Goal: Task Accomplishment & Management: Use online tool/utility

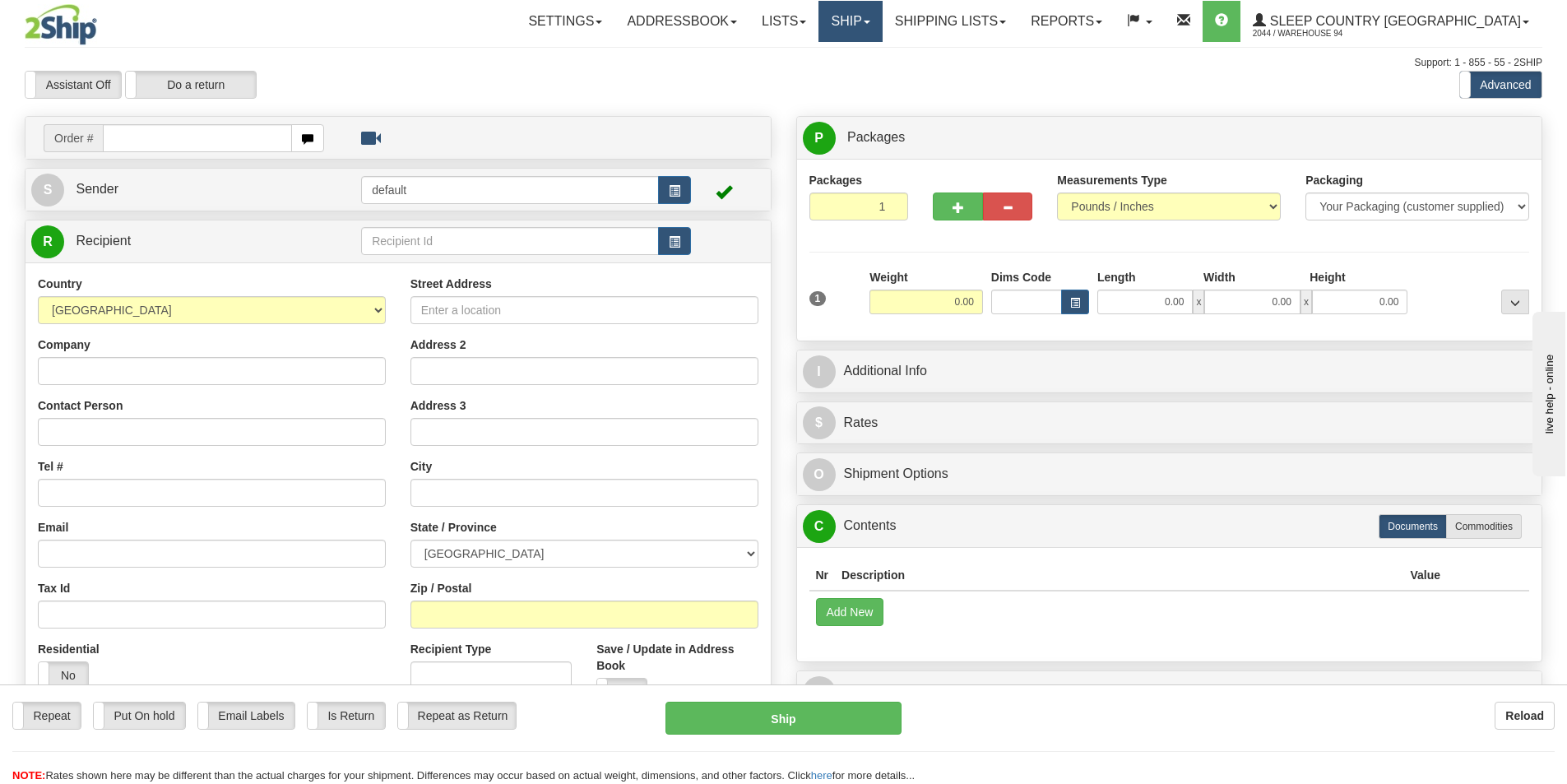
click at [882, 18] on link "Ship" at bounding box center [850, 21] width 64 height 41
click at [856, 83] on span "OnHold / Order Queue" at bounding box center [807, 79] width 116 height 13
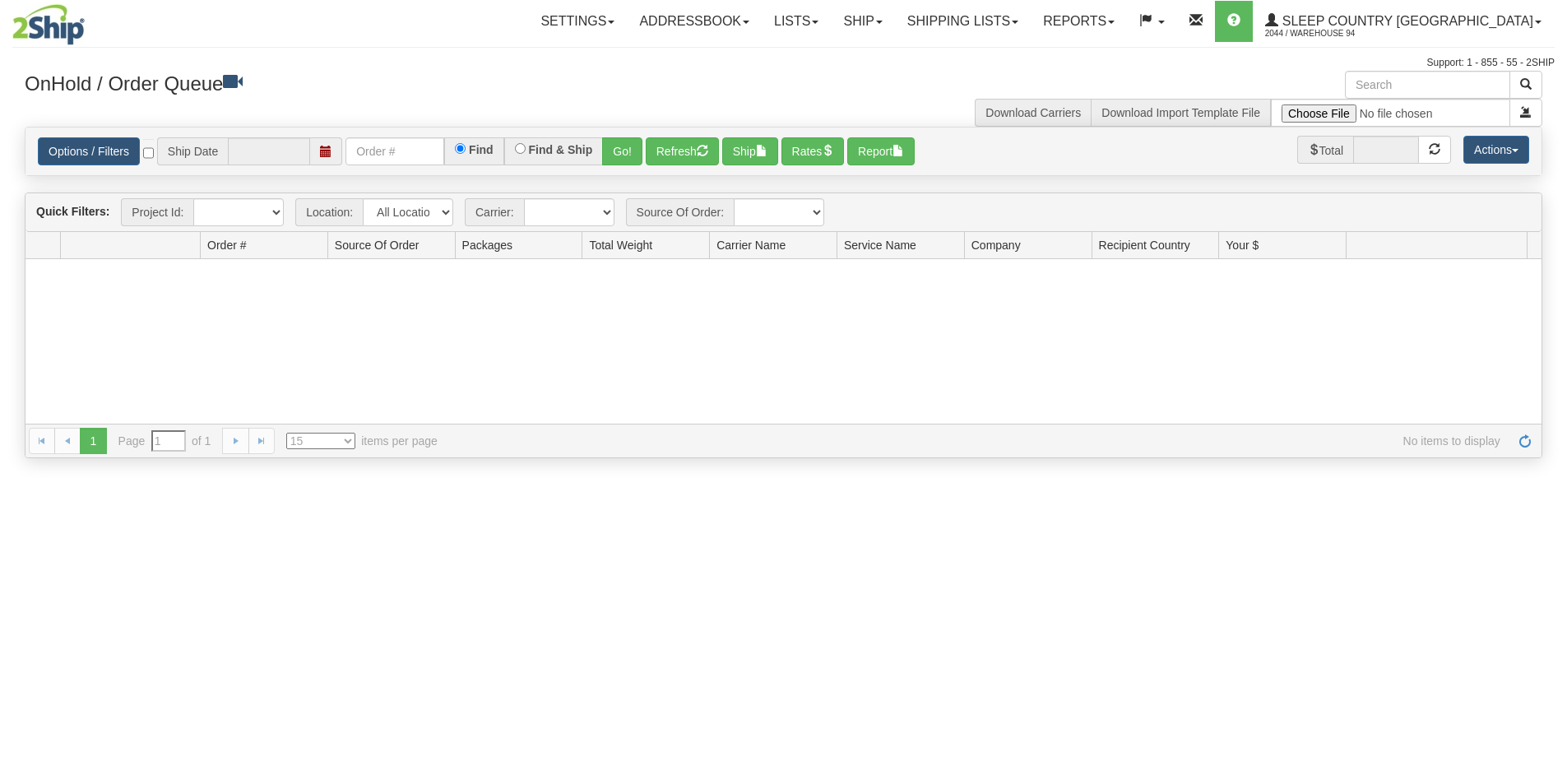
type input "[DATE]"
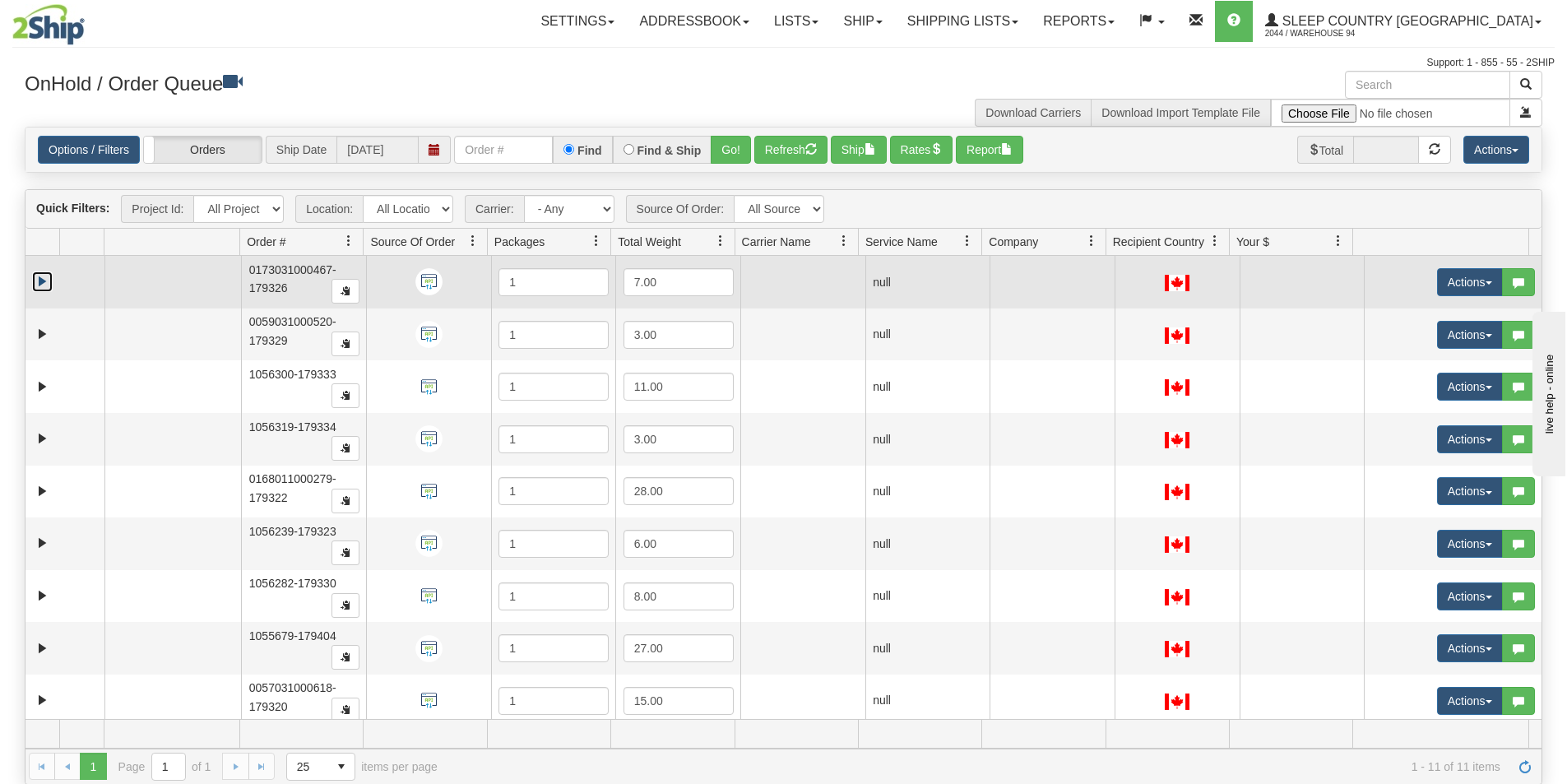
click at [49, 280] on link "Expand" at bounding box center [42, 281] width 21 height 21
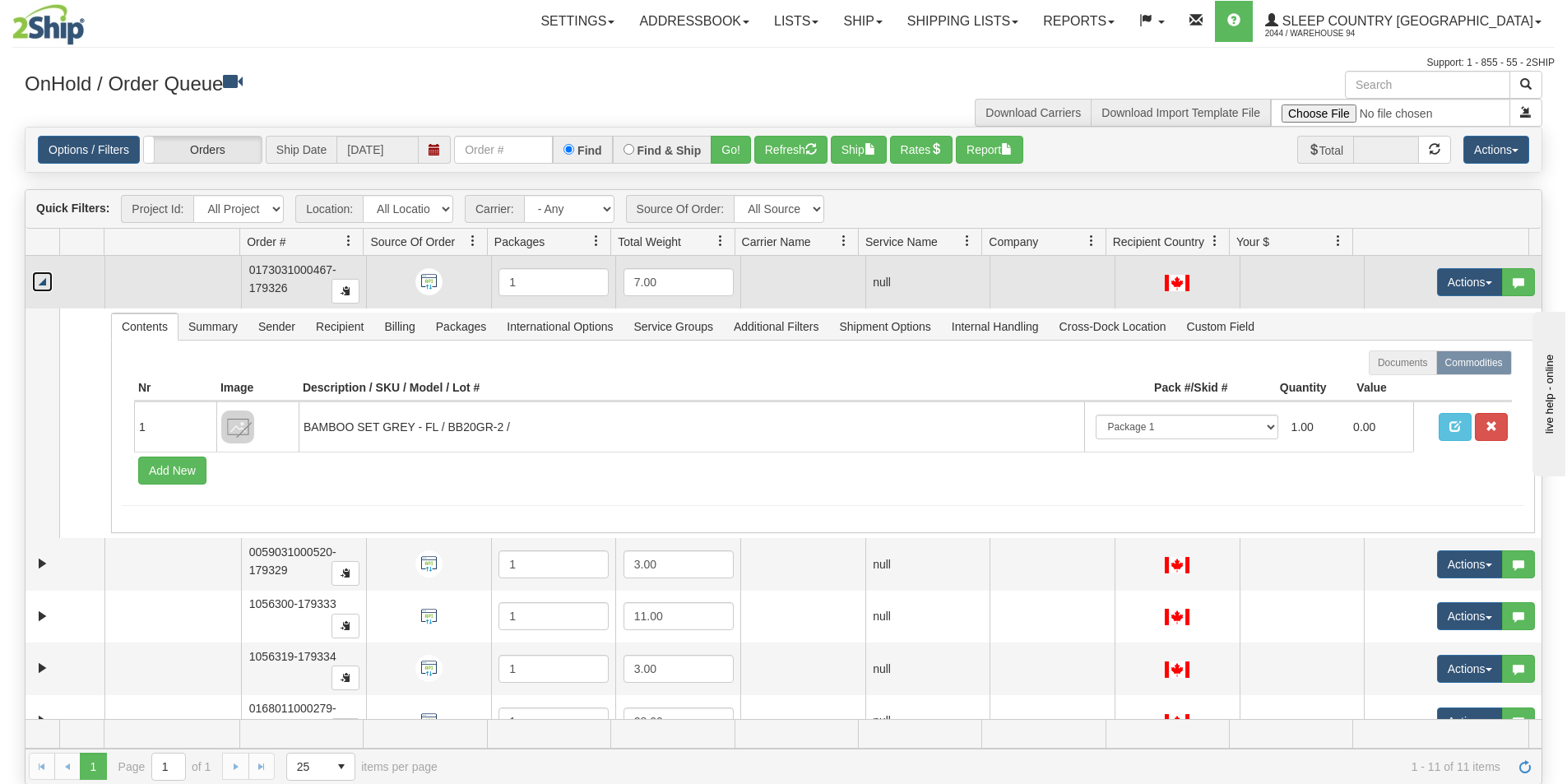
click at [47, 280] on link "Collapse" at bounding box center [42, 281] width 21 height 21
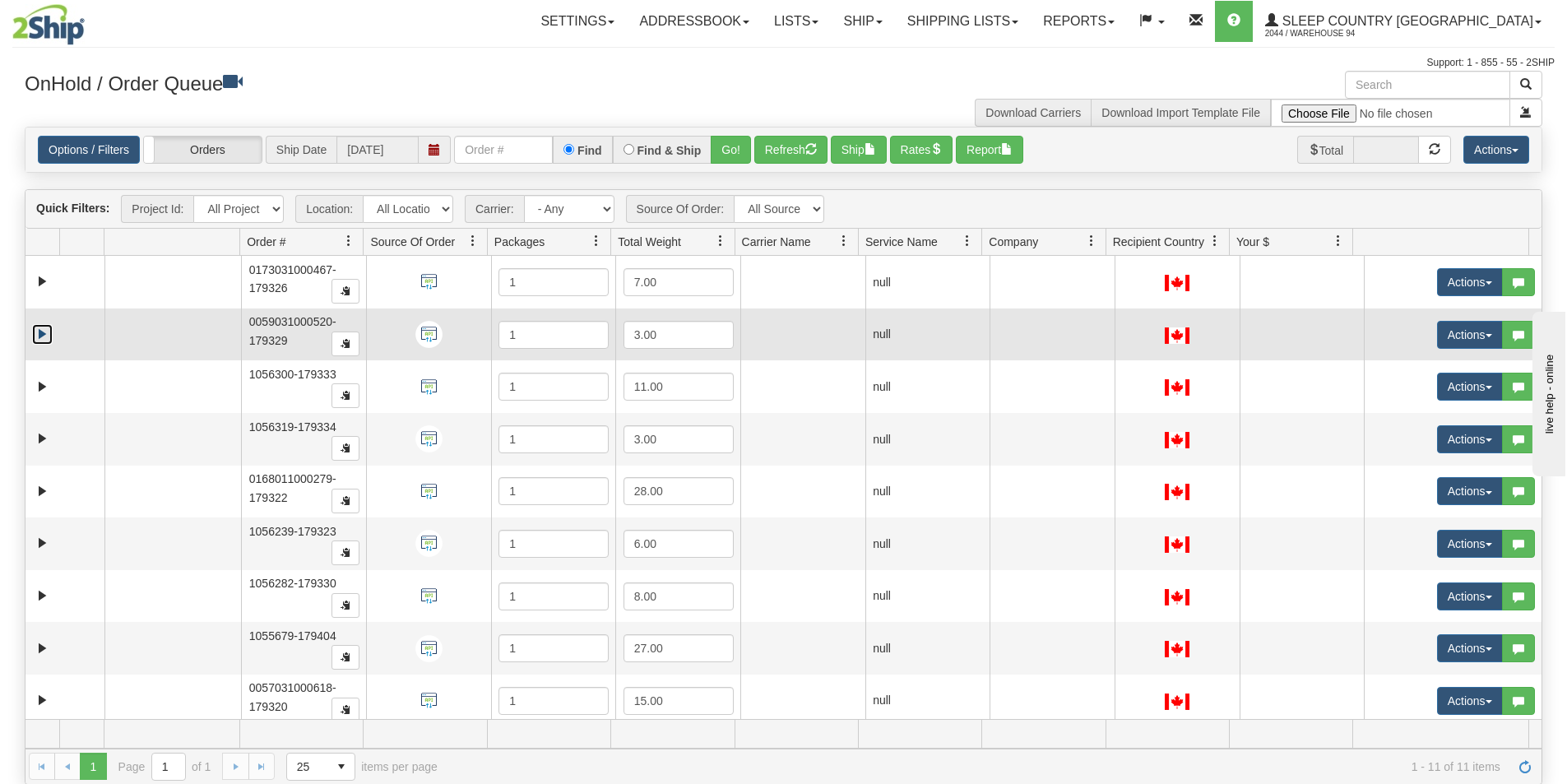
click at [45, 336] on link "Expand" at bounding box center [42, 334] width 21 height 21
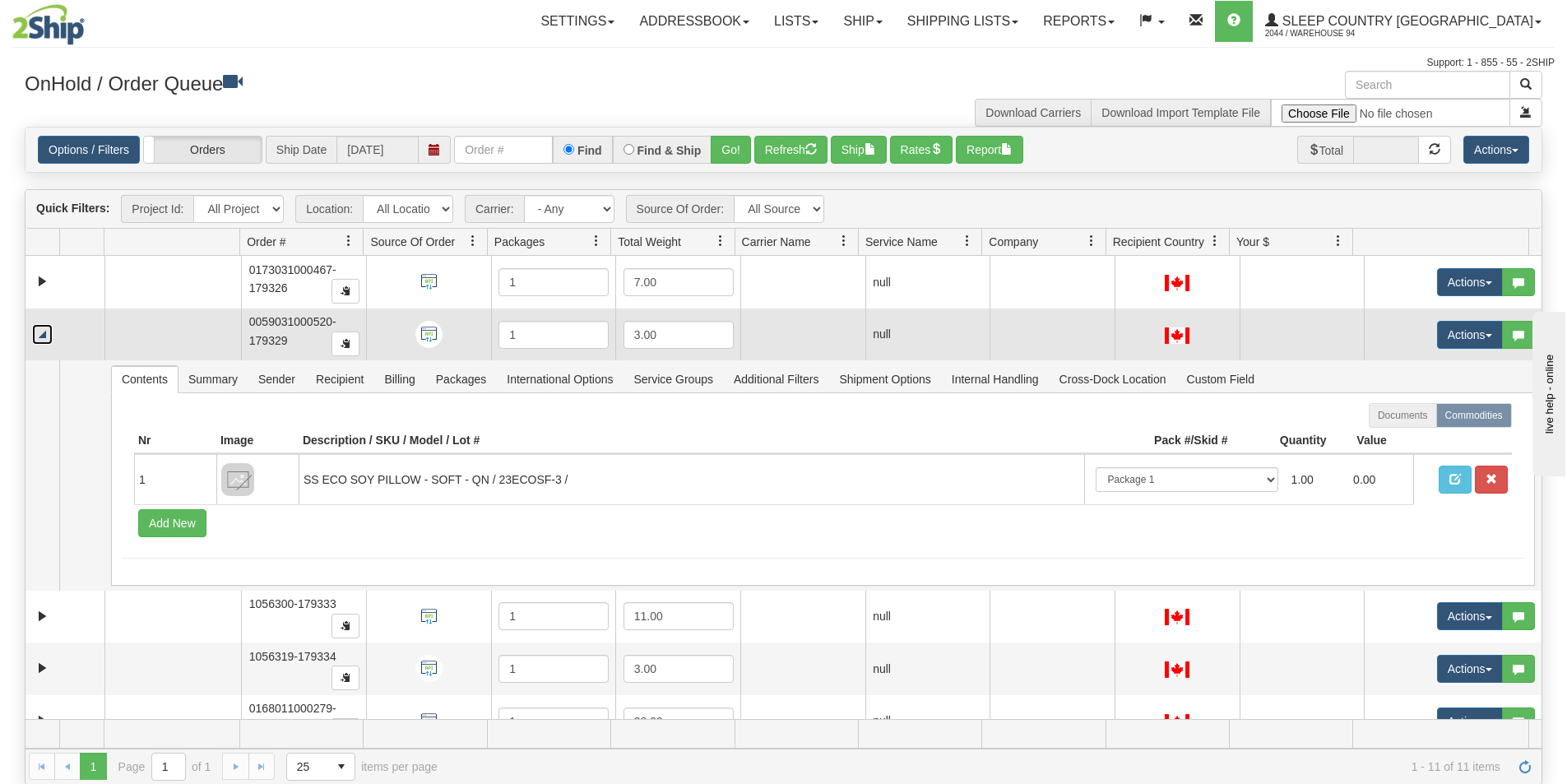
click at [45, 336] on link "Collapse" at bounding box center [42, 334] width 21 height 21
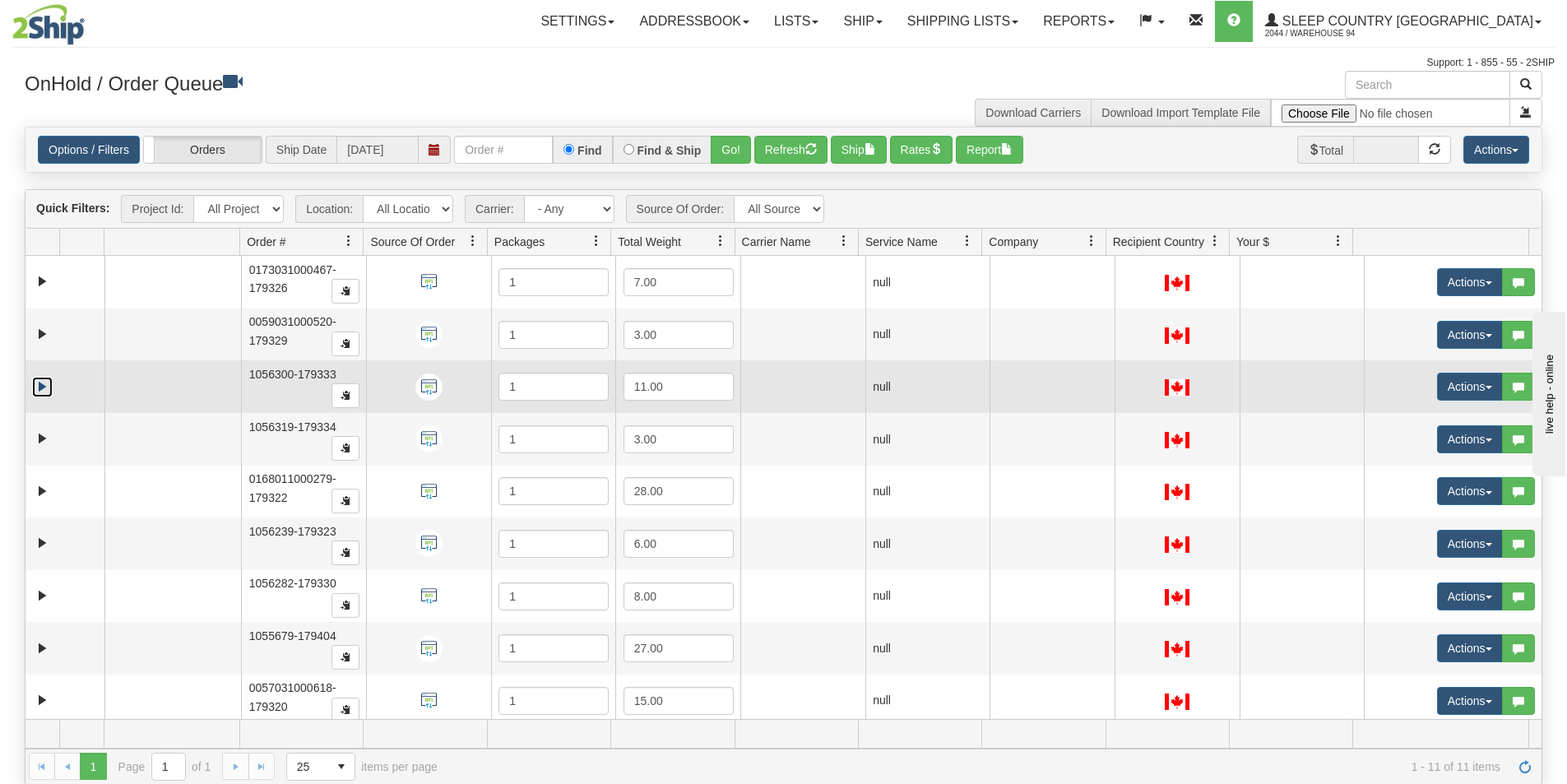
click at [39, 387] on link "Expand" at bounding box center [42, 387] width 21 height 21
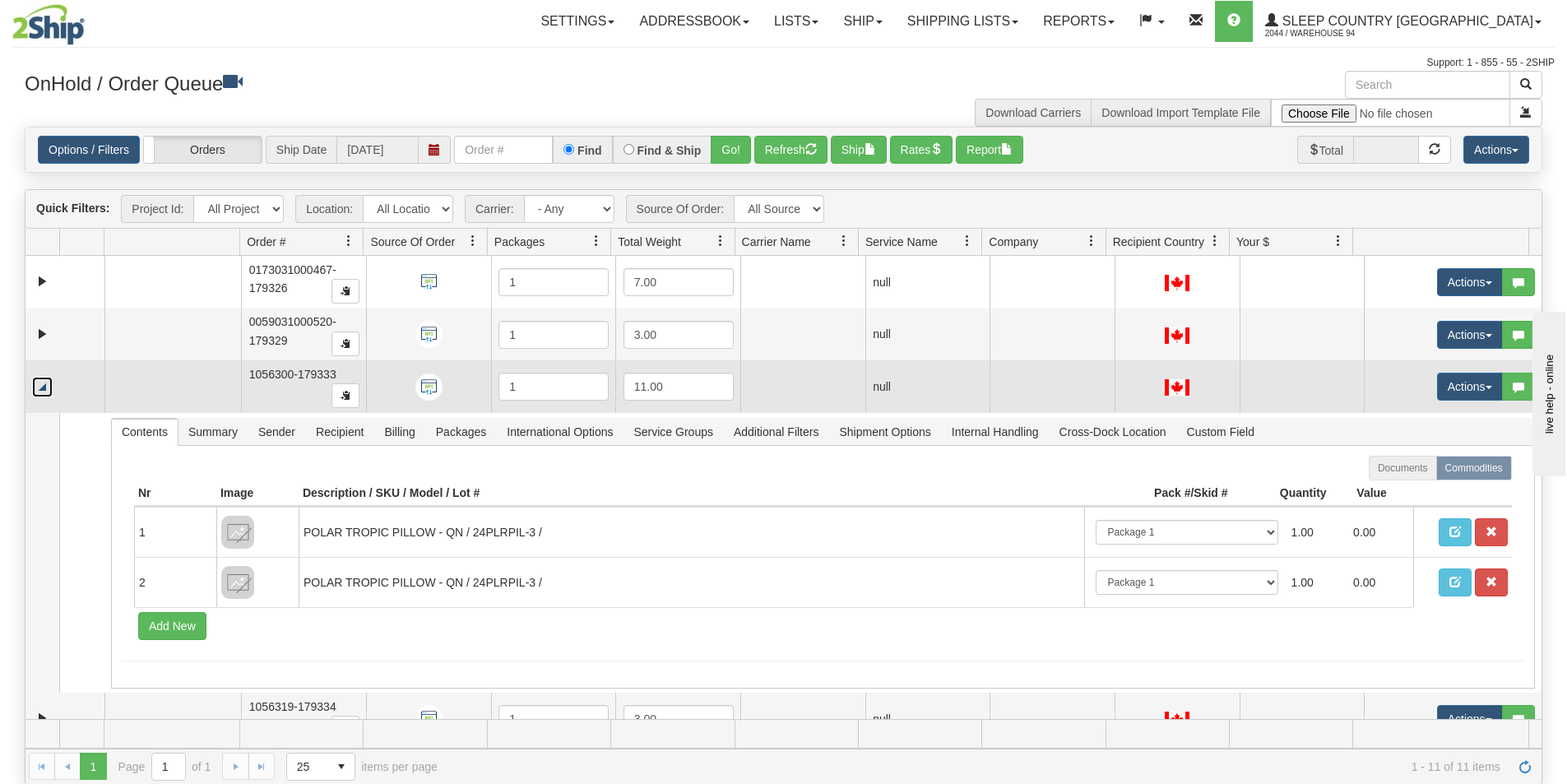
click at [33, 388] on link "Collapse" at bounding box center [42, 387] width 21 height 21
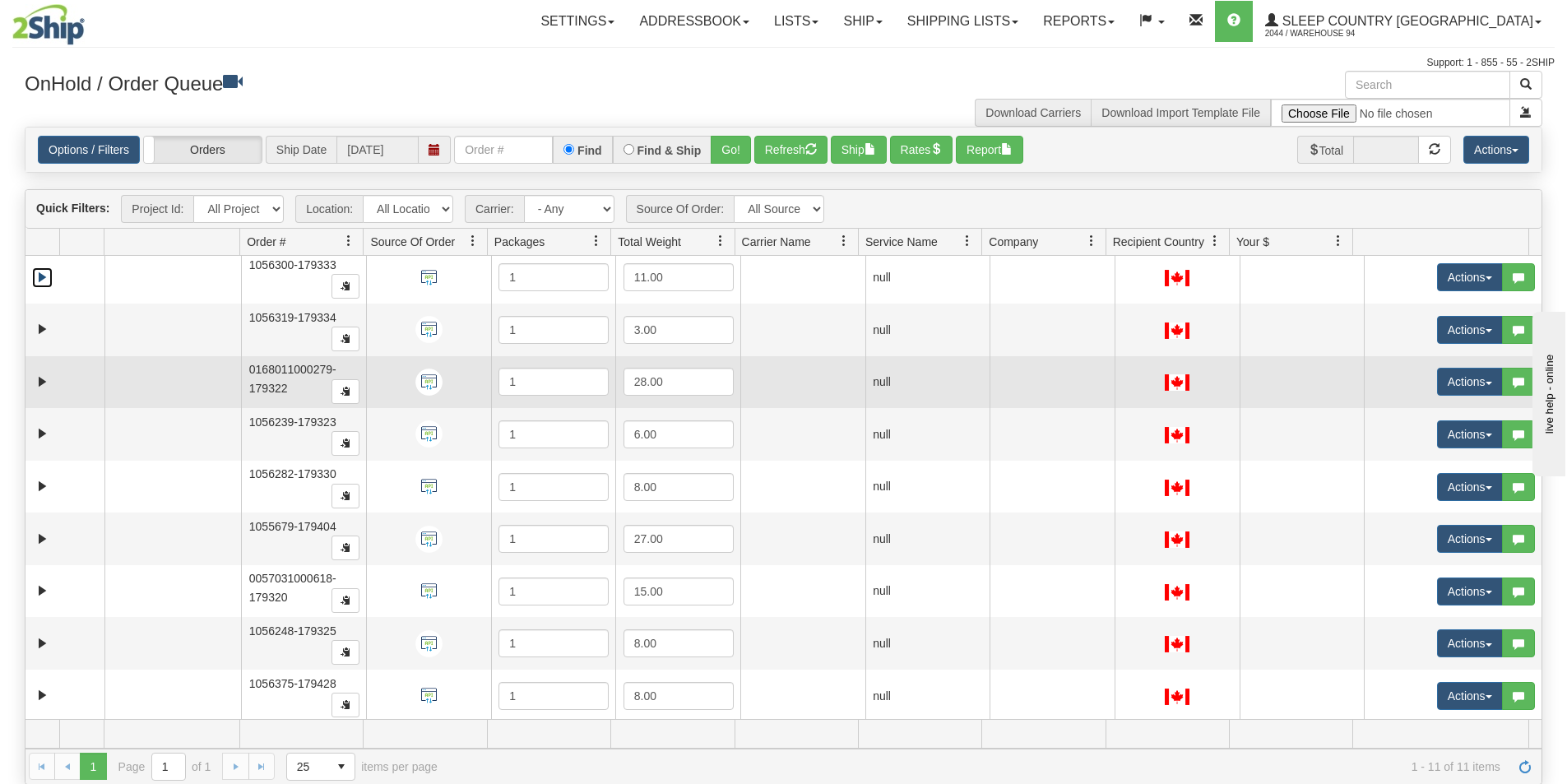
scroll to position [113, 0]
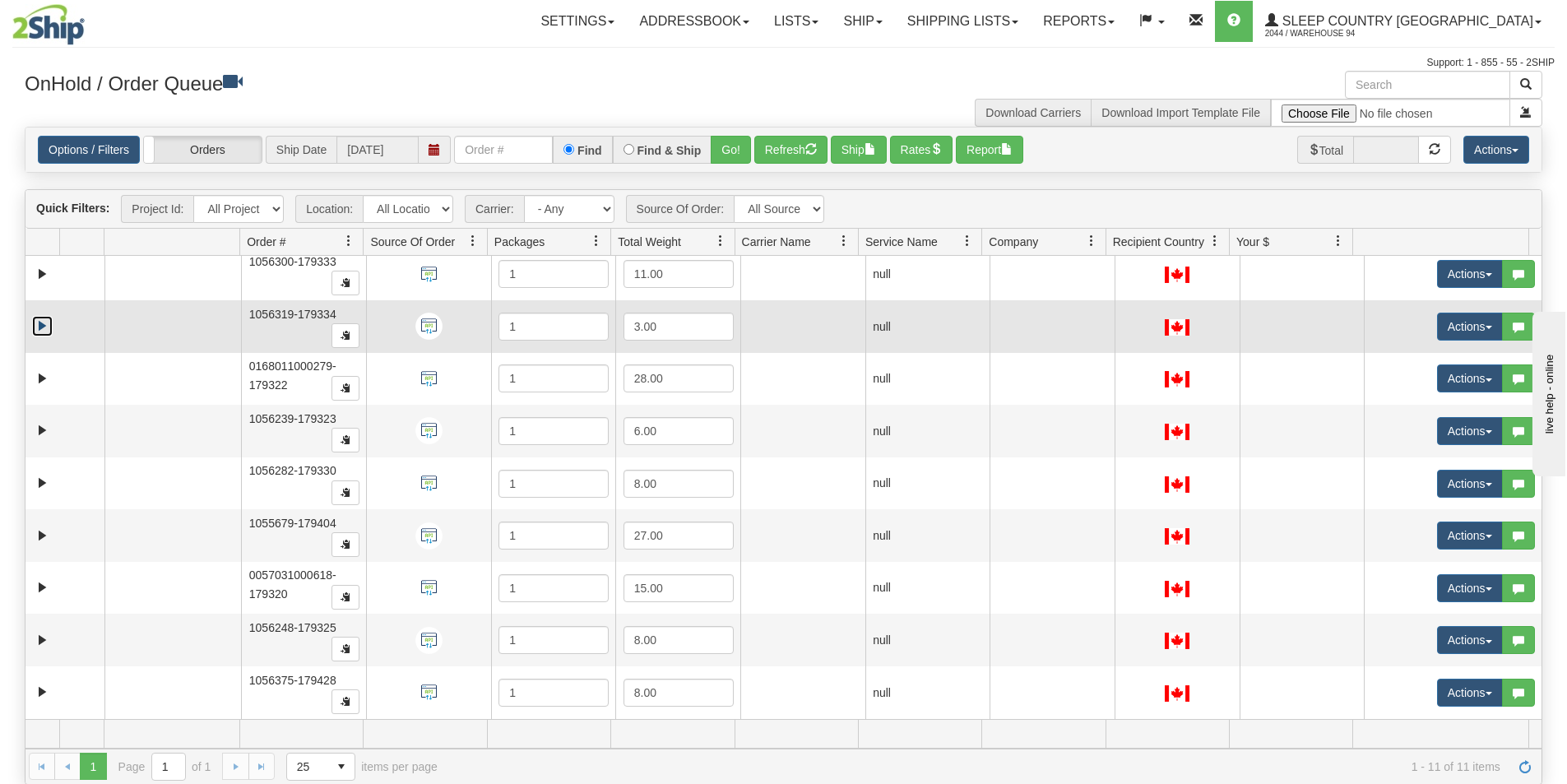
click at [44, 325] on link "Expand" at bounding box center [42, 325] width 21 height 21
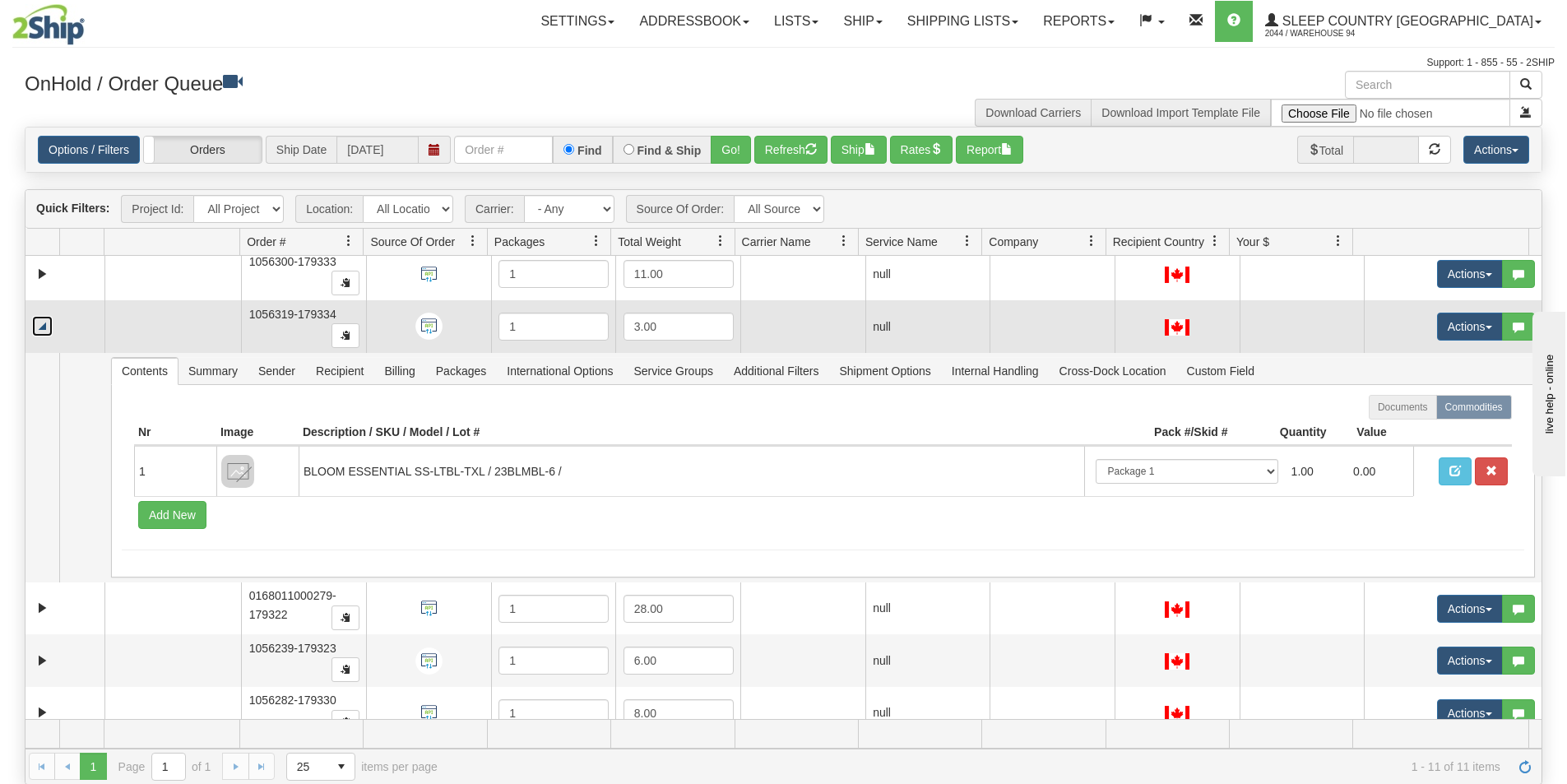
click at [43, 325] on link "Collapse" at bounding box center [42, 325] width 21 height 21
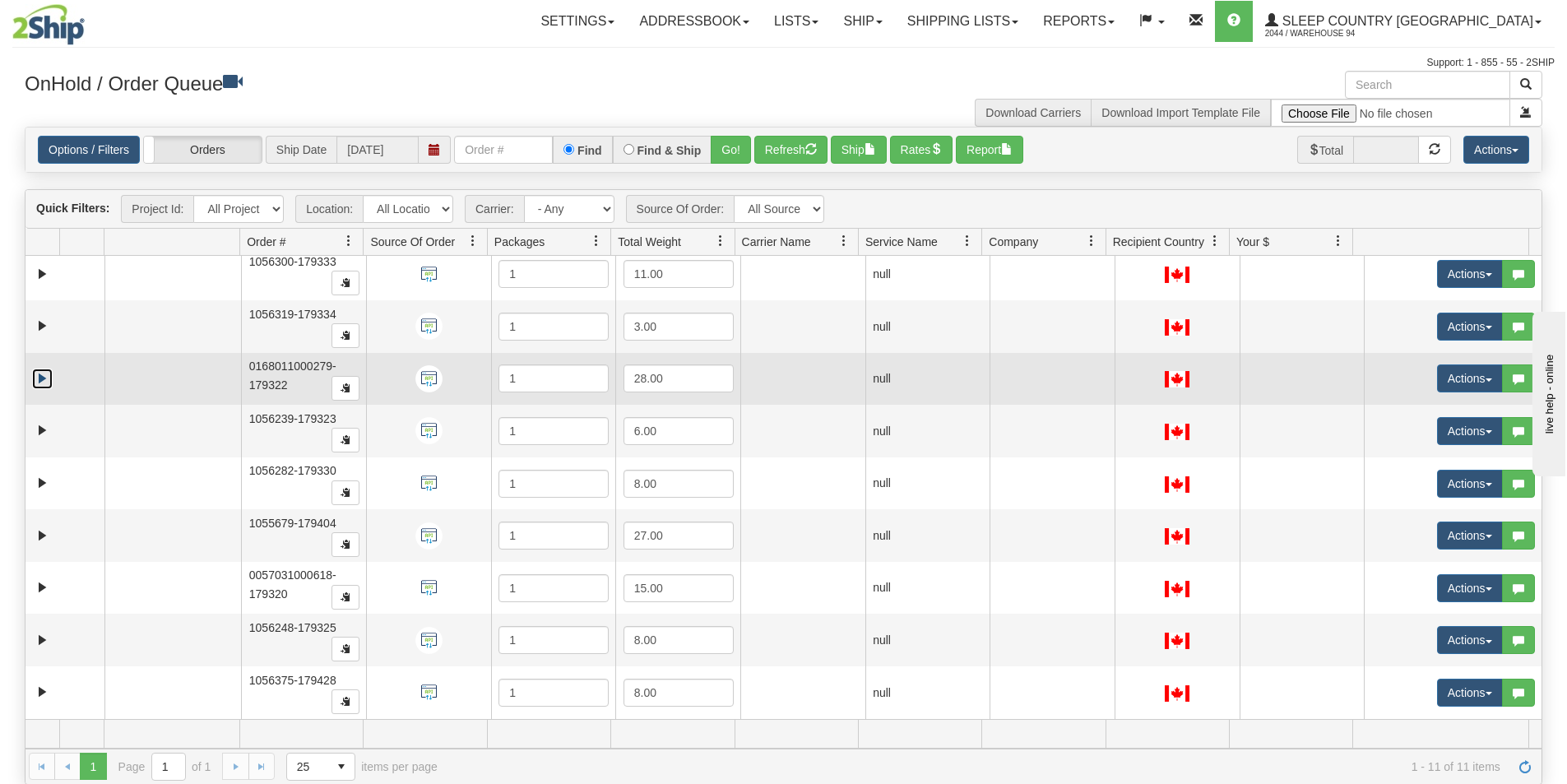
click at [47, 377] on link "Expand" at bounding box center [42, 378] width 21 height 21
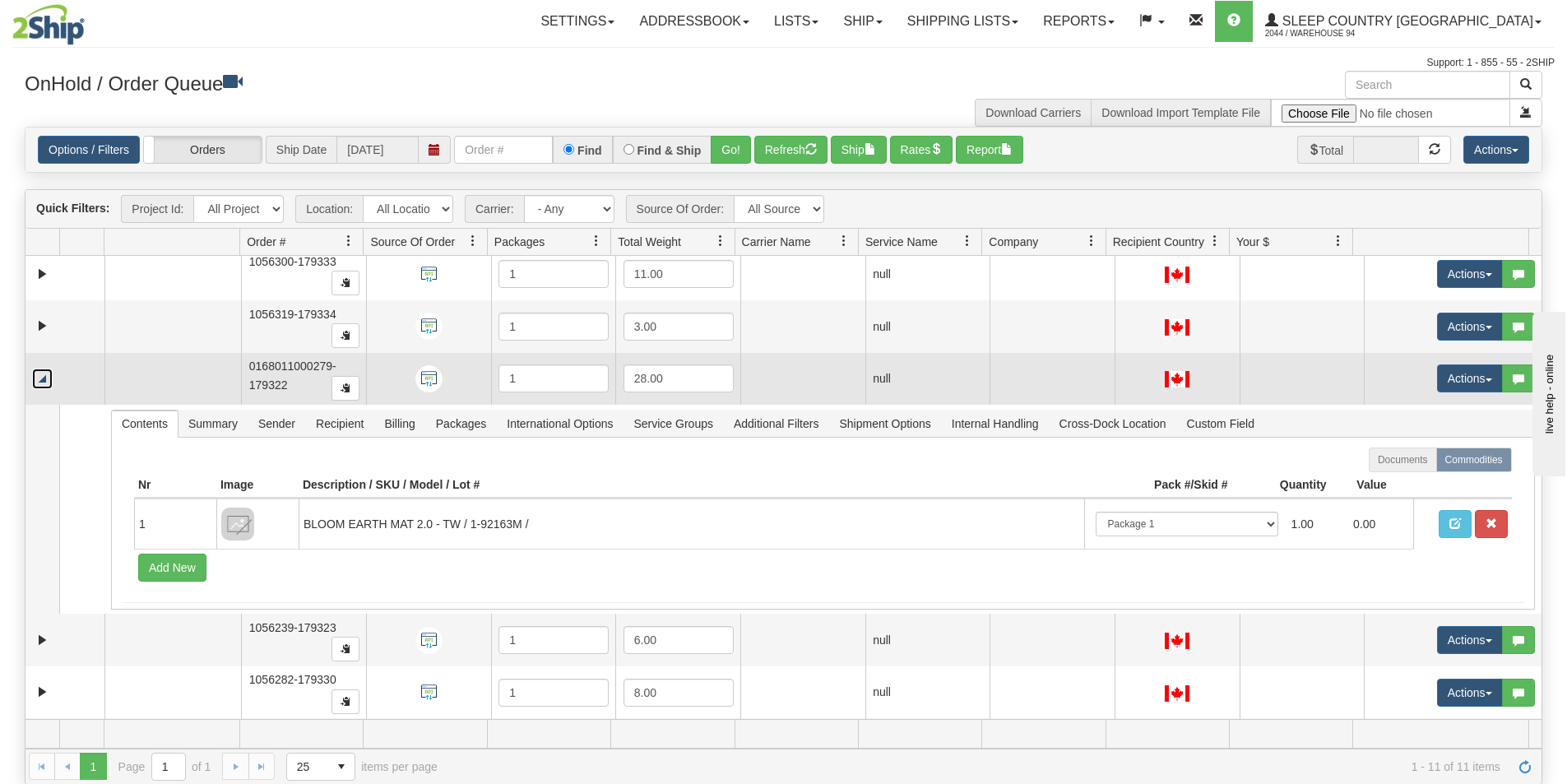
click at [41, 387] on link "Collapse" at bounding box center [42, 378] width 21 height 21
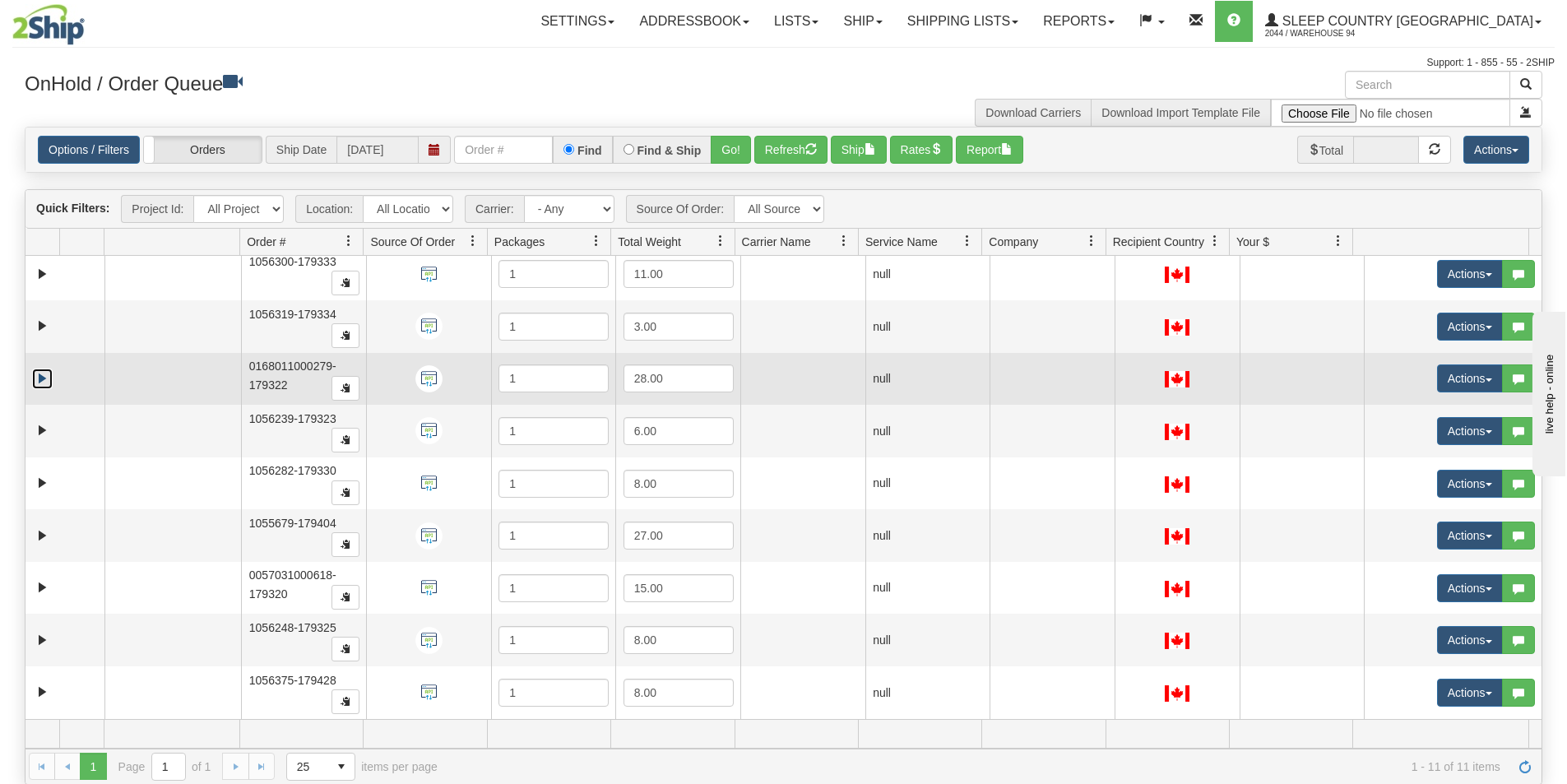
click at [45, 372] on link "Expand" at bounding box center [42, 378] width 21 height 21
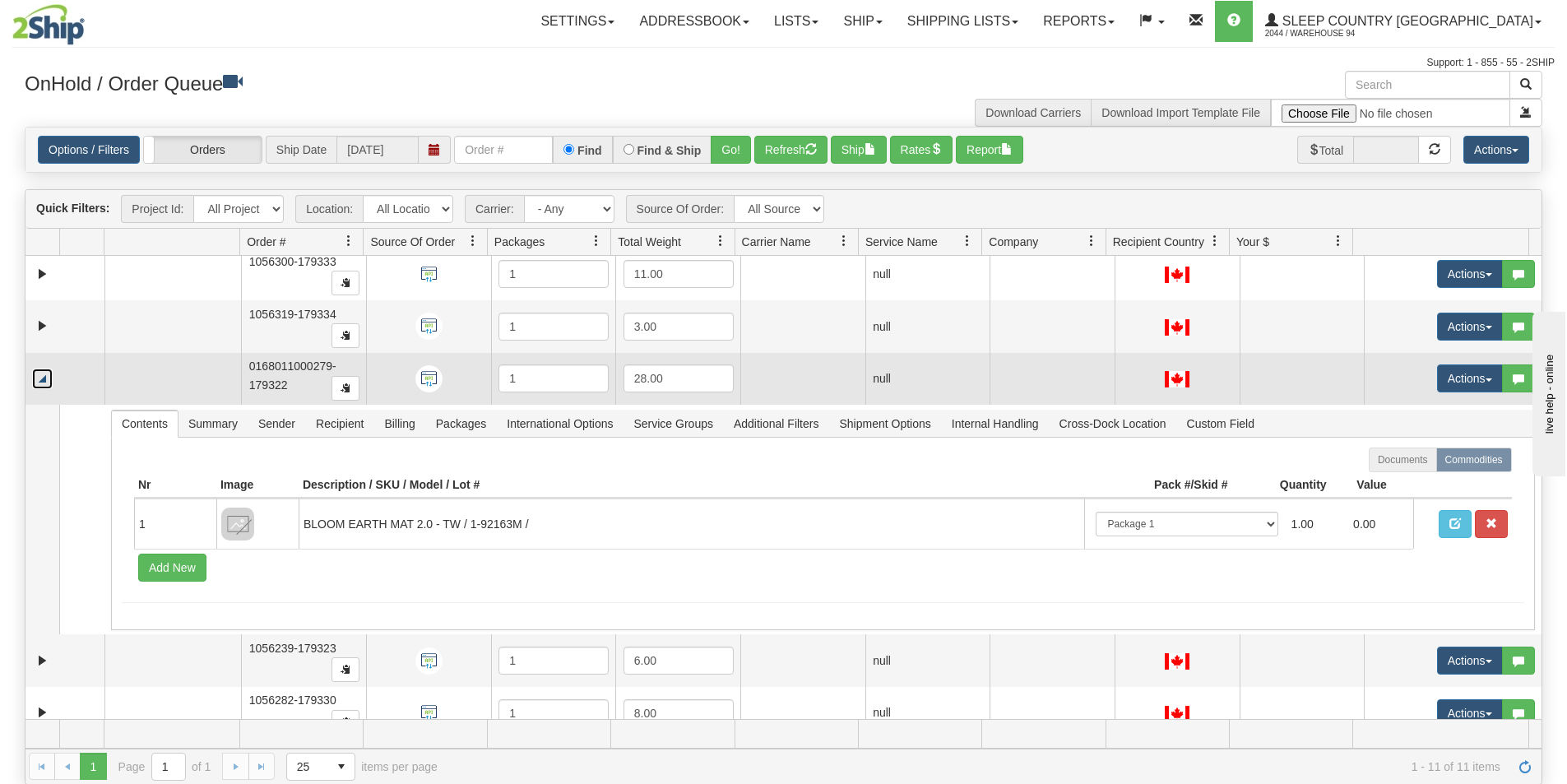
click at [45, 372] on link "Collapse" at bounding box center [42, 378] width 21 height 21
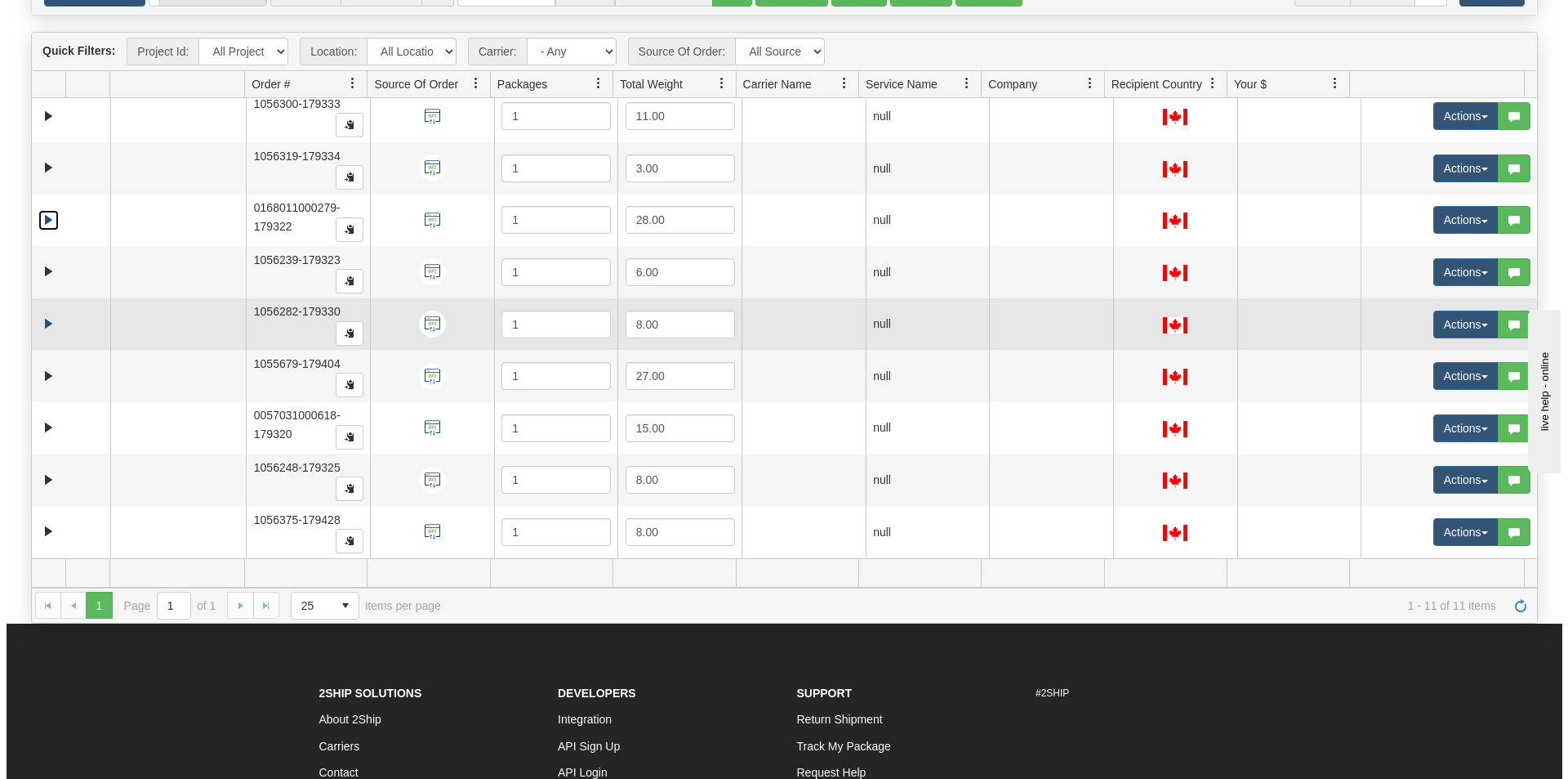
scroll to position [164, 0]
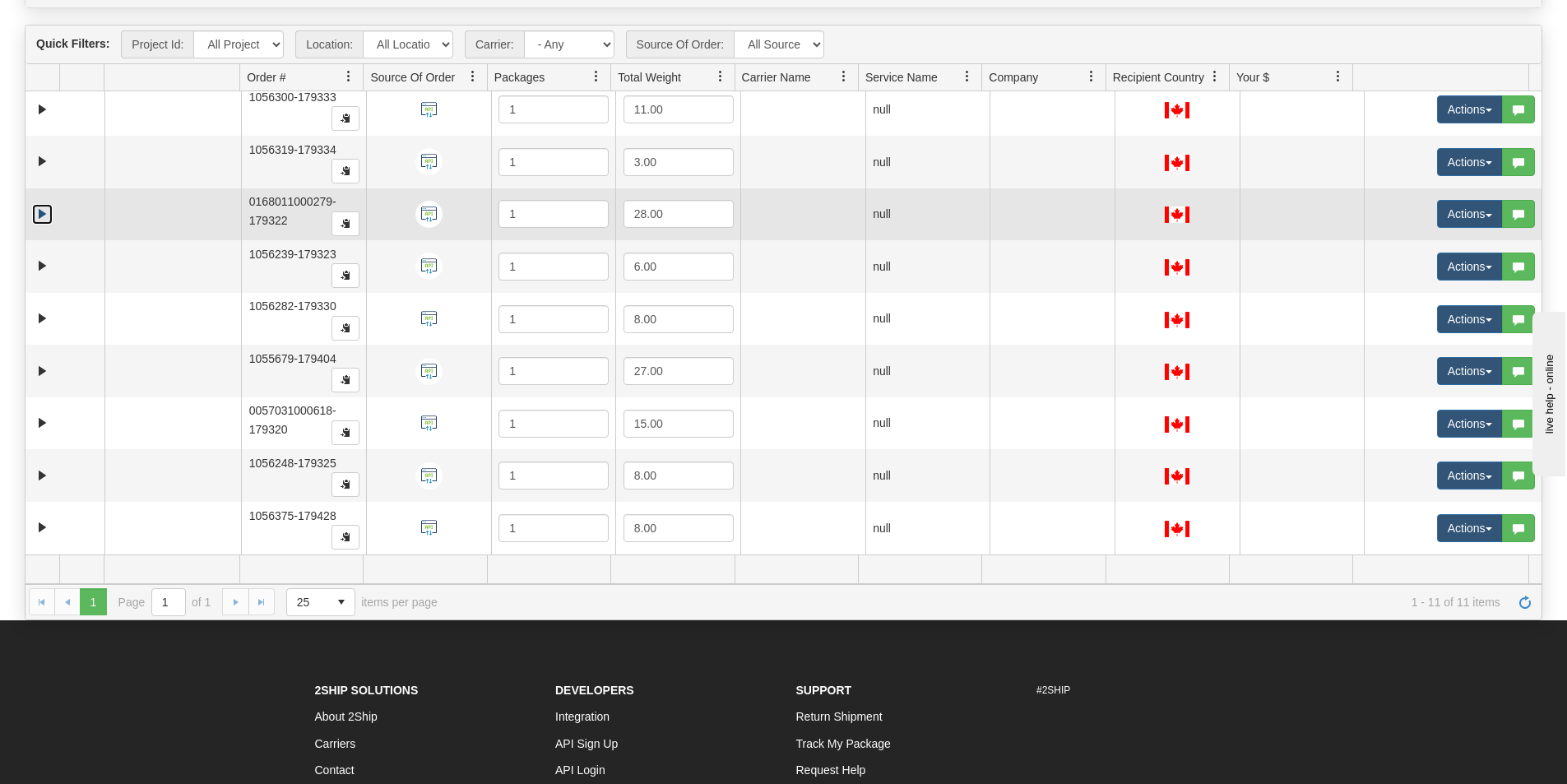
click at [38, 210] on link "Expand" at bounding box center [42, 214] width 21 height 21
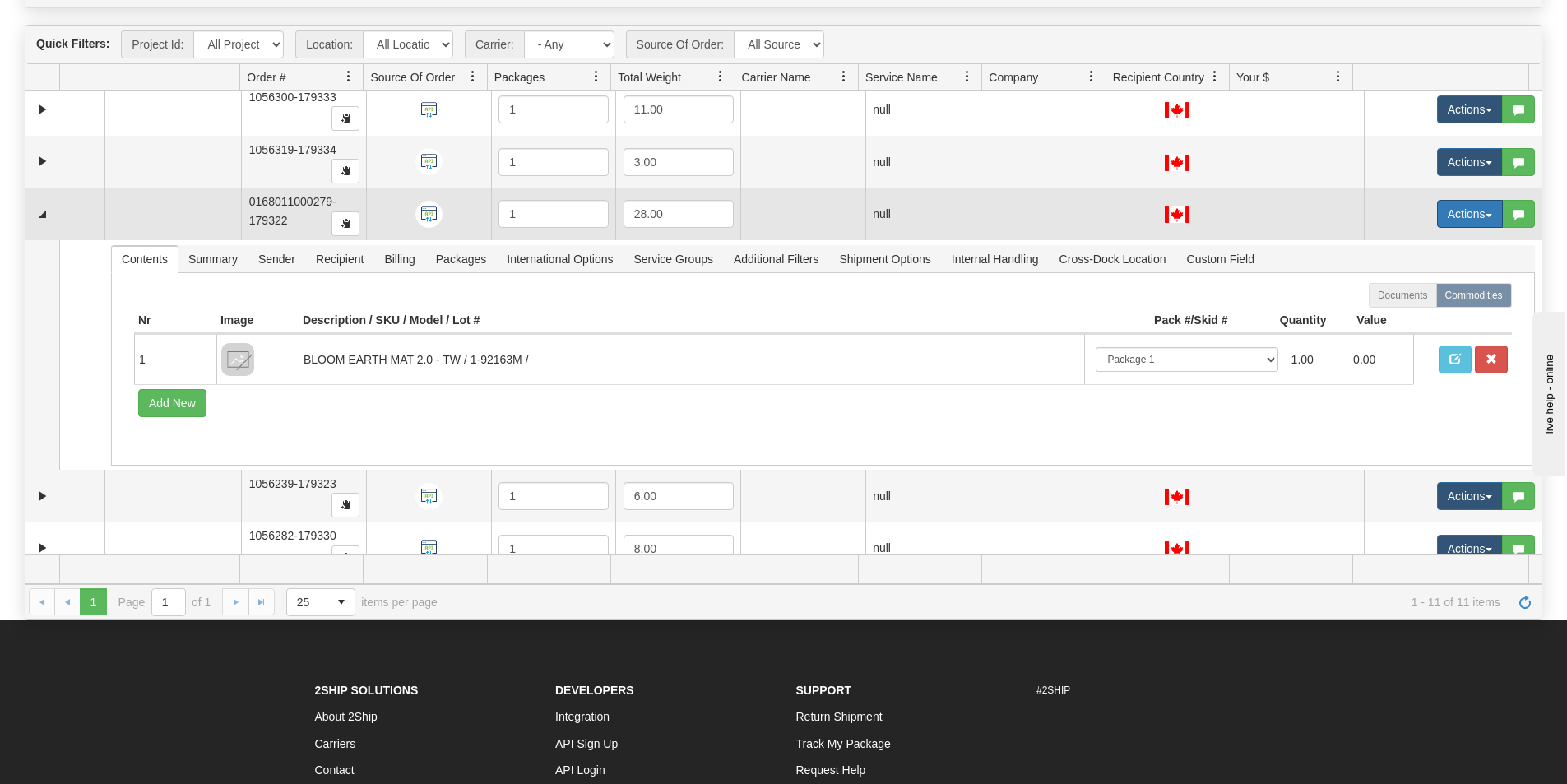
click at [1472, 209] on button "Actions" at bounding box center [1470, 213] width 66 height 28
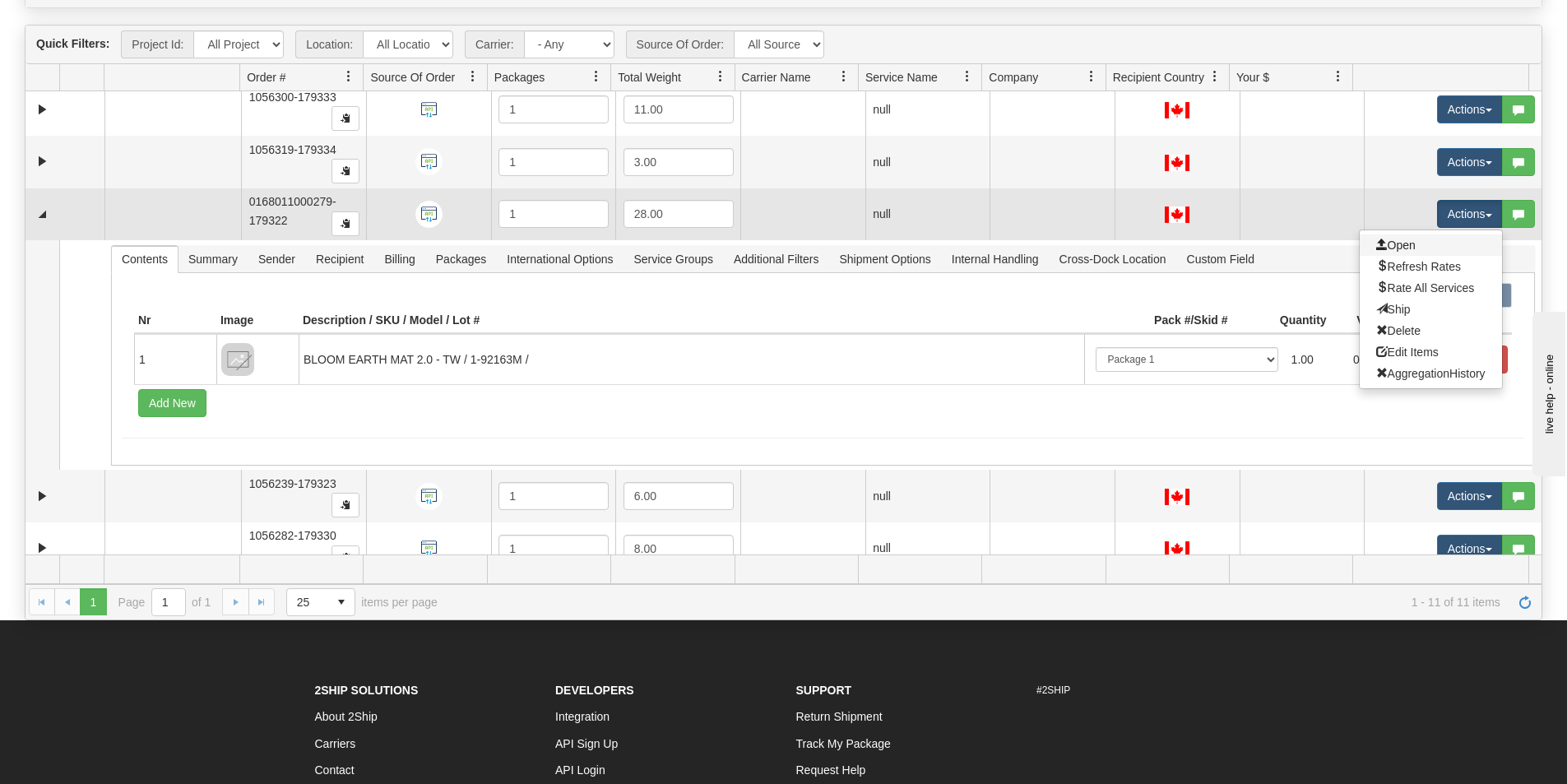
click at [1413, 241] on link "Open" at bounding box center [1431, 245] width 142 height 22
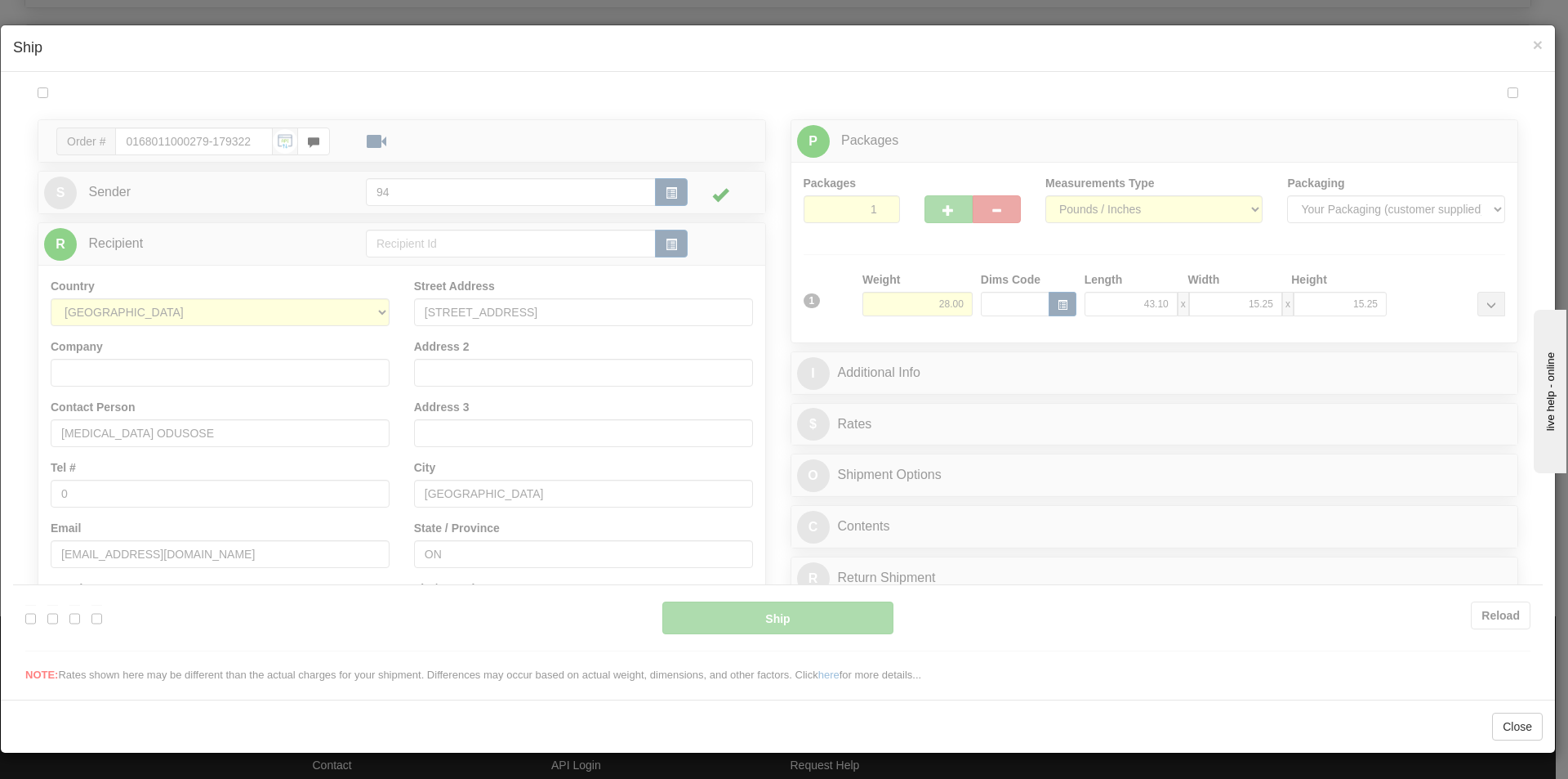
scroll to position [0, 0]
type input "12:26"
type input "16:00"
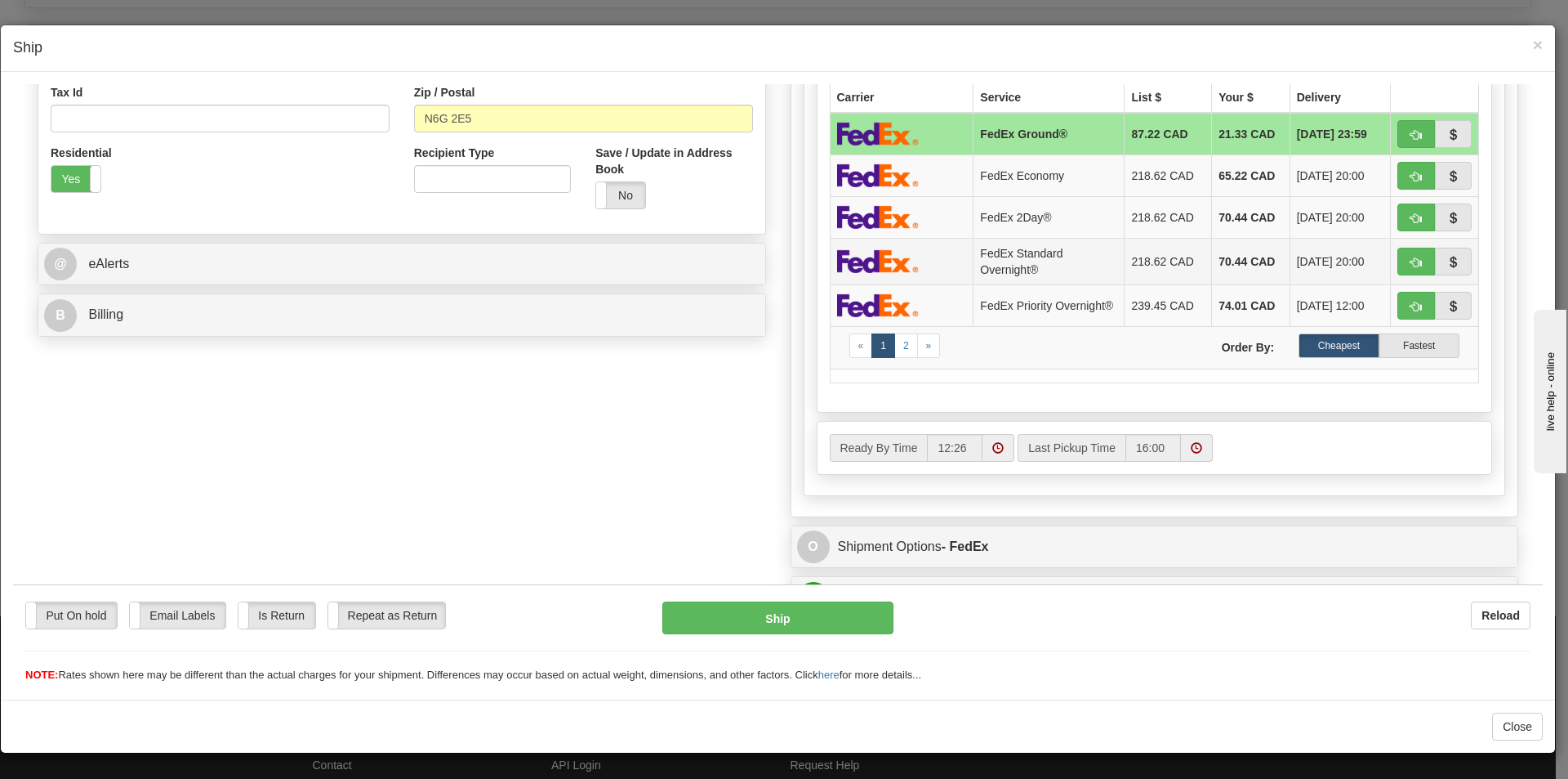
scroll to position [735, 0]
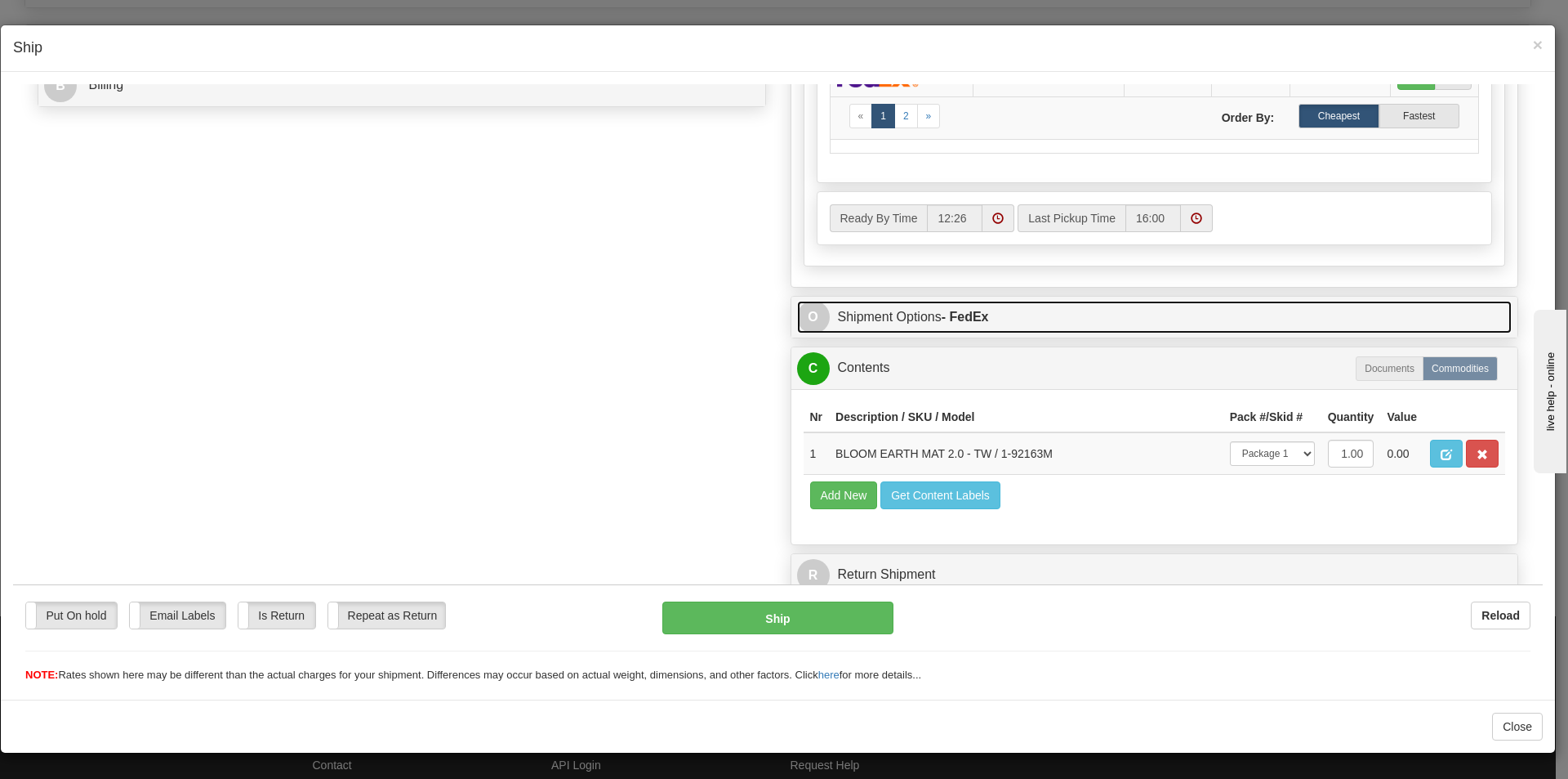
click at [813, 325] on span "O" at bounding box center [813, 316] width 32 height 32
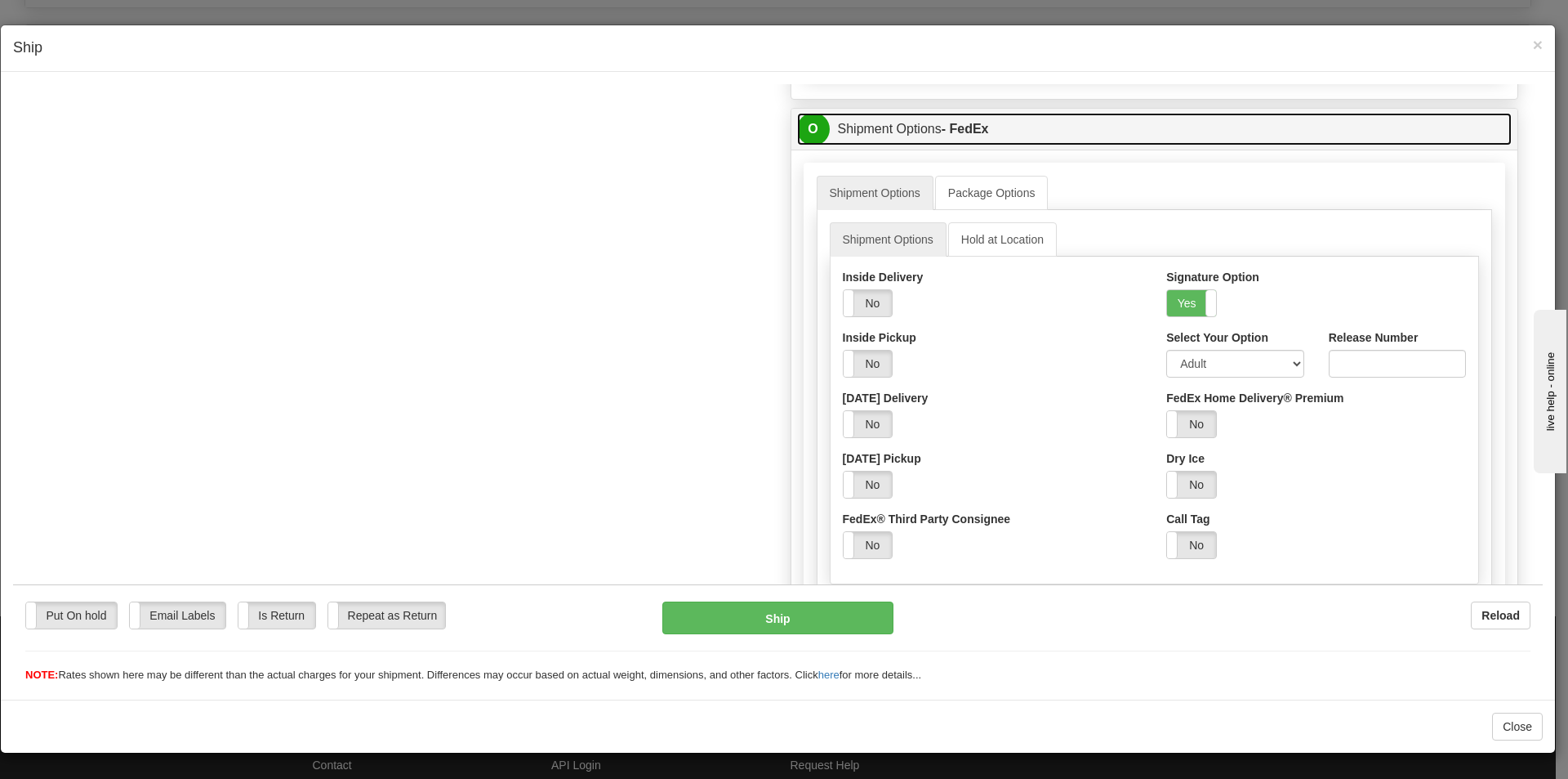
scroll to position [899, 0]
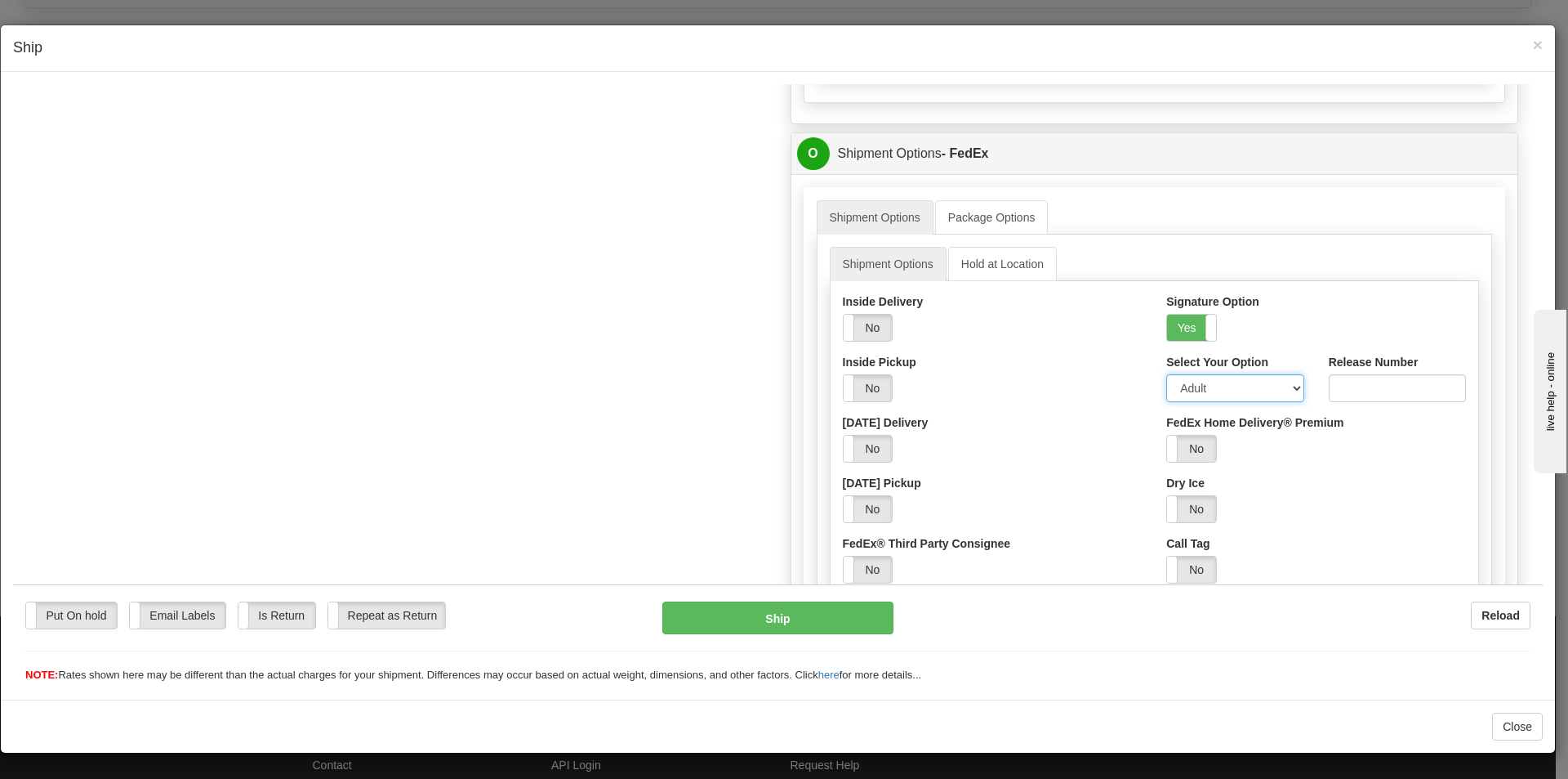
click at [1249, 395] on select "Adult Direct Indirect No Signature Required Service Default" at bounding box center [1234, 387] width 137 height 27
click at [1278, 322] on div "Yes No" at bounding box center [1315, 326] width 300 height 27
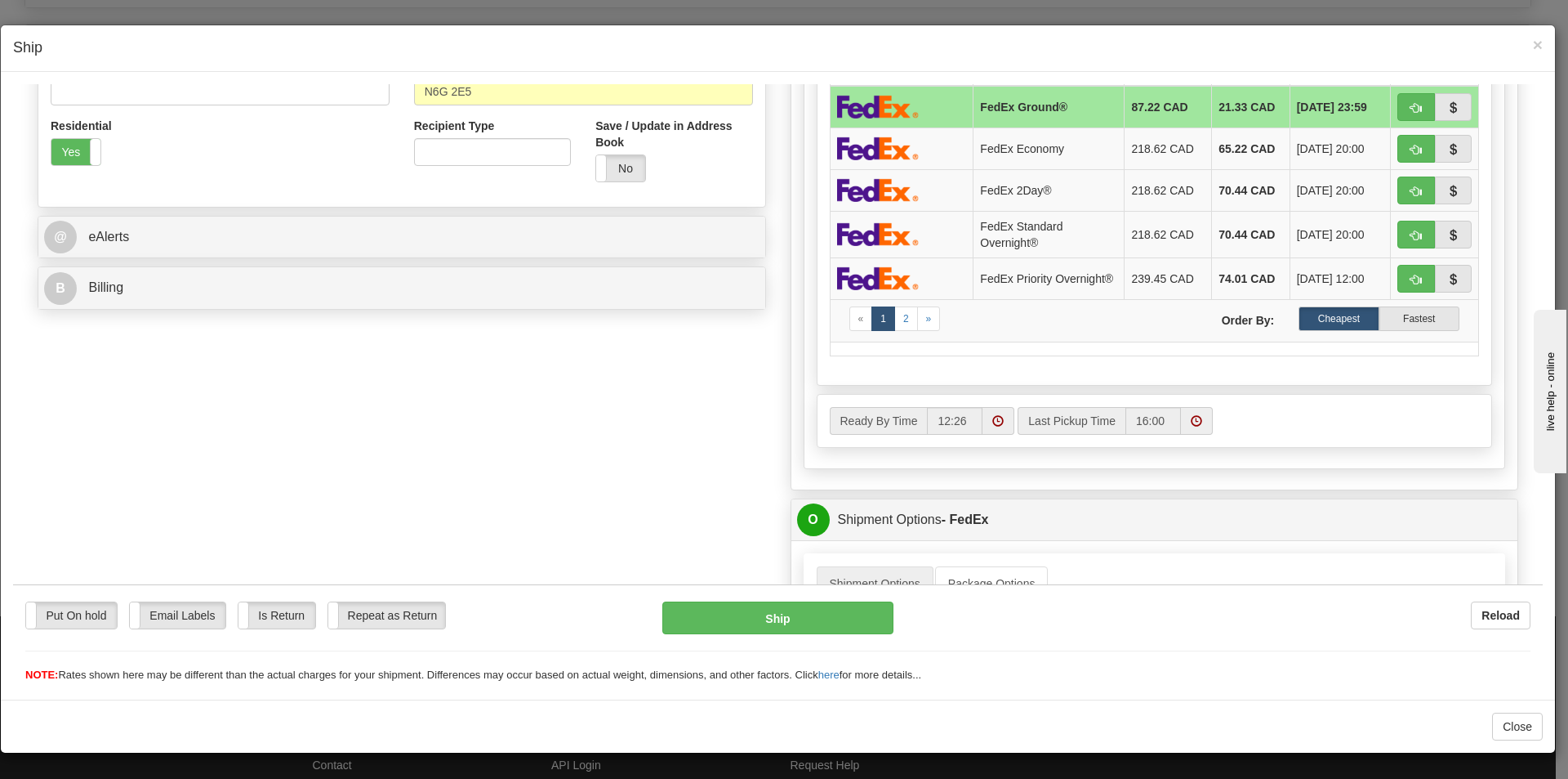
scroll to position [327, 0]
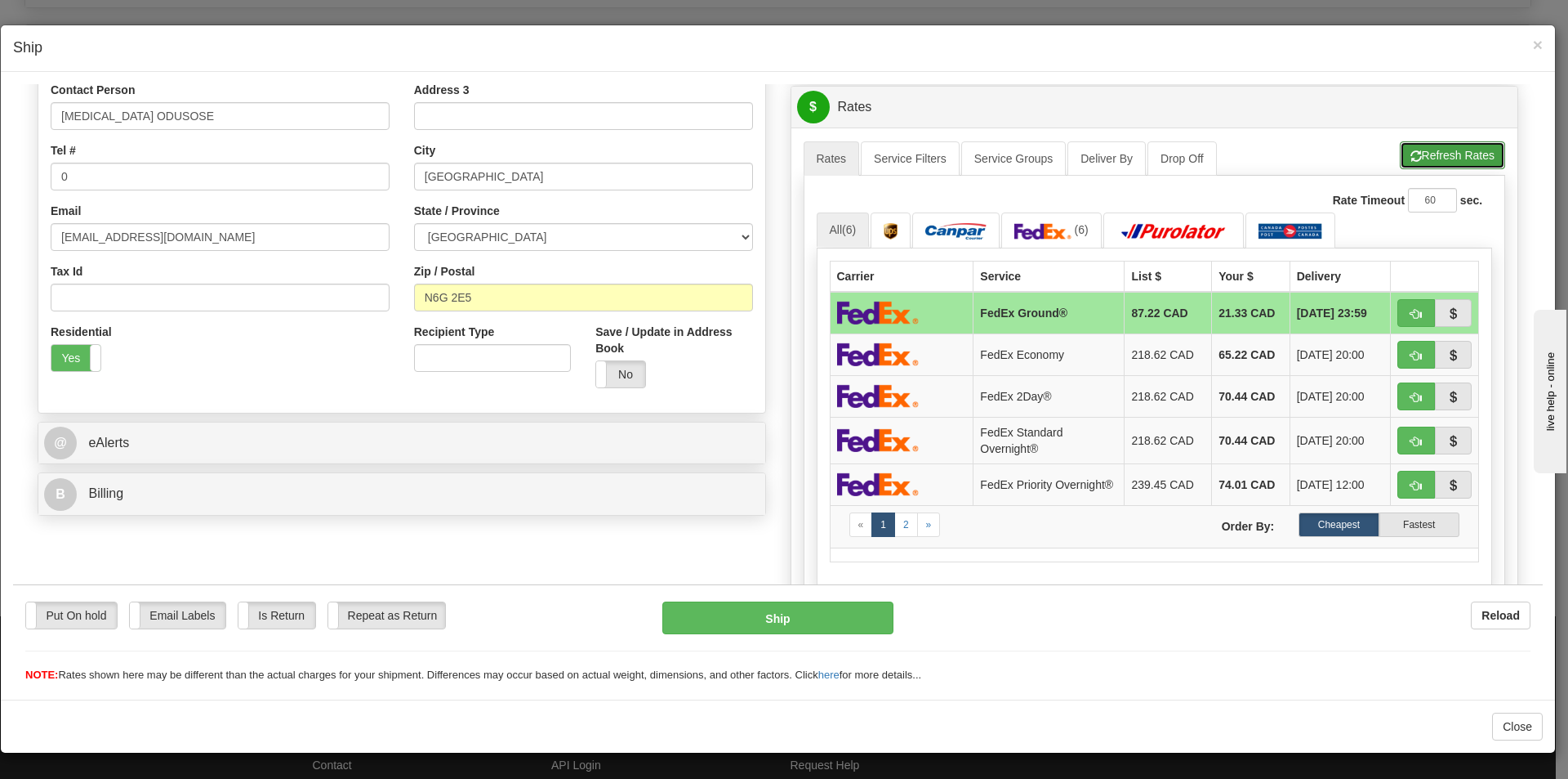
click at [1434, 141] on button "Refresh Rates" at bounding box center [1452, 154] width 106 height 27
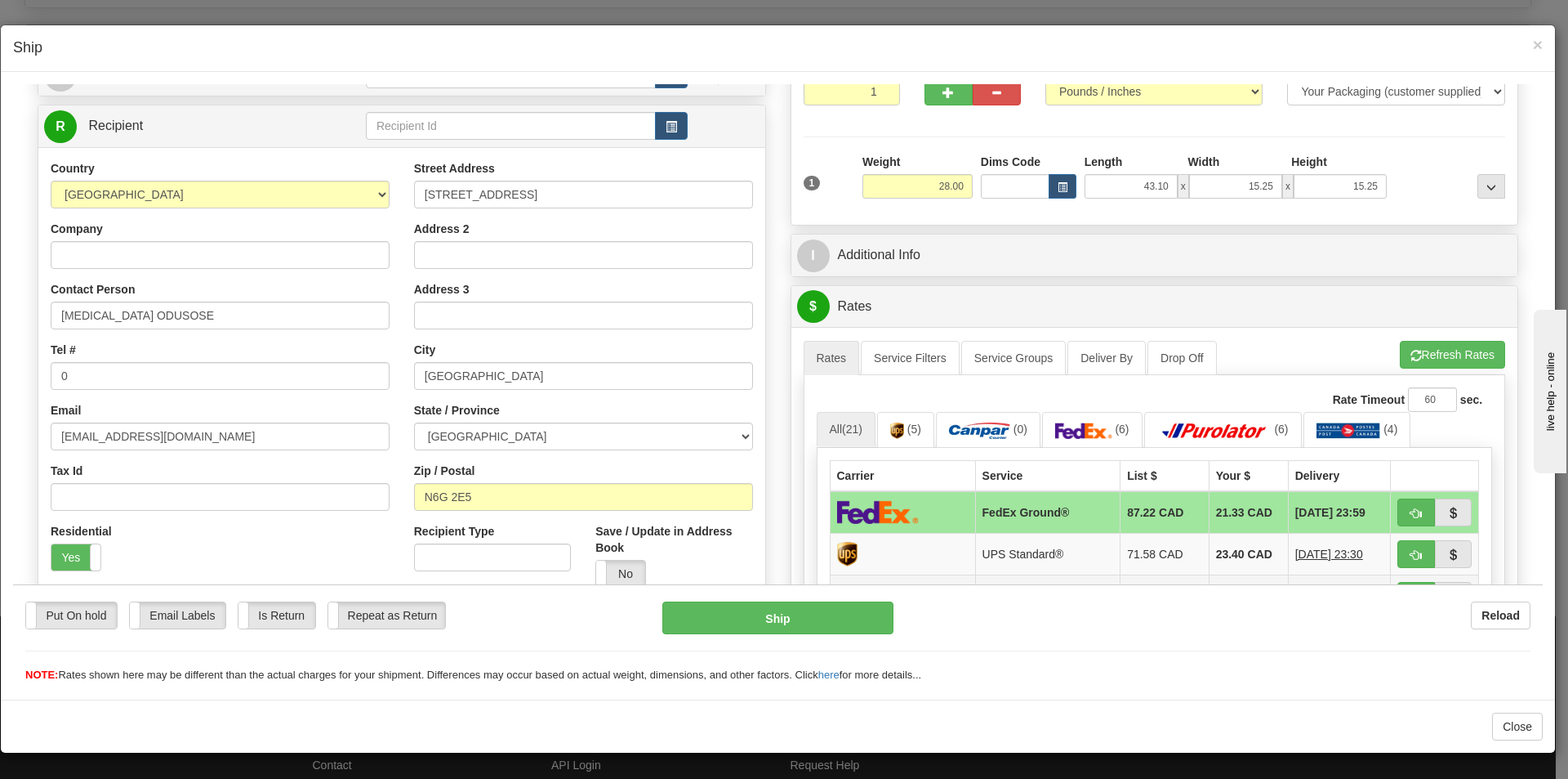
scroll to position [0, 0]
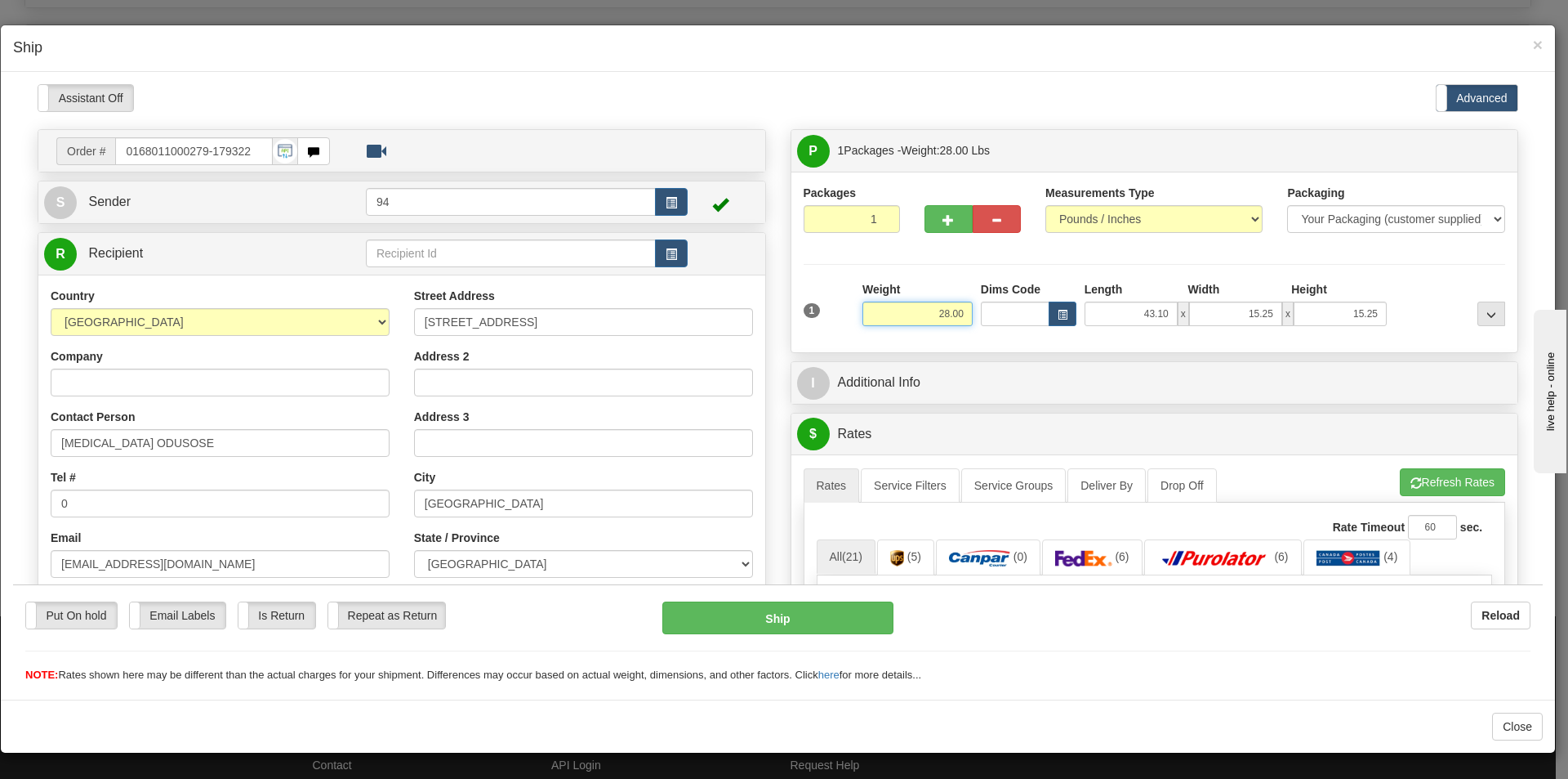
drag, startPoint x: 941, startPoint y: 308, endPoint x: 941, endPoint y: 334, distance: 26.0
click at [941, 308] on input "28.00" at bounding box center [917, 313] width 111 height 24
type input "27.00"
click at [1456, 471] on li "Refresh Rates Cancel Rating" at bounding box center [1452, 481] width 106 height 27
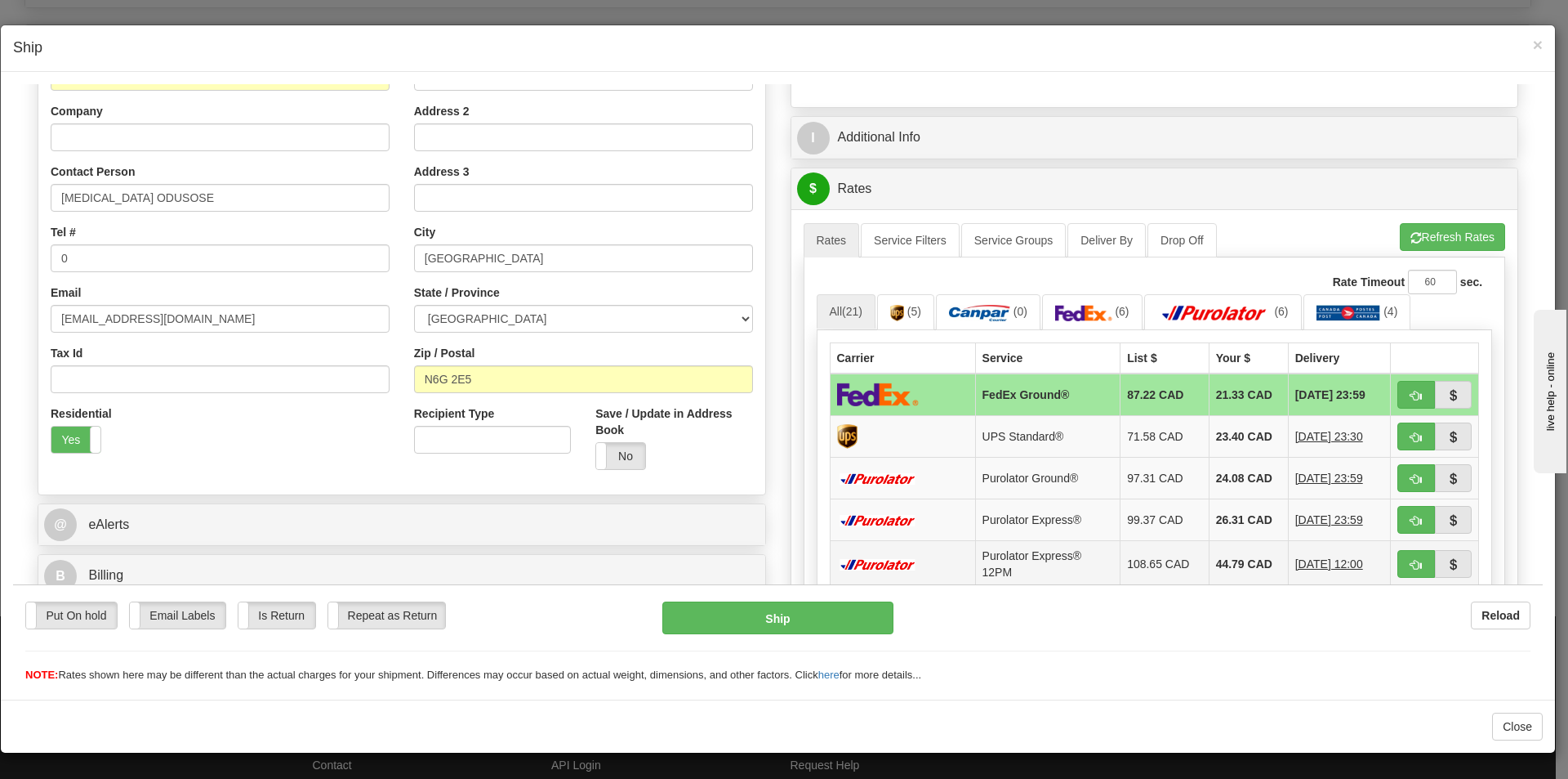
scroll to position [408, 0]
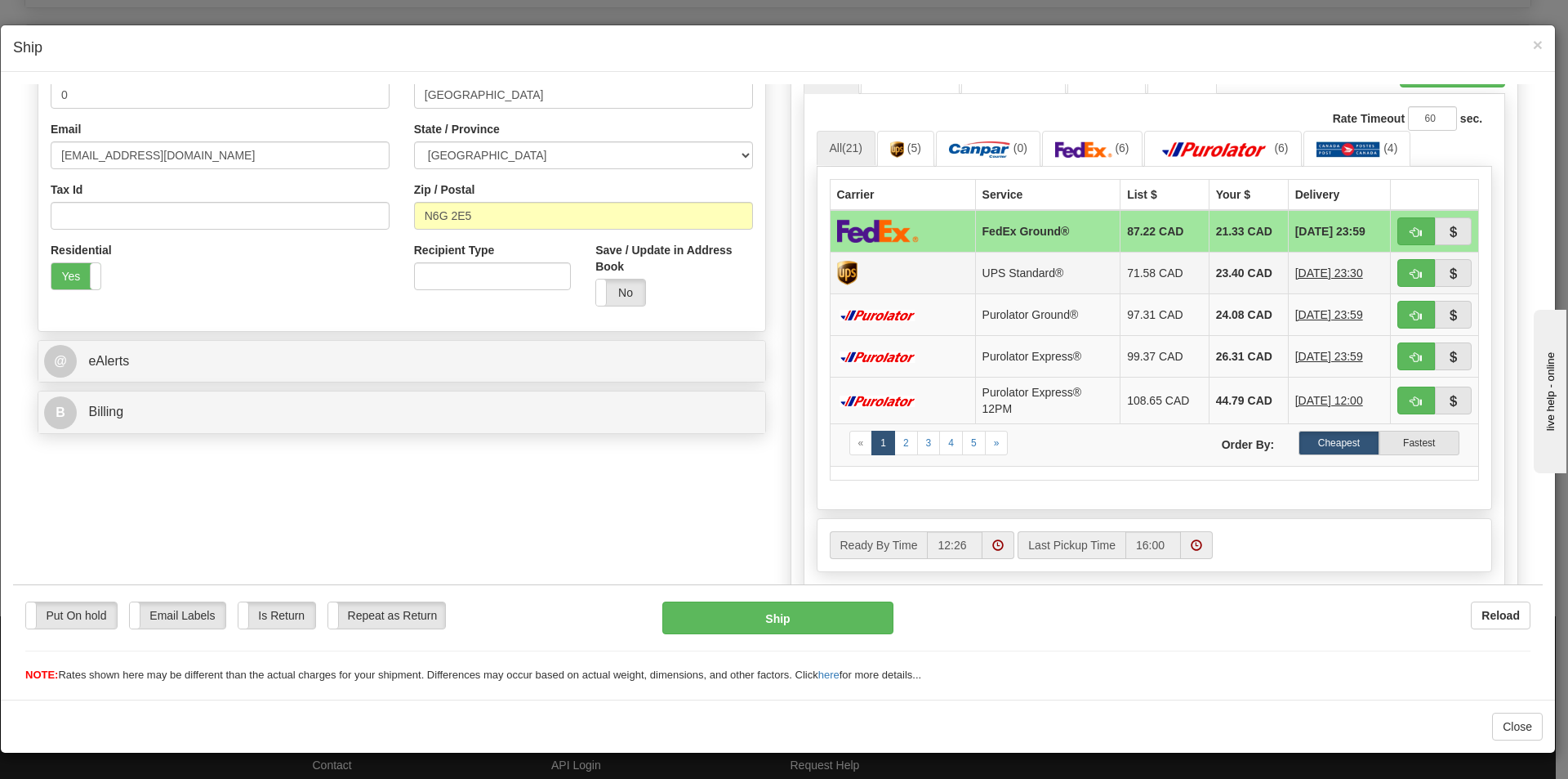
click at [931, 265] on td at bounding box center [902, 272] width 145 height 42
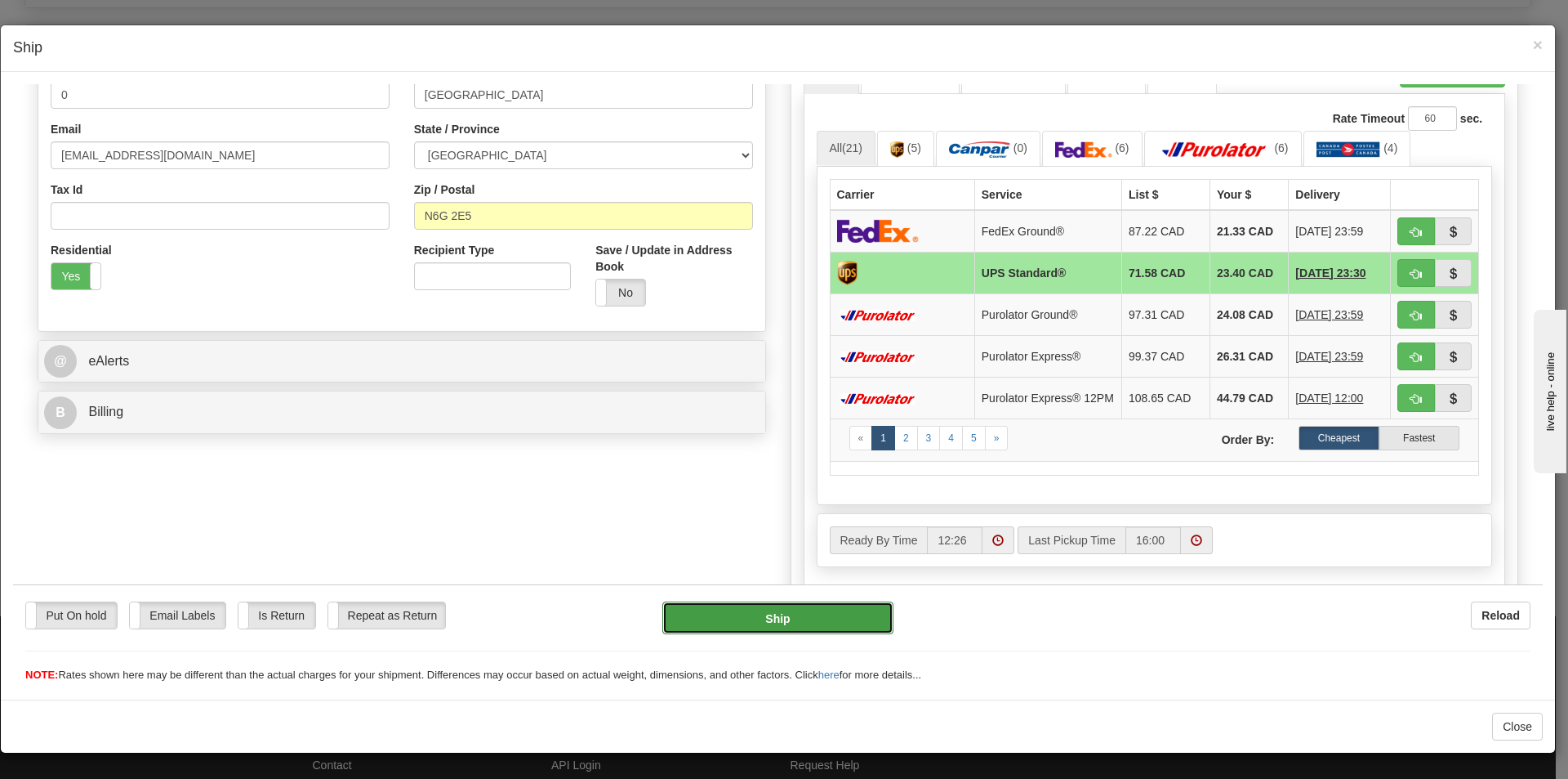
click at [749, 619] on button "Ship" at bounding box center [777, 616] width 230 height 32
type input "11"
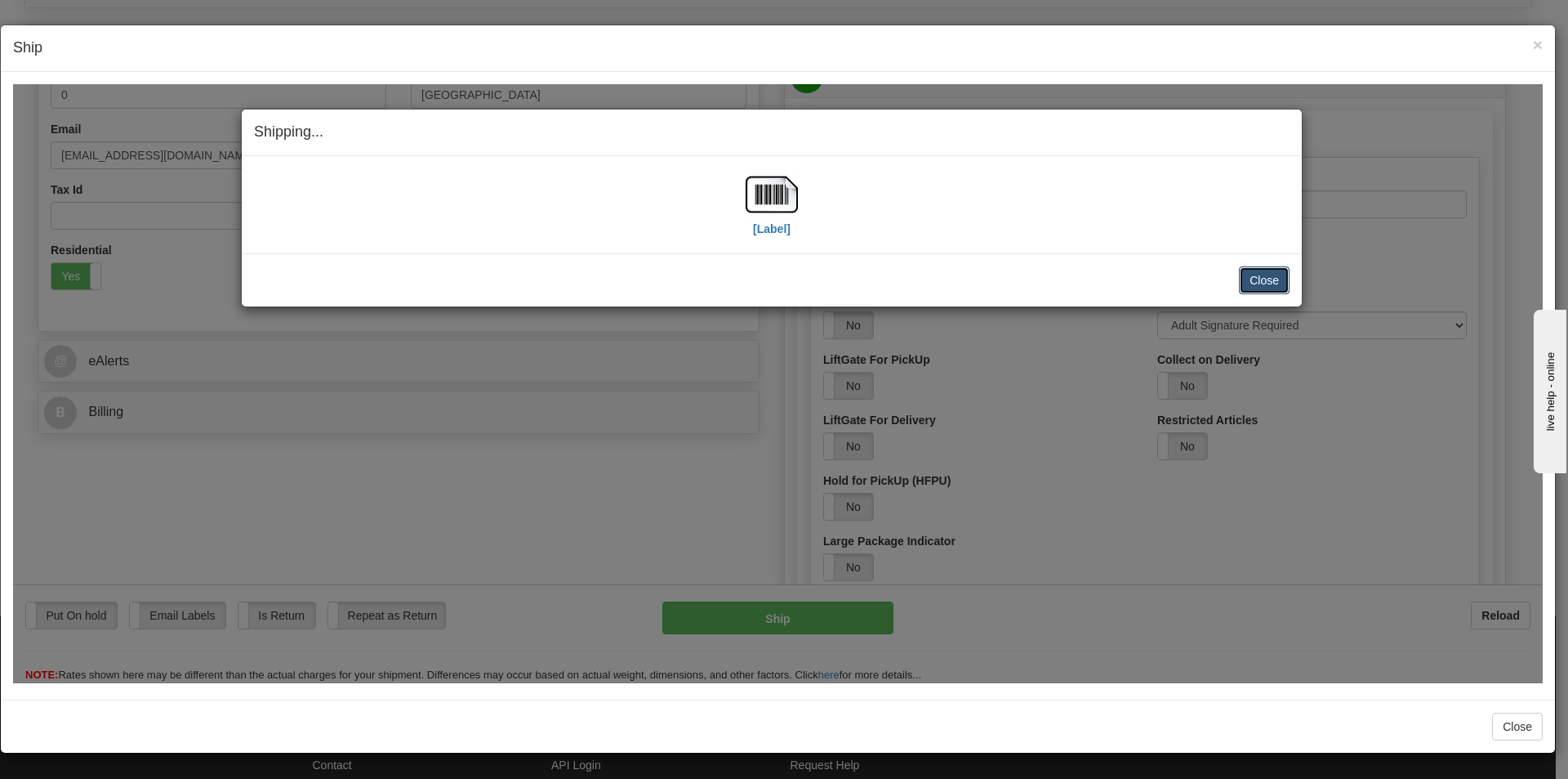
click at [1266, 273] on button "Close" at bounding box center [1264, 279] width 51 height 27
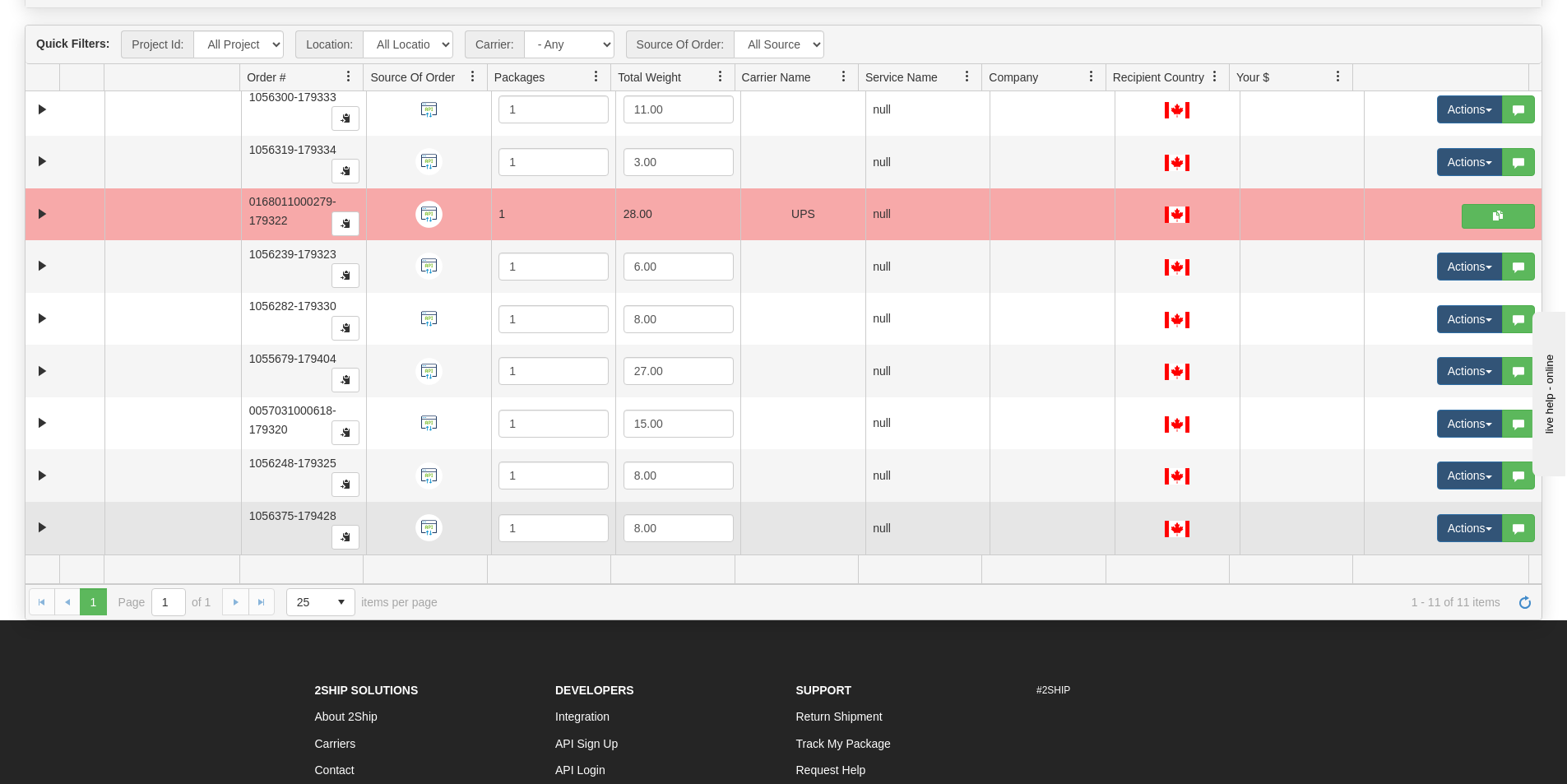
scroll to position [0, 0]
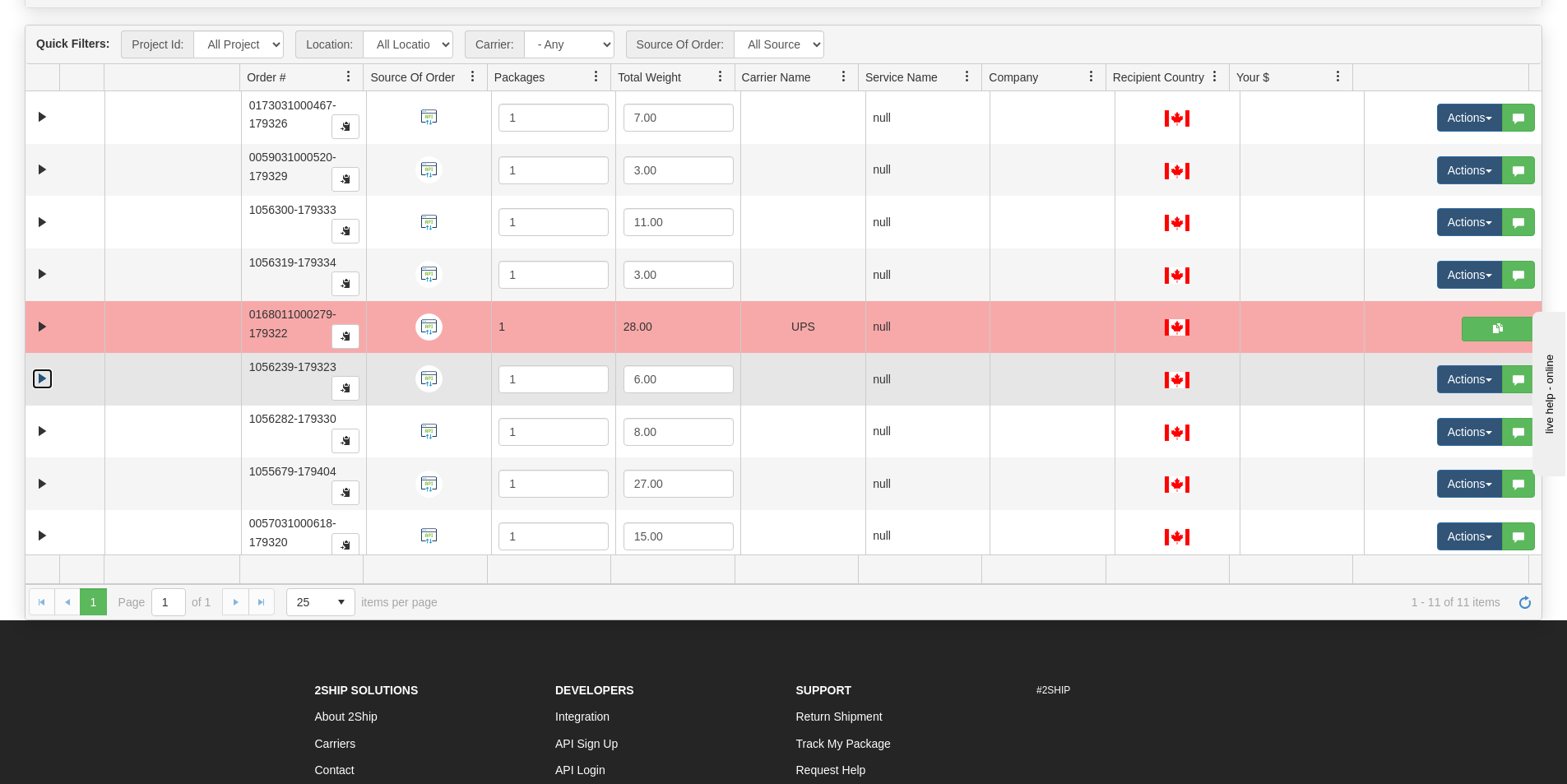
click at [37, 377] on link "Expand" at bounding box center [42, 378] width 21 height 21
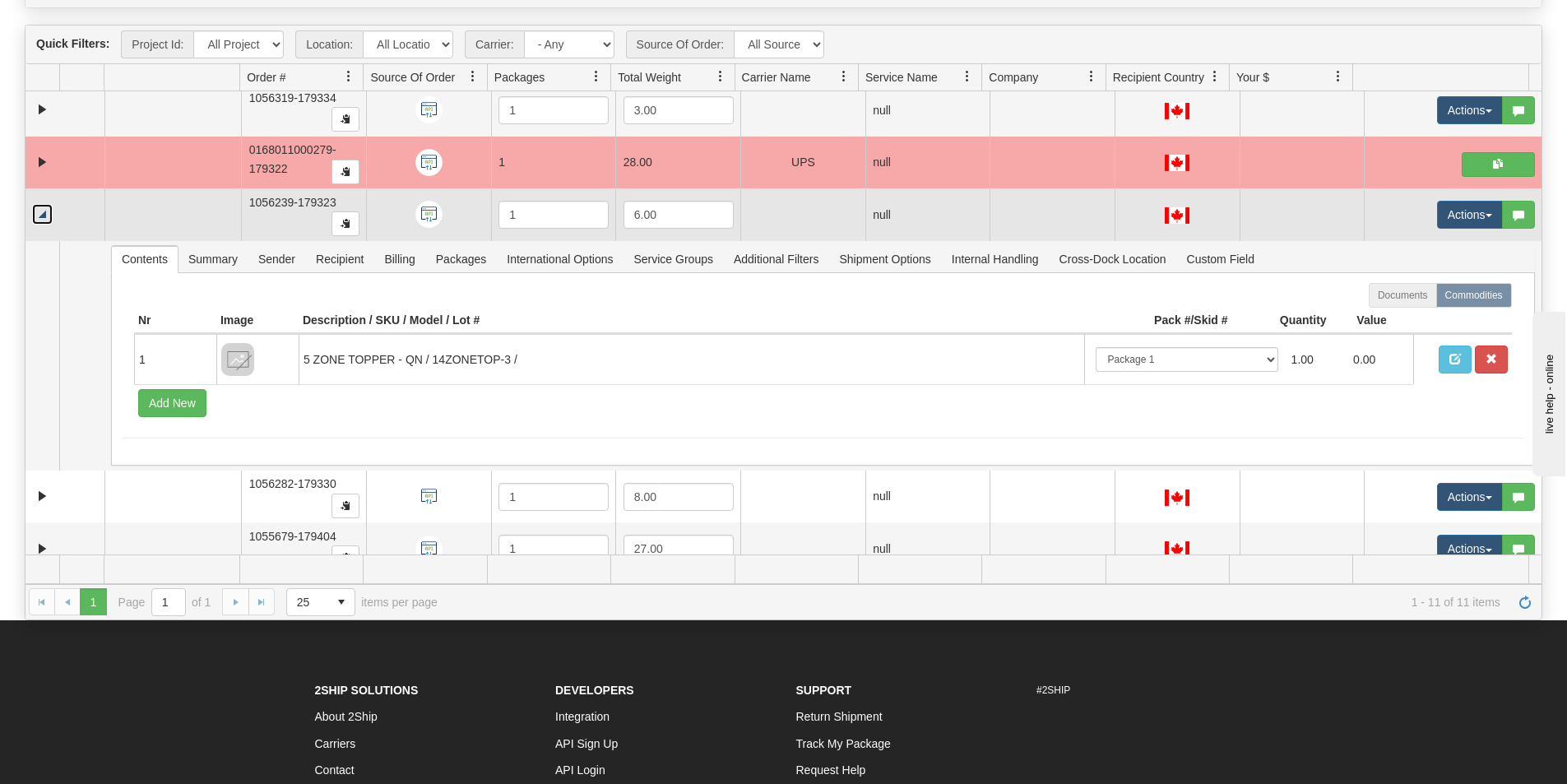
click at [51, 208] on link "Collapse" at bounding box center [42, 214] width 21 height 21
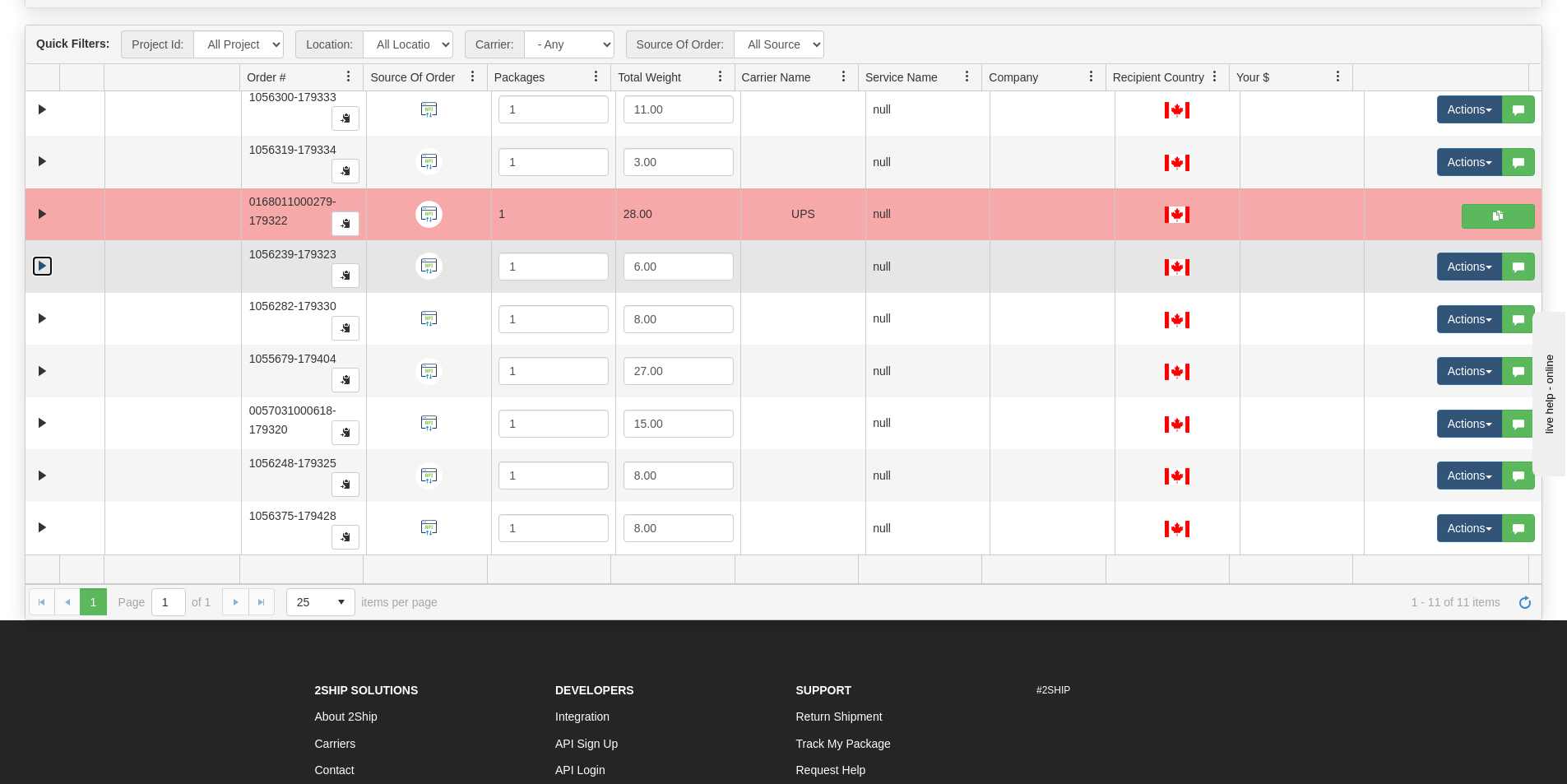
scroll to position [113, 0]
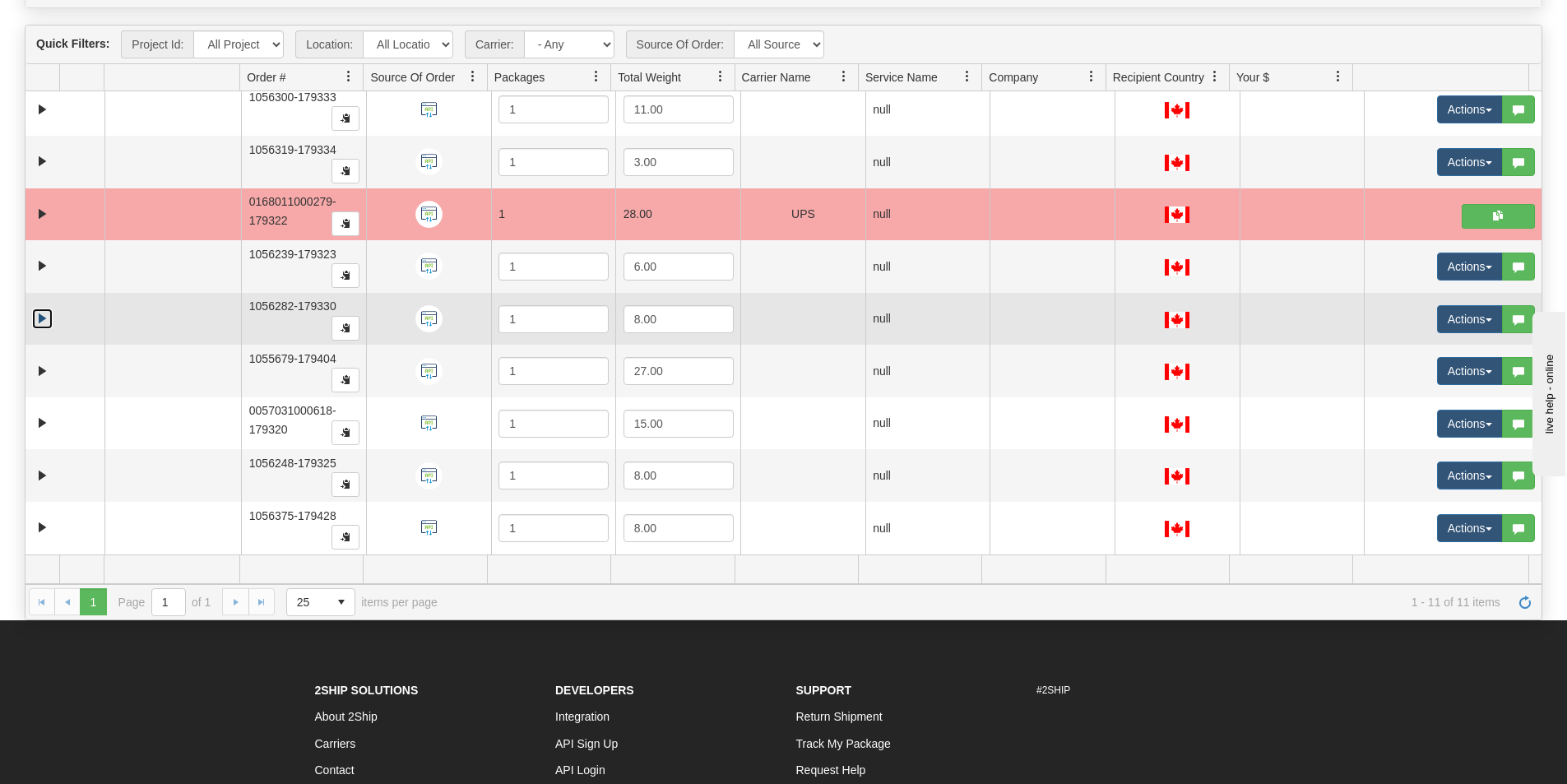
click at [43, 321] on link "Expand" at bounding box center [42, 319] width 21 height 21
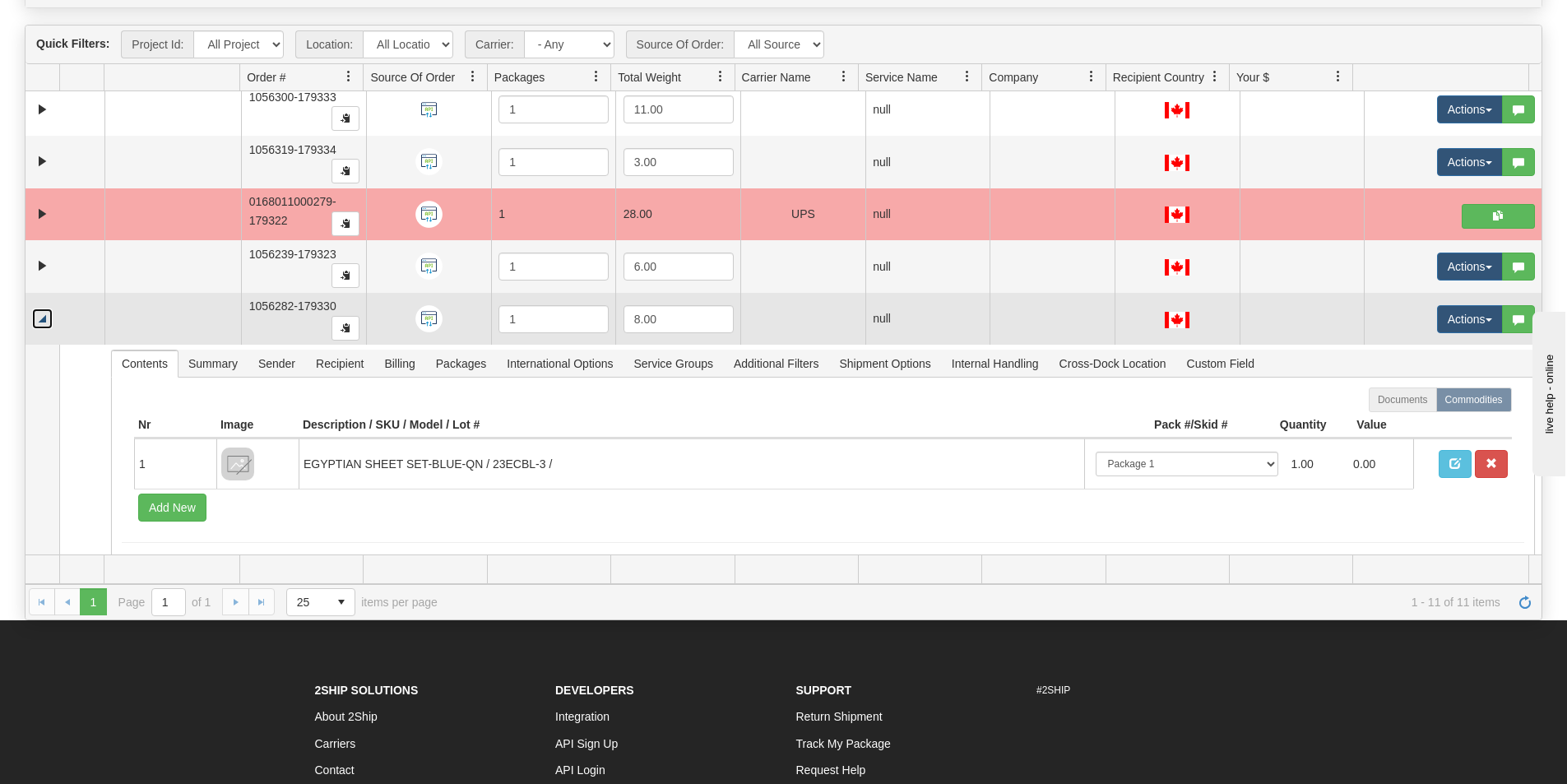
click at [36, 315] on link "Collapse" at bounding box center [42, 319] width 21 height 21
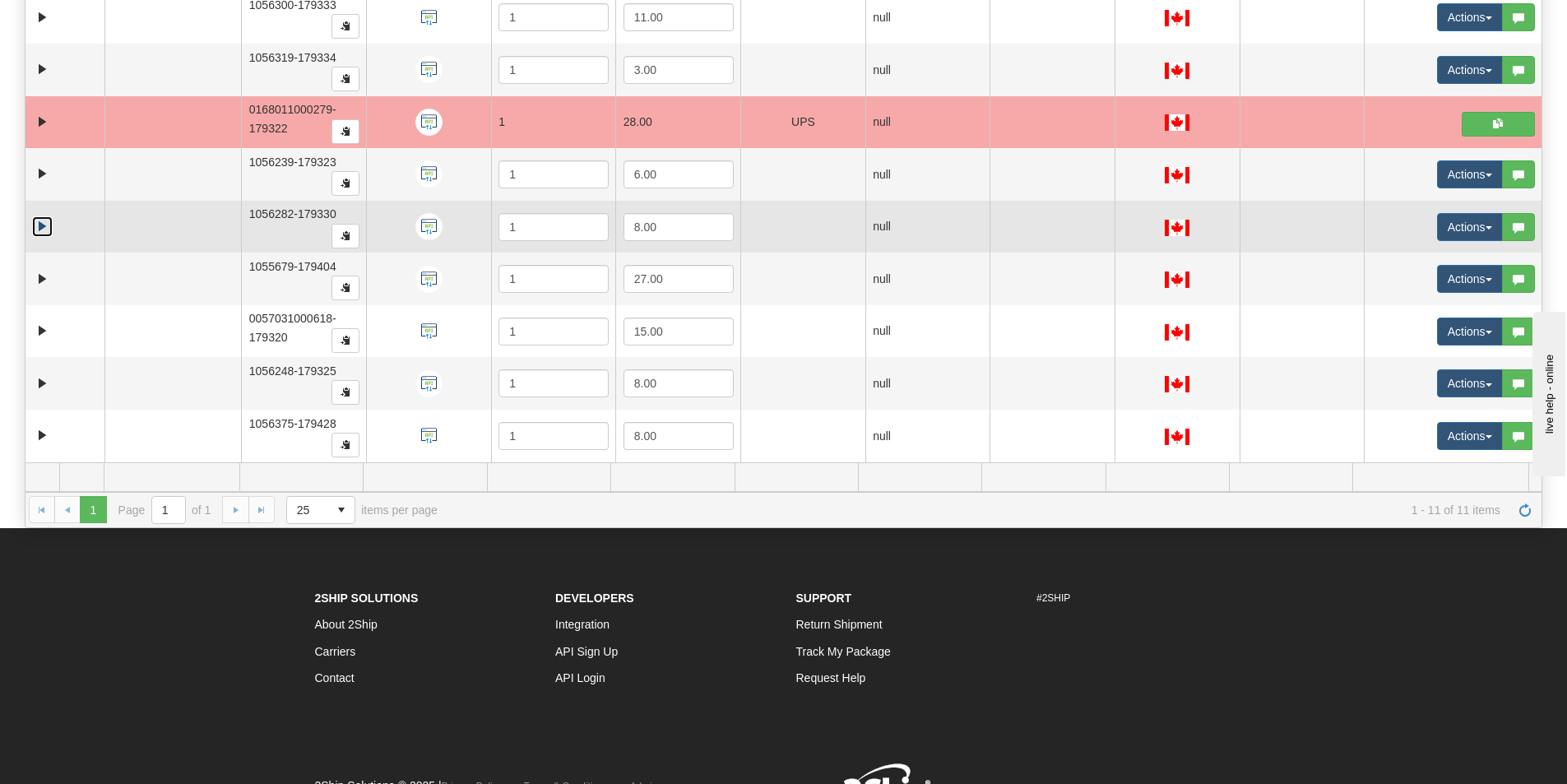
scroll to position [341, 0]
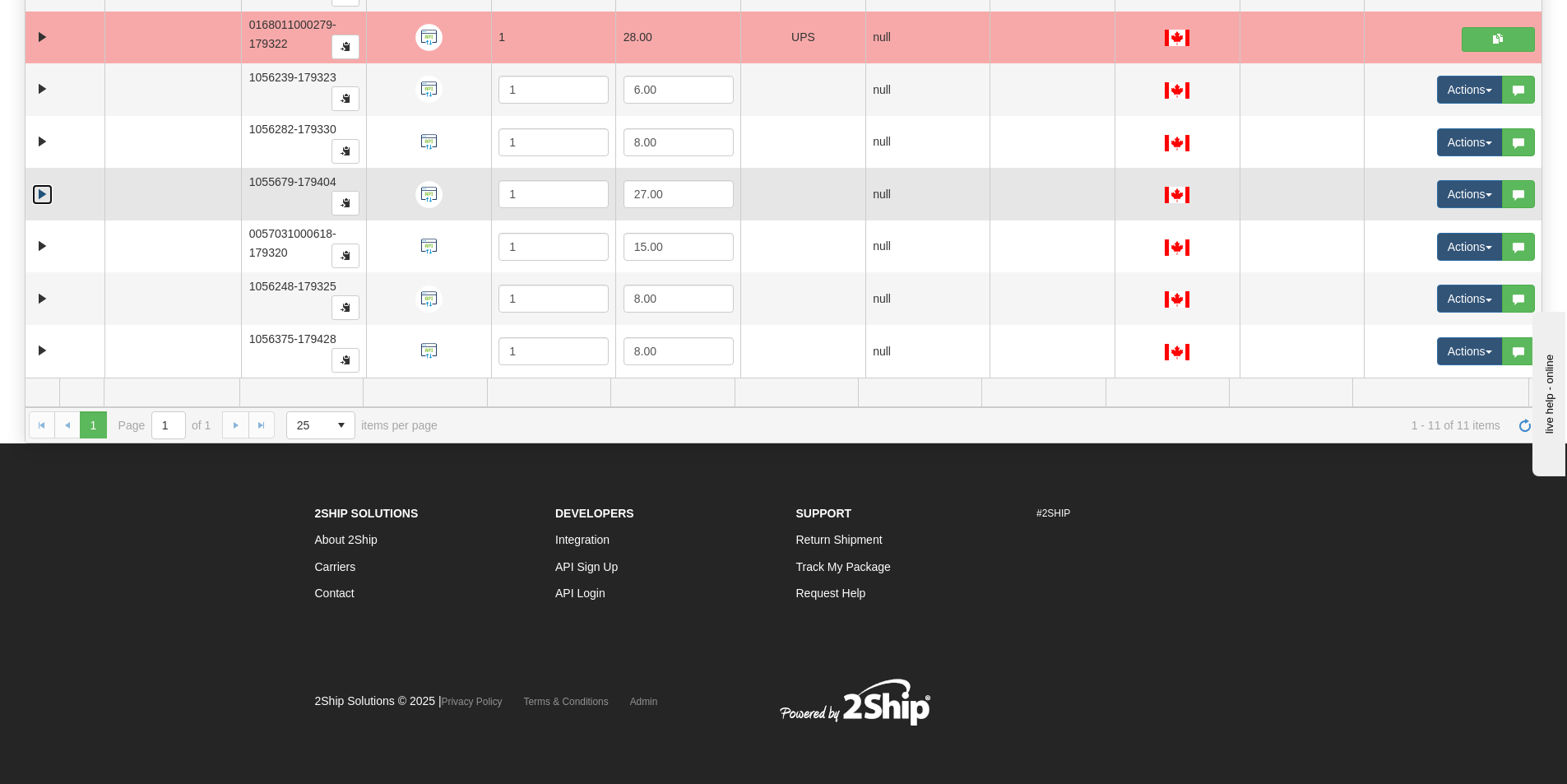
click at [41, 195] on link "Expand" at bounding box center [42, 194] width 21 height 21
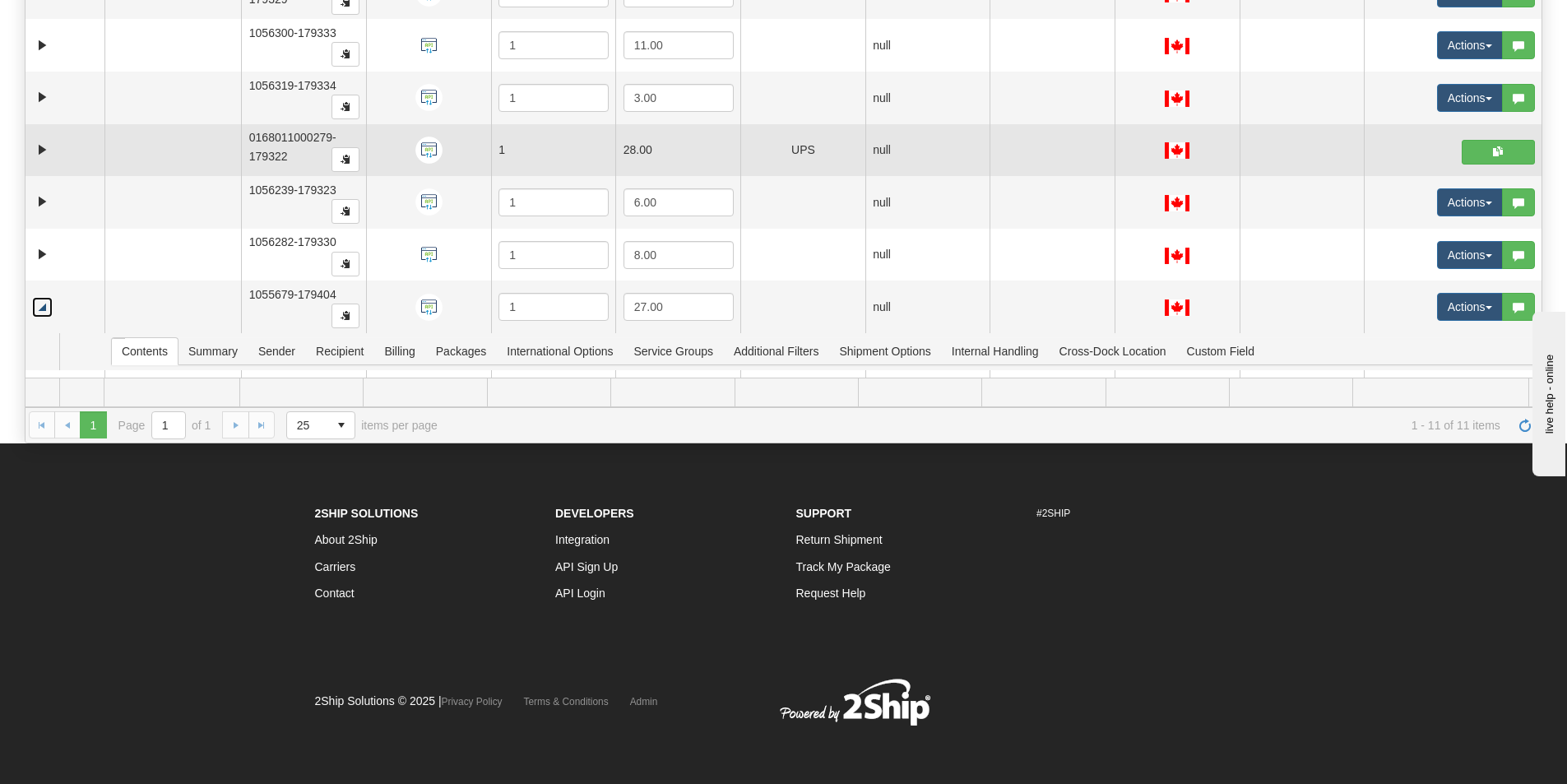
scroll to position [150, 0]
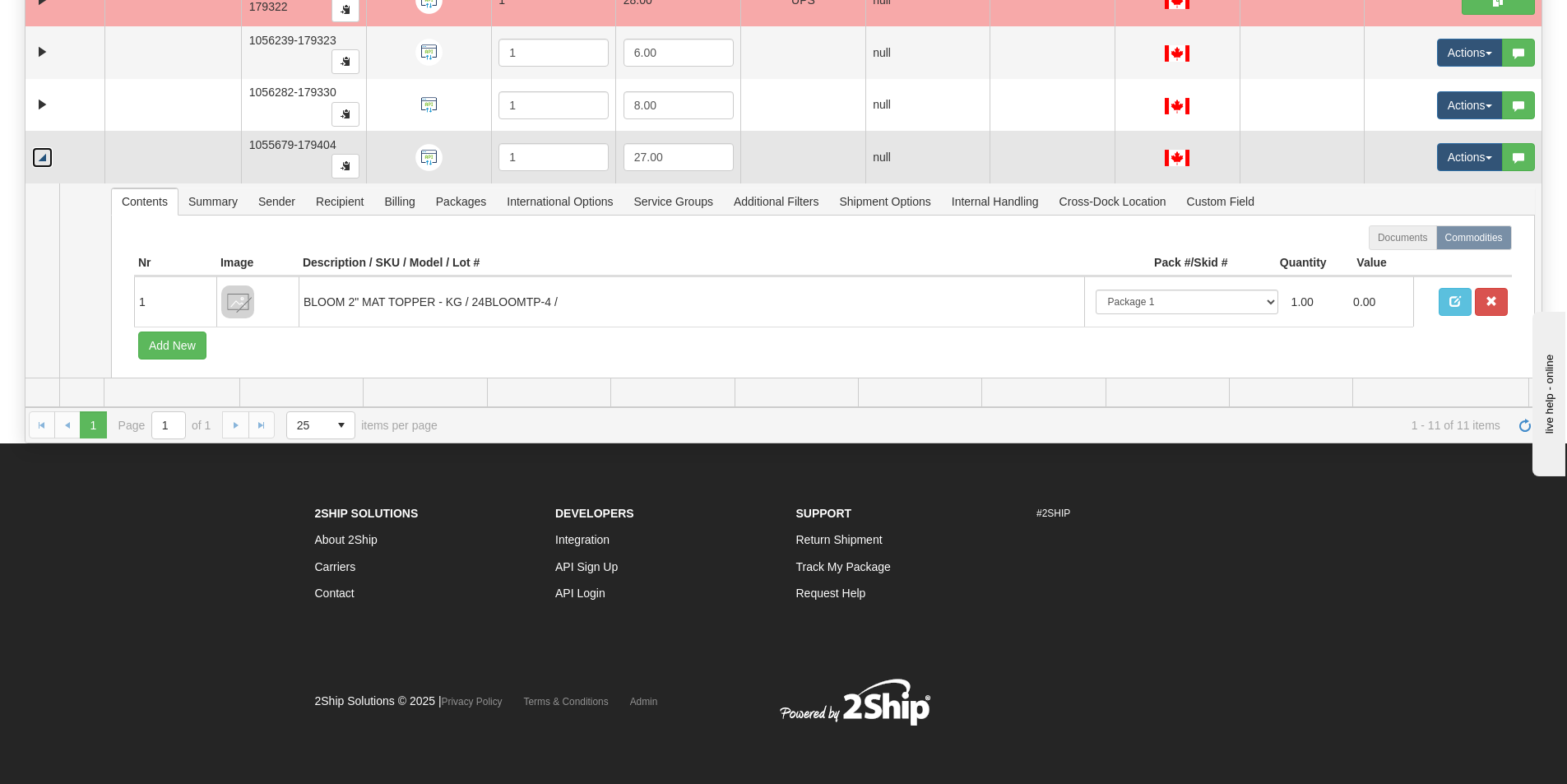
click at [39, 162] on link "Collapse" at bounding box center [42, 157] width 21 height 21
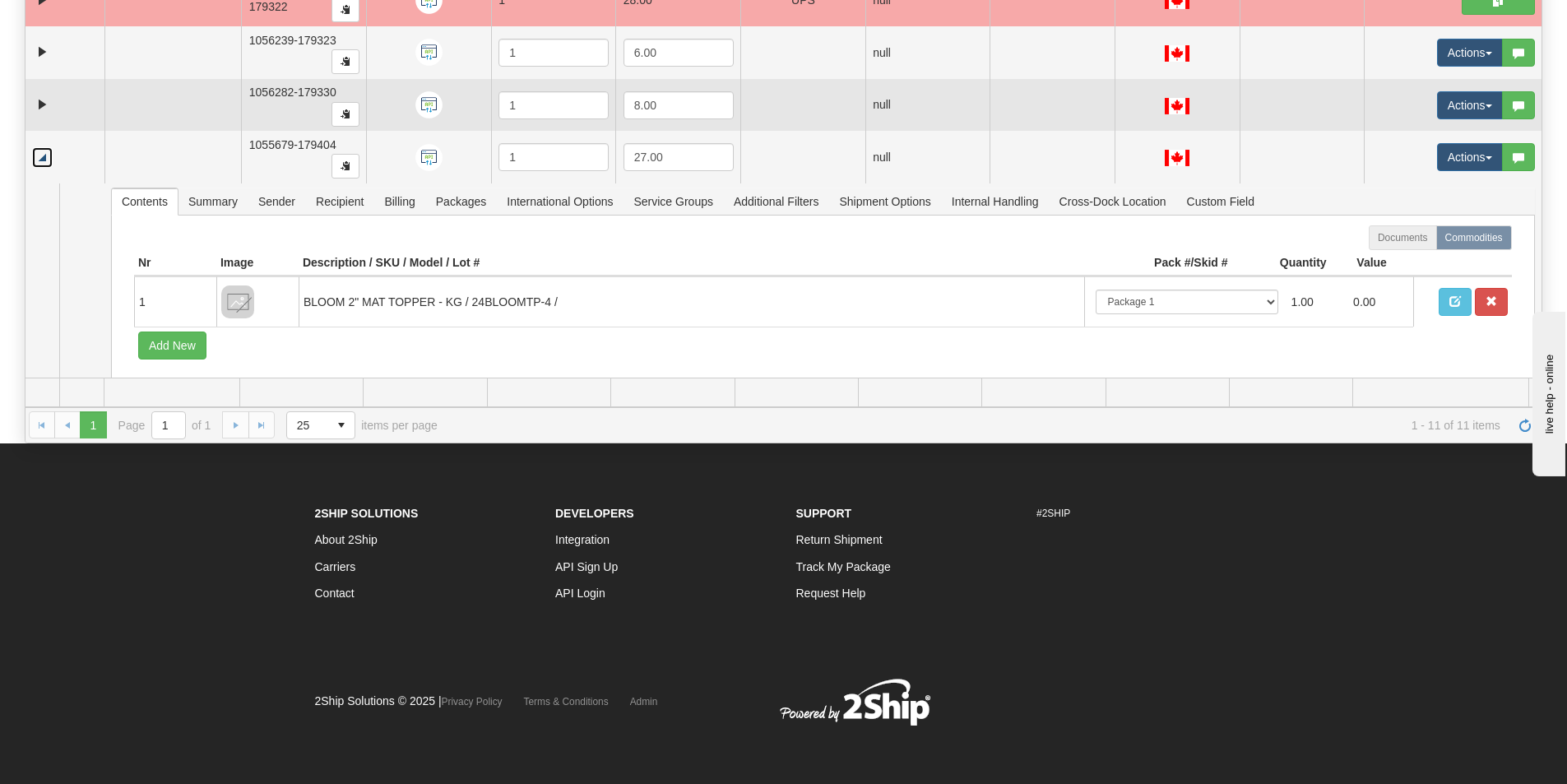
scroll to position [113, 0]
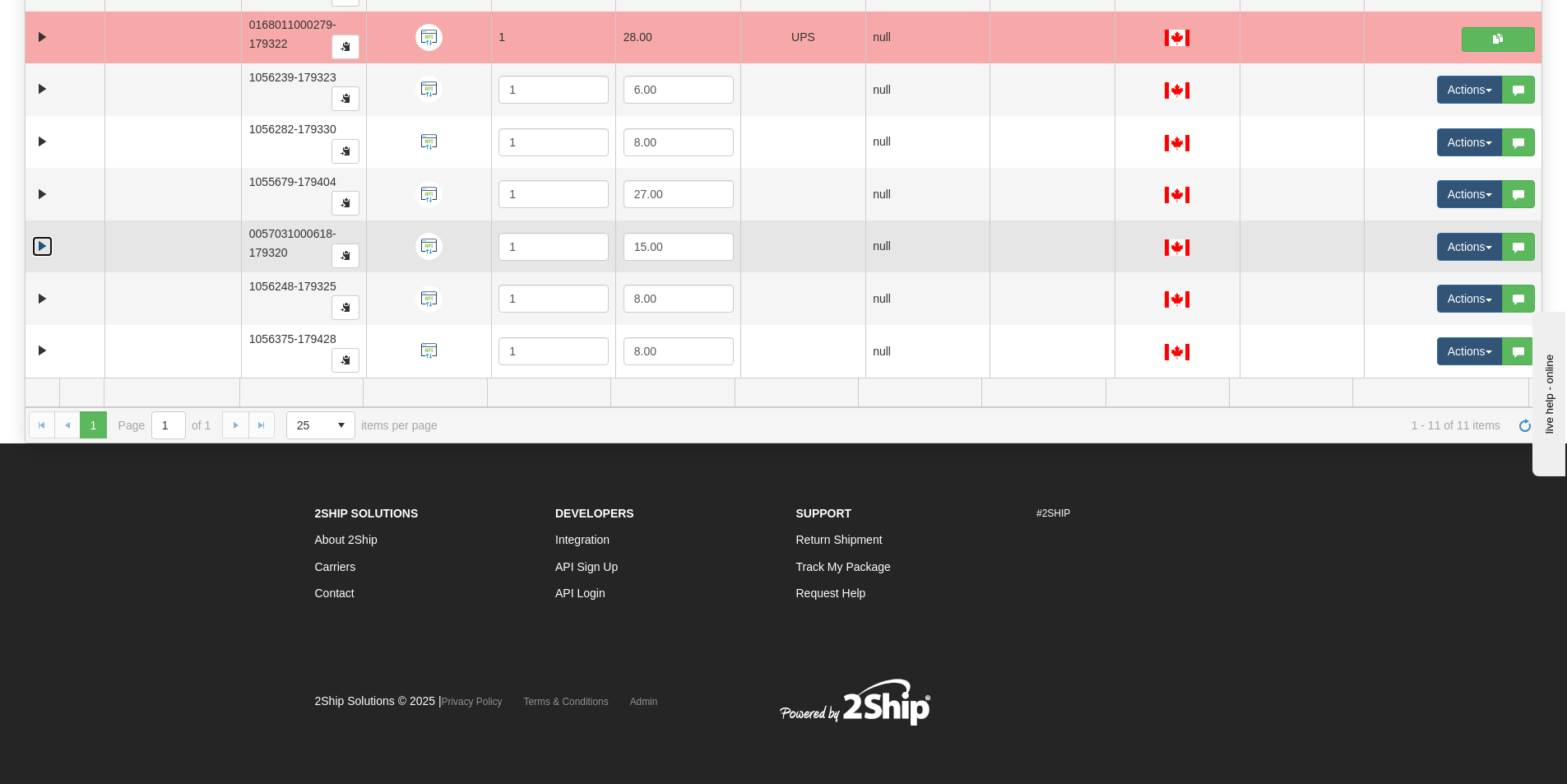
click at [38, 239] on link "Expand" at bounding box center [42, 246] width 21 height 21
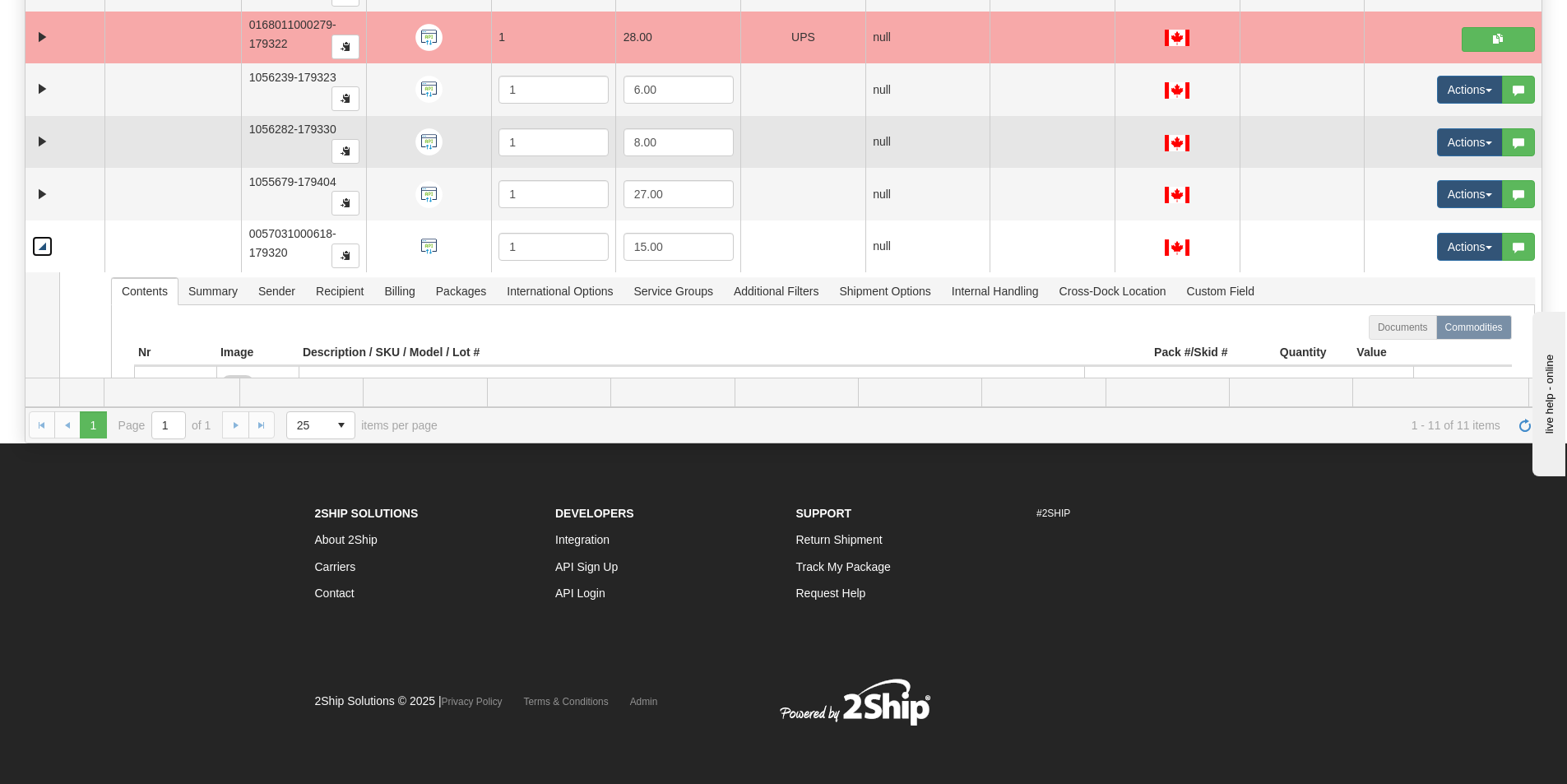
scroll to position [277, 0]
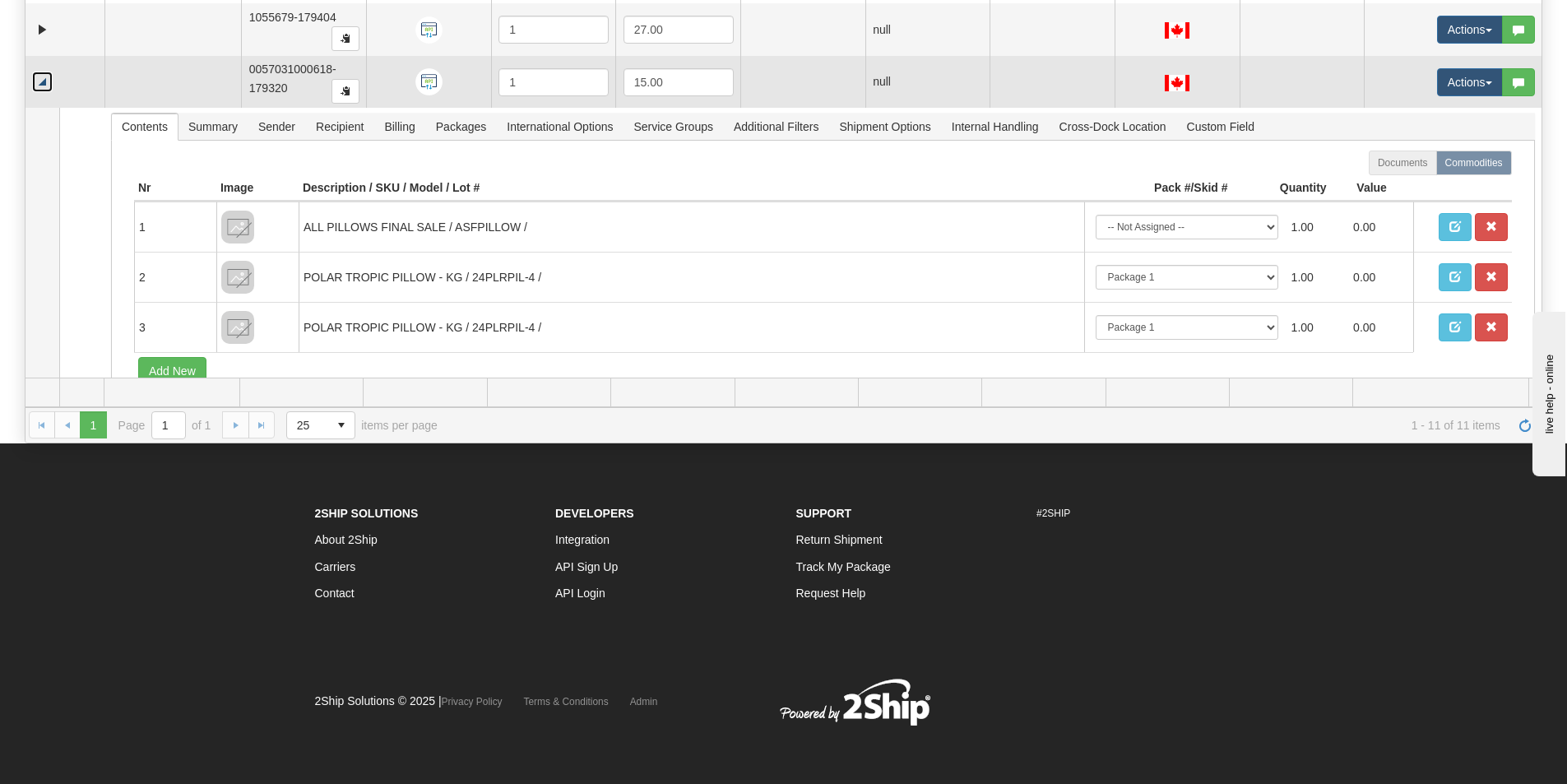
click at [40, 87] on link "Collapse" at bounding box center [42, 82] width 21 height 21
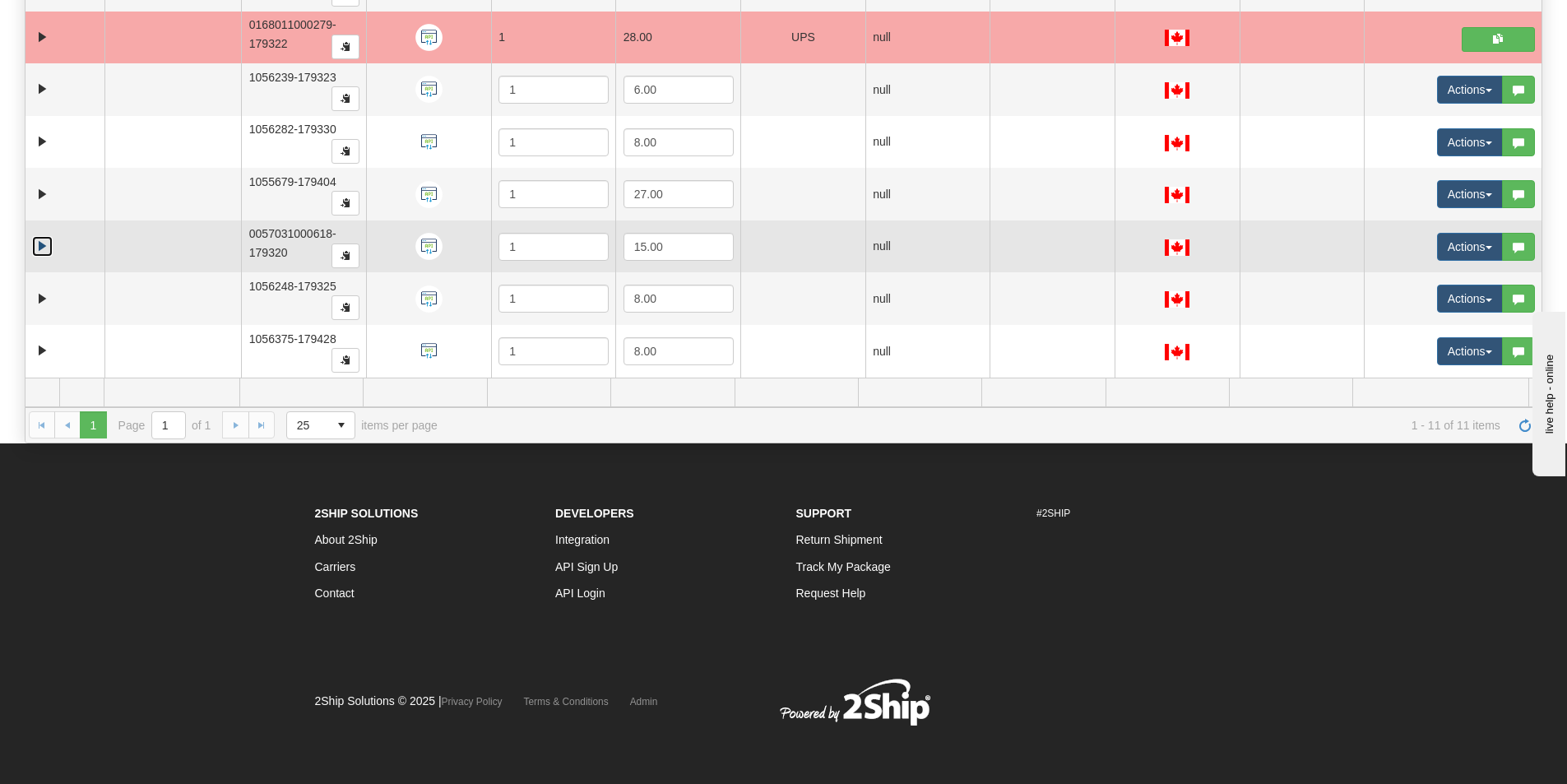
scroll to position [113, 0]
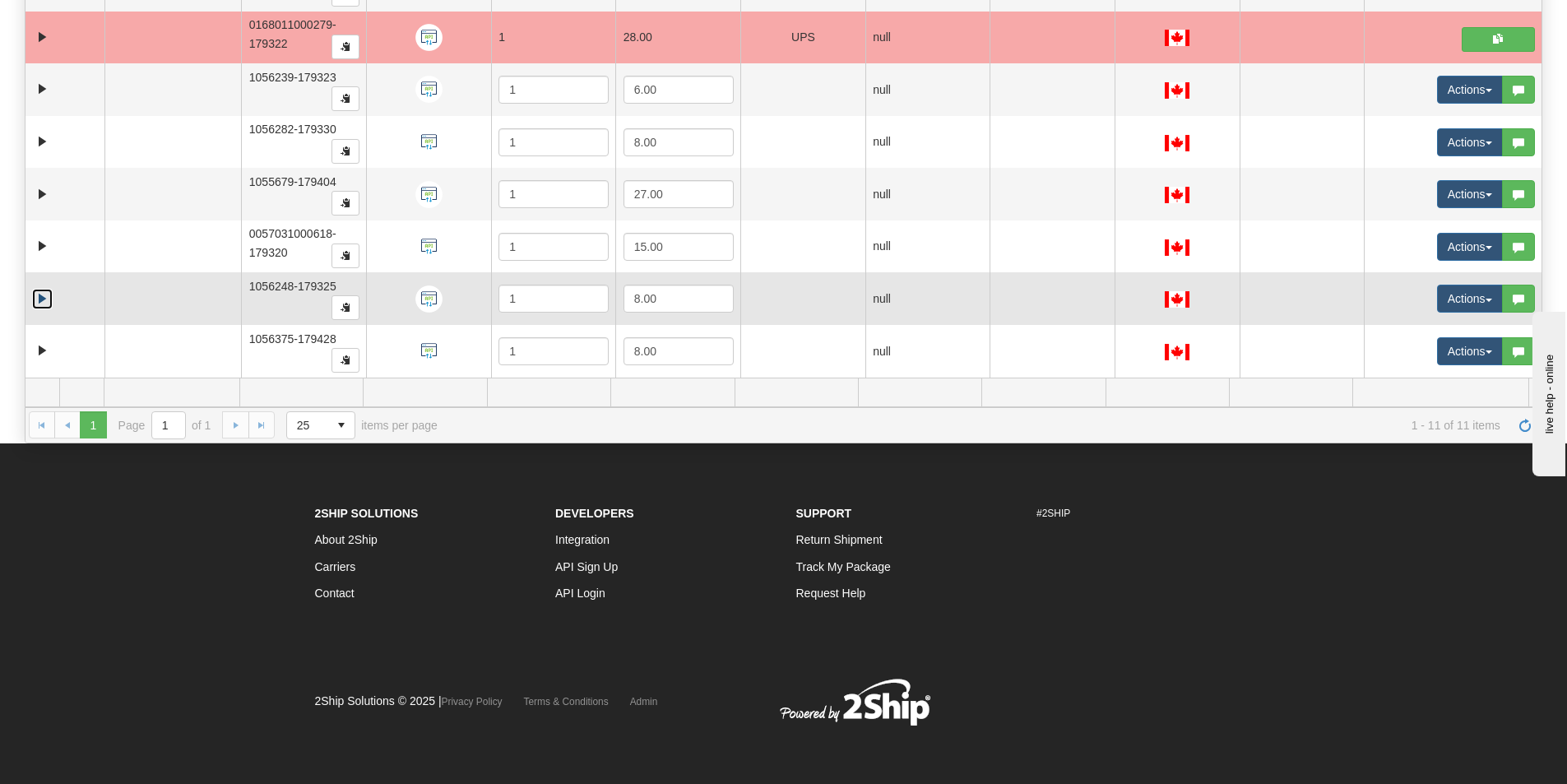
click at [42, 297] on link "Expand" at bounding box center [42, 299] width 21 height 21
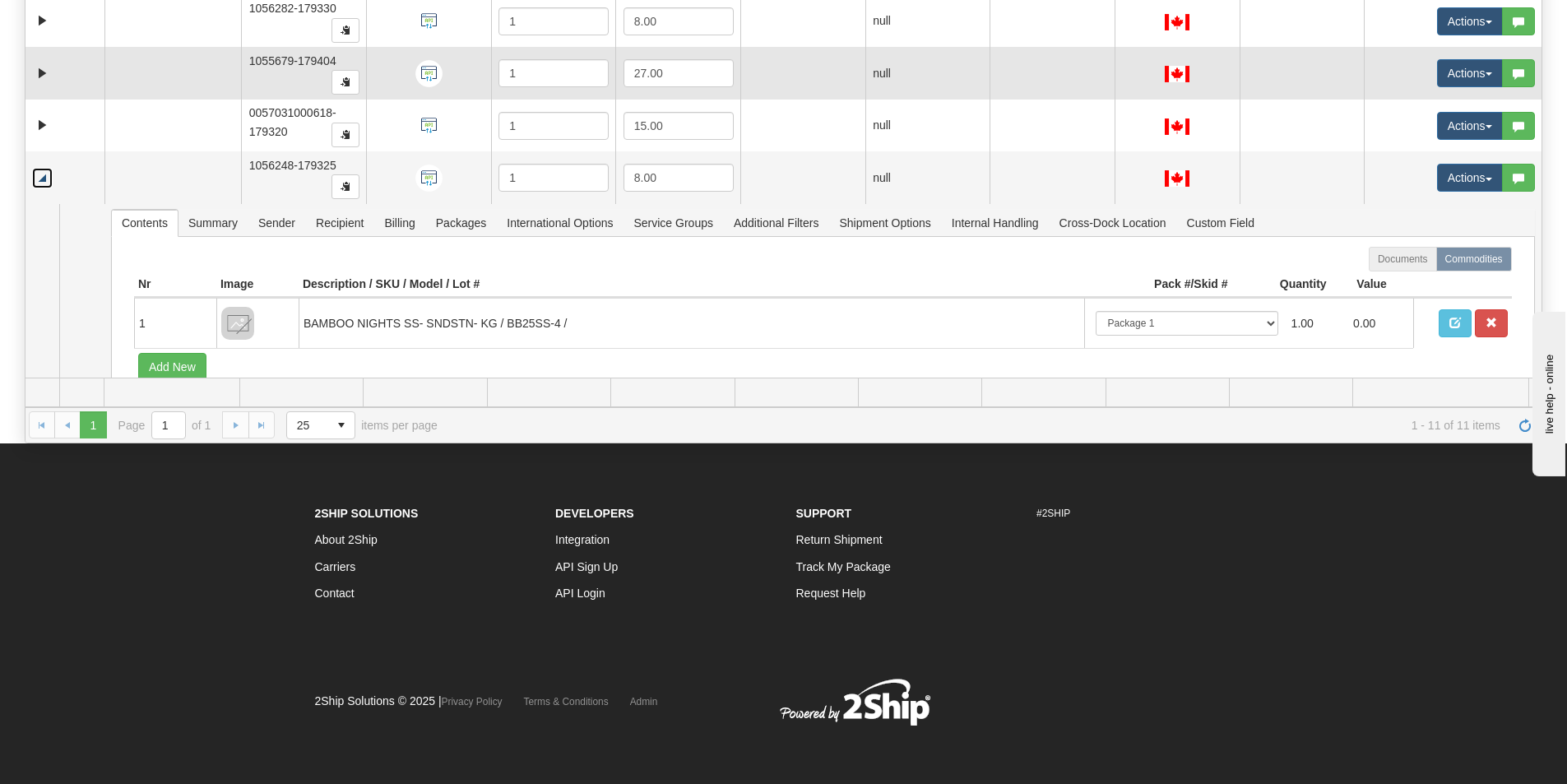
scroll to position [342, 0]
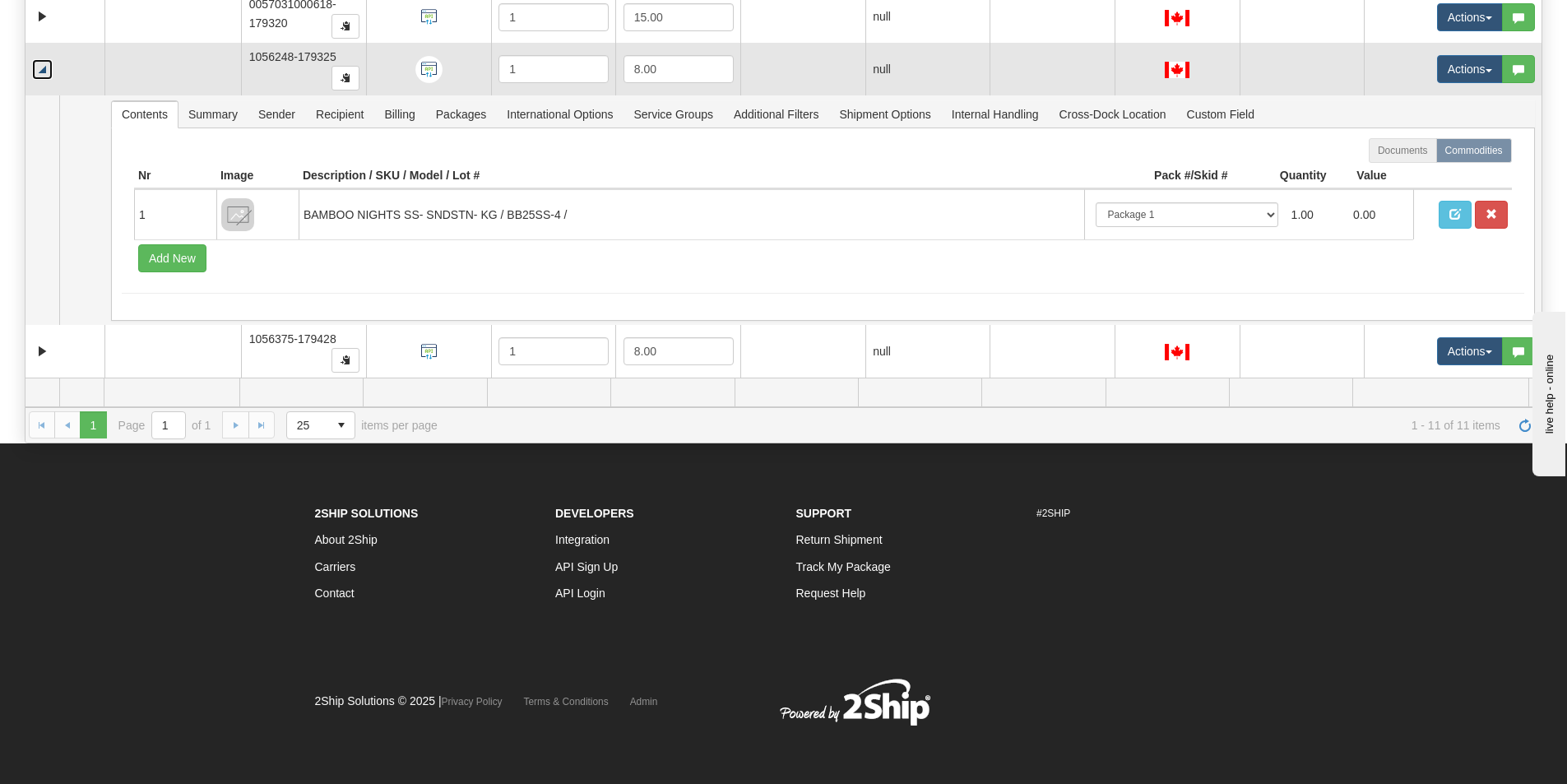
click at [40, 74] on link "Collapse" at bounding box center [42, 69] width 21 height 21
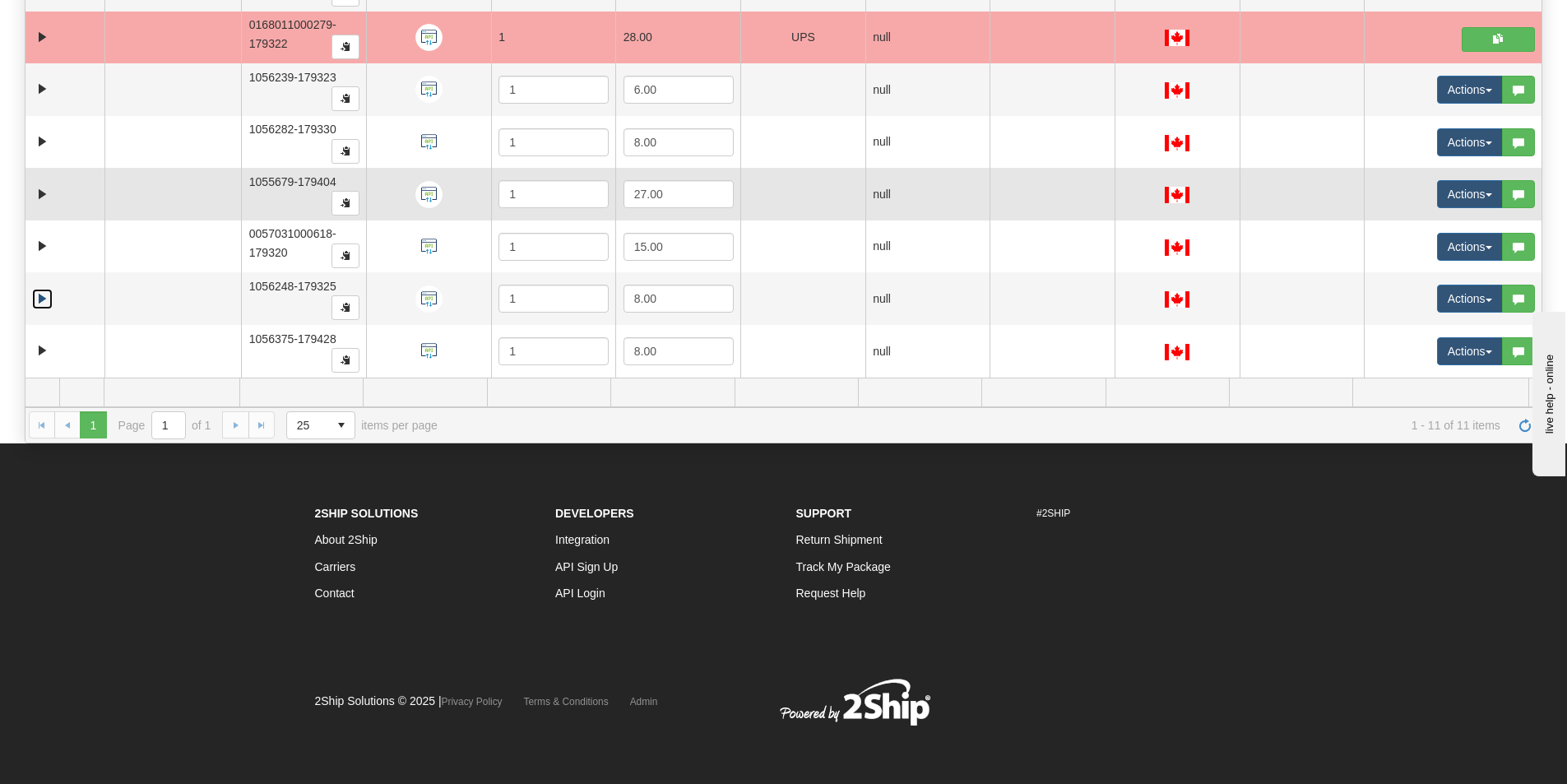
scroll to position [113, 0]
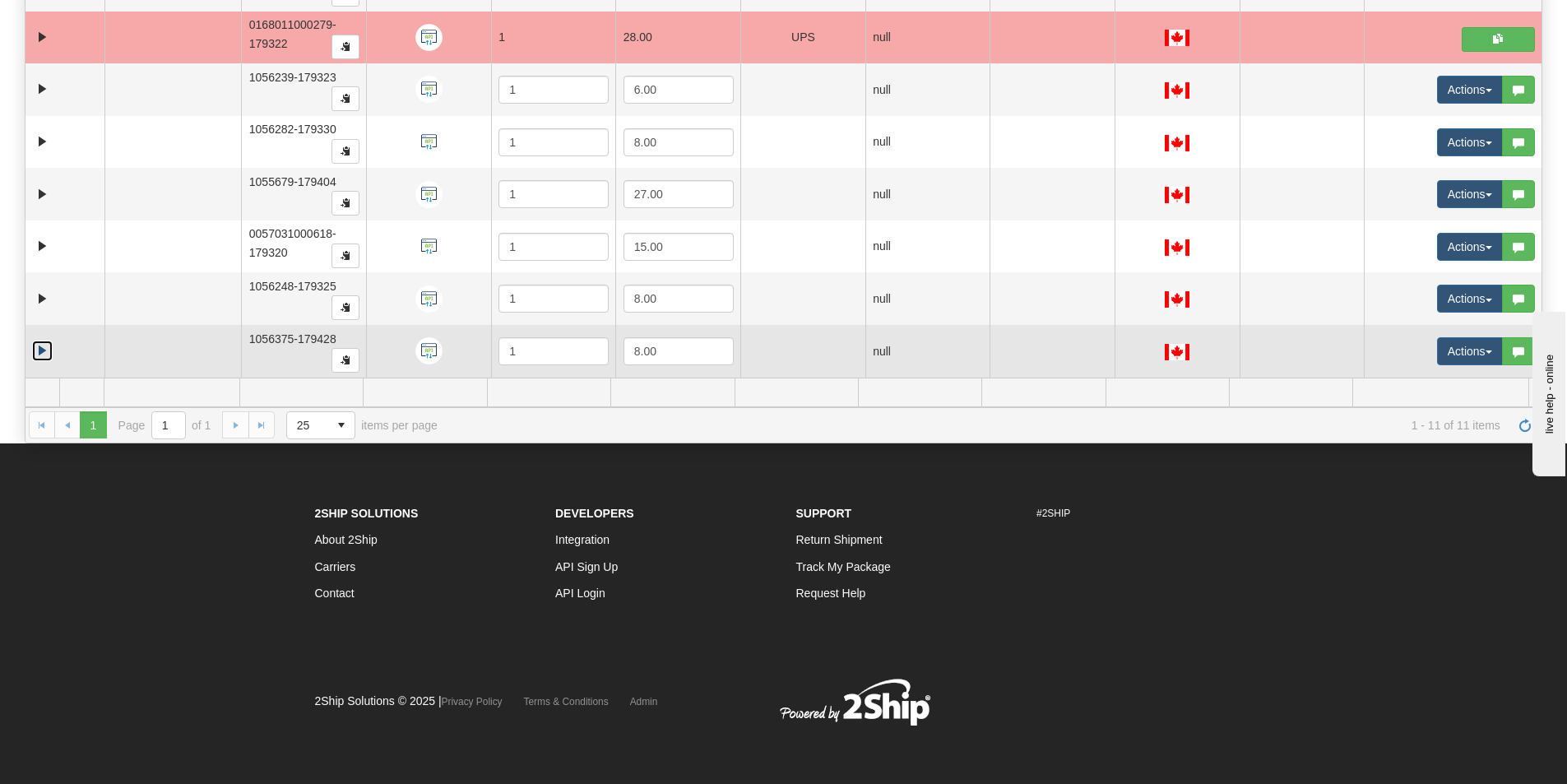
click at [43, 351] on link "Expand" at bounding box center [42, 351] width 21 height 21
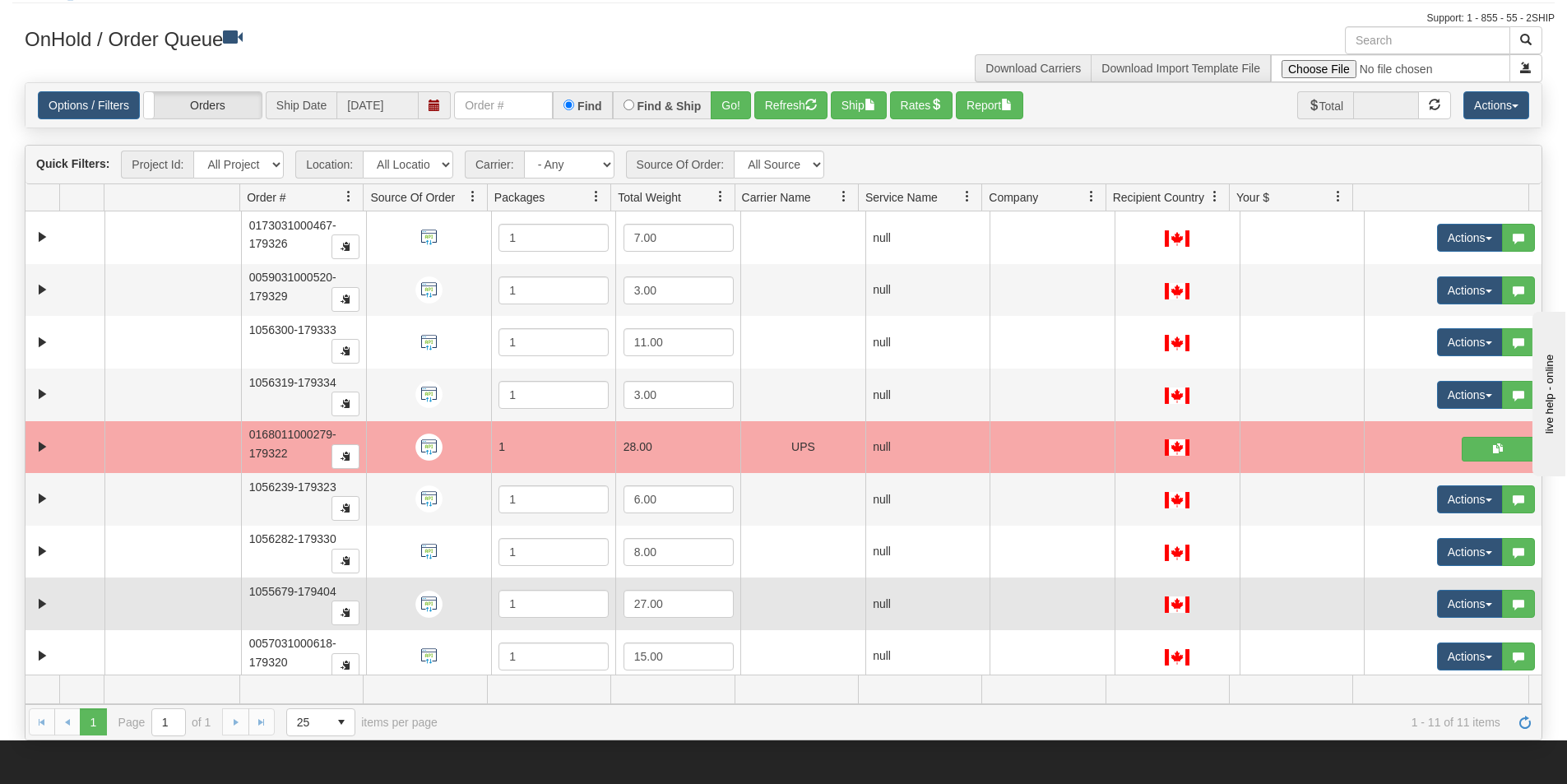
scroll to position [0, 0]
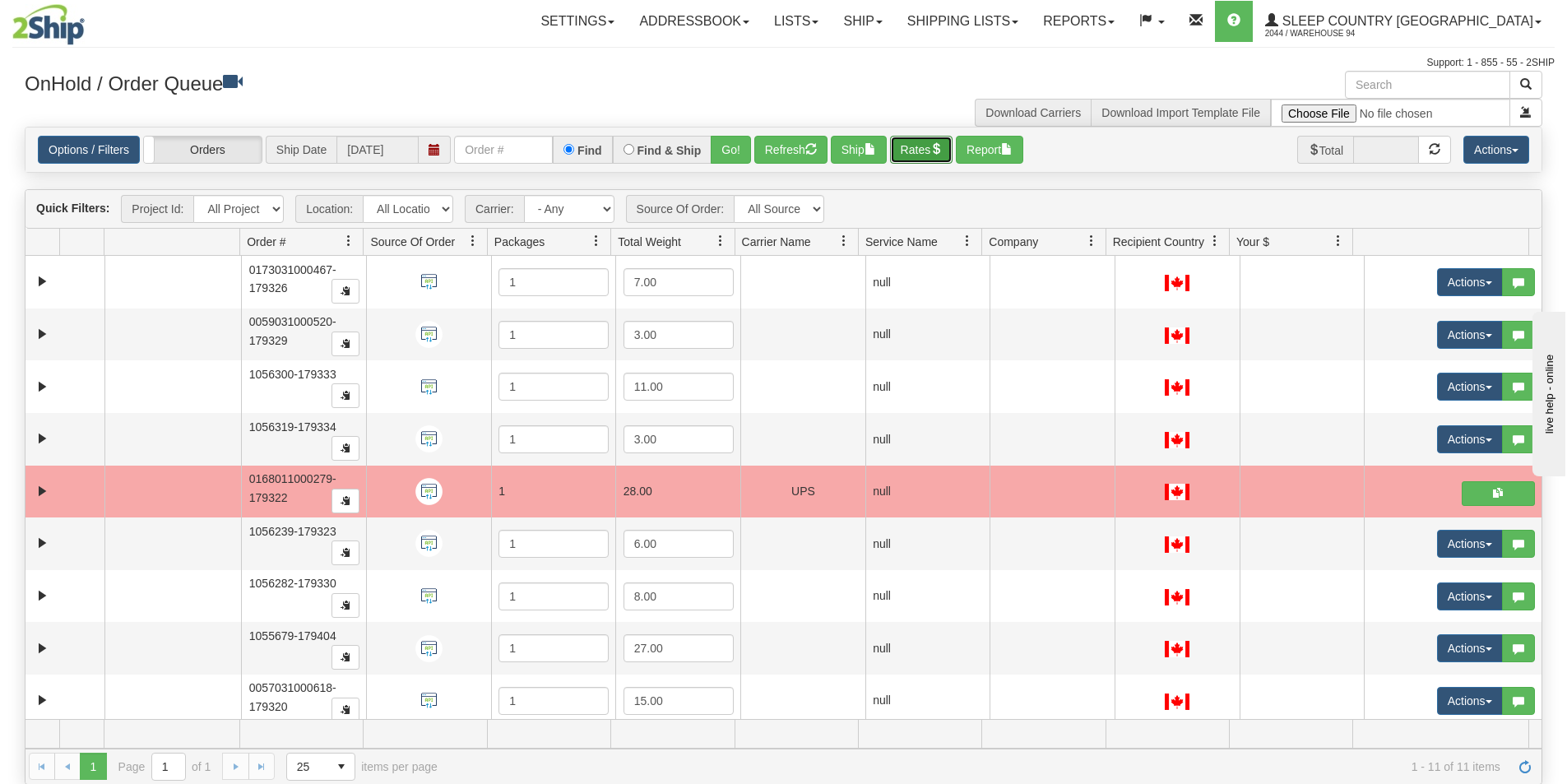
click at [928, 138] on button "Rates" at bounding box center [922, 149] width 64 height 28
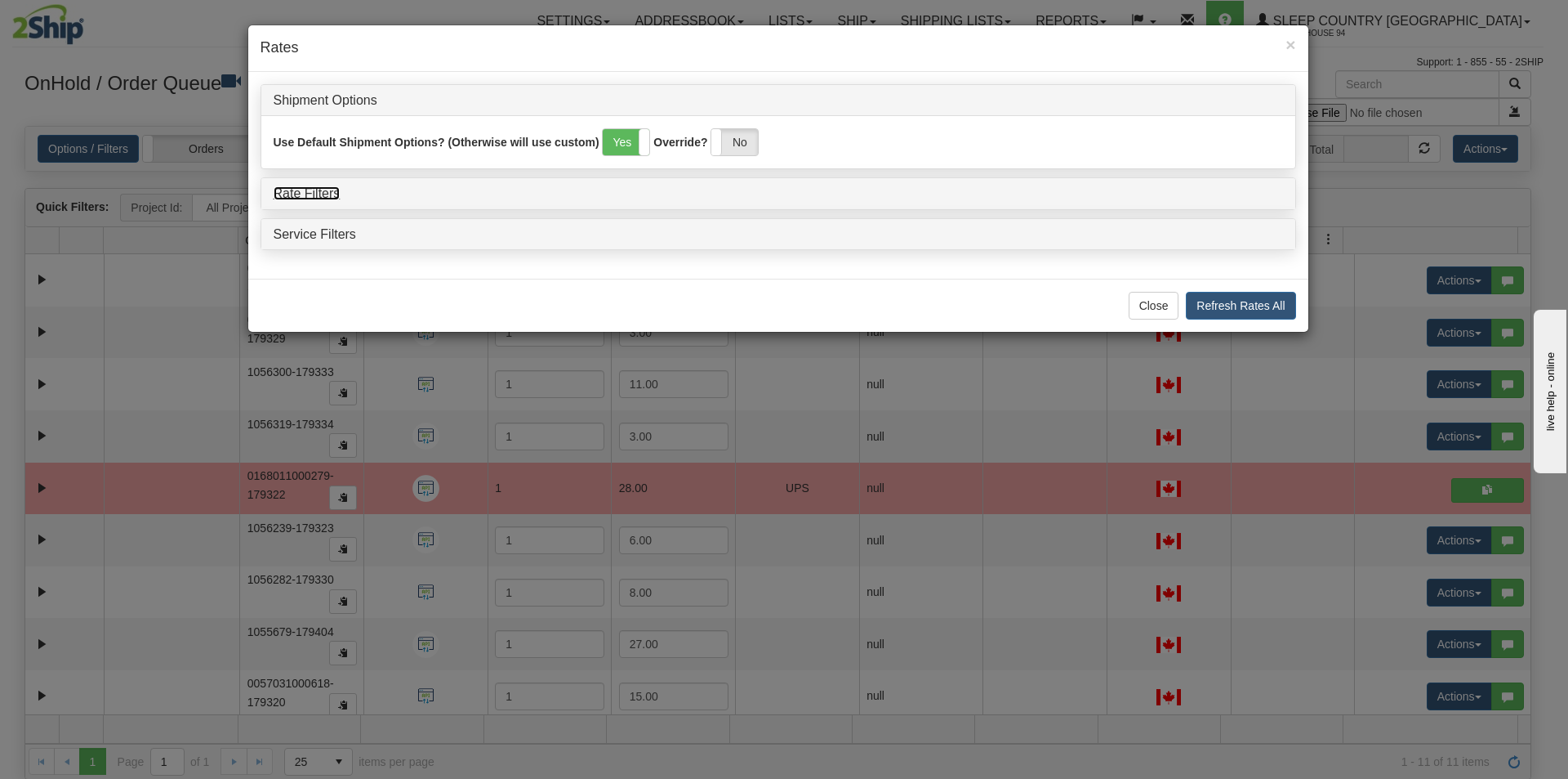
click at [296, 191] on link "Rate Filters" at bounding box center [307, 193] width 67 height 14
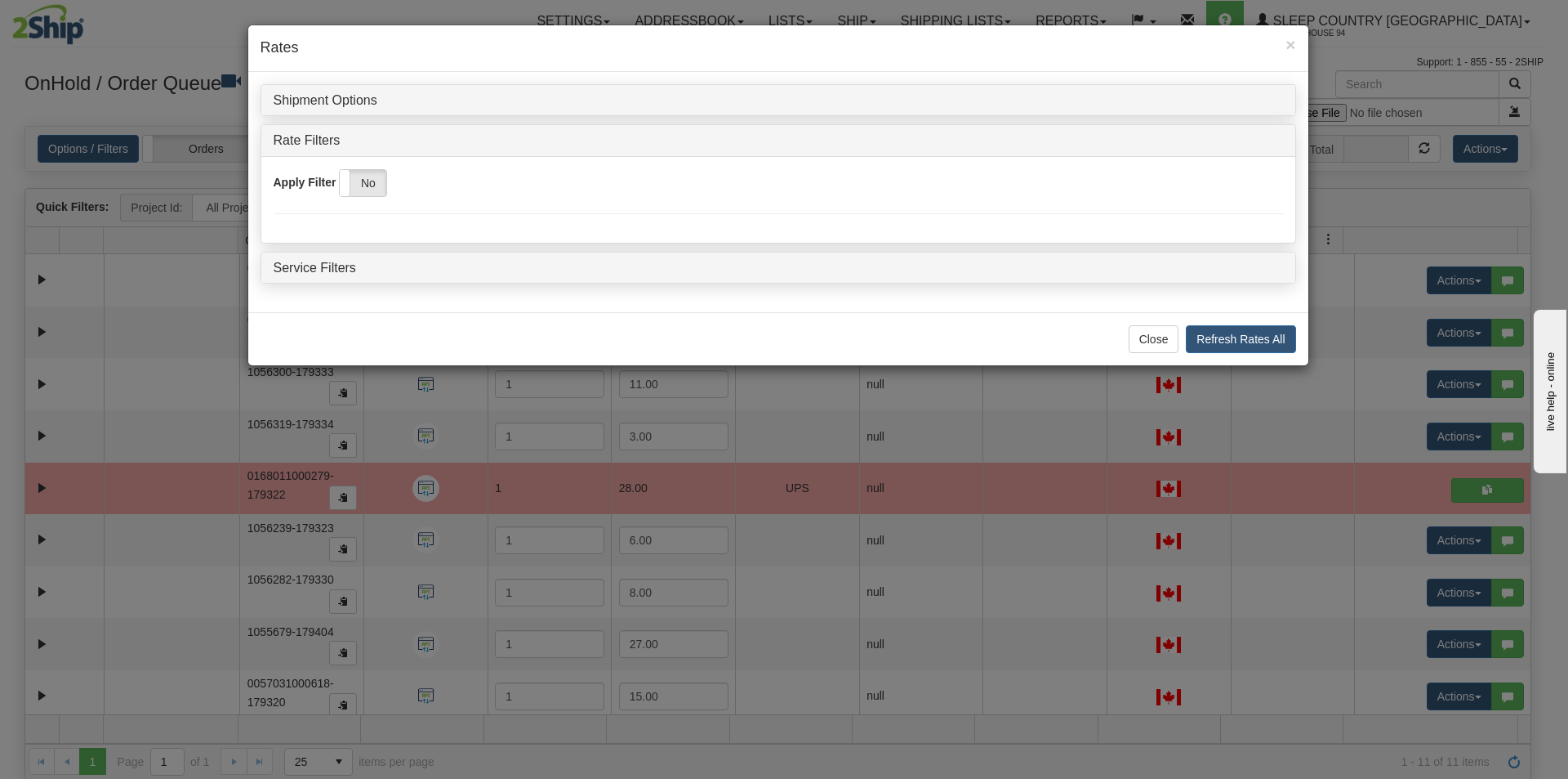
drag, startPoint x: 362, startPoint y: 185, endPoint x: 459, endPoint y: 219, distance: 102.8
click at [364, 183] on label "No" at bounding box center [363, 182] width 47 height 26
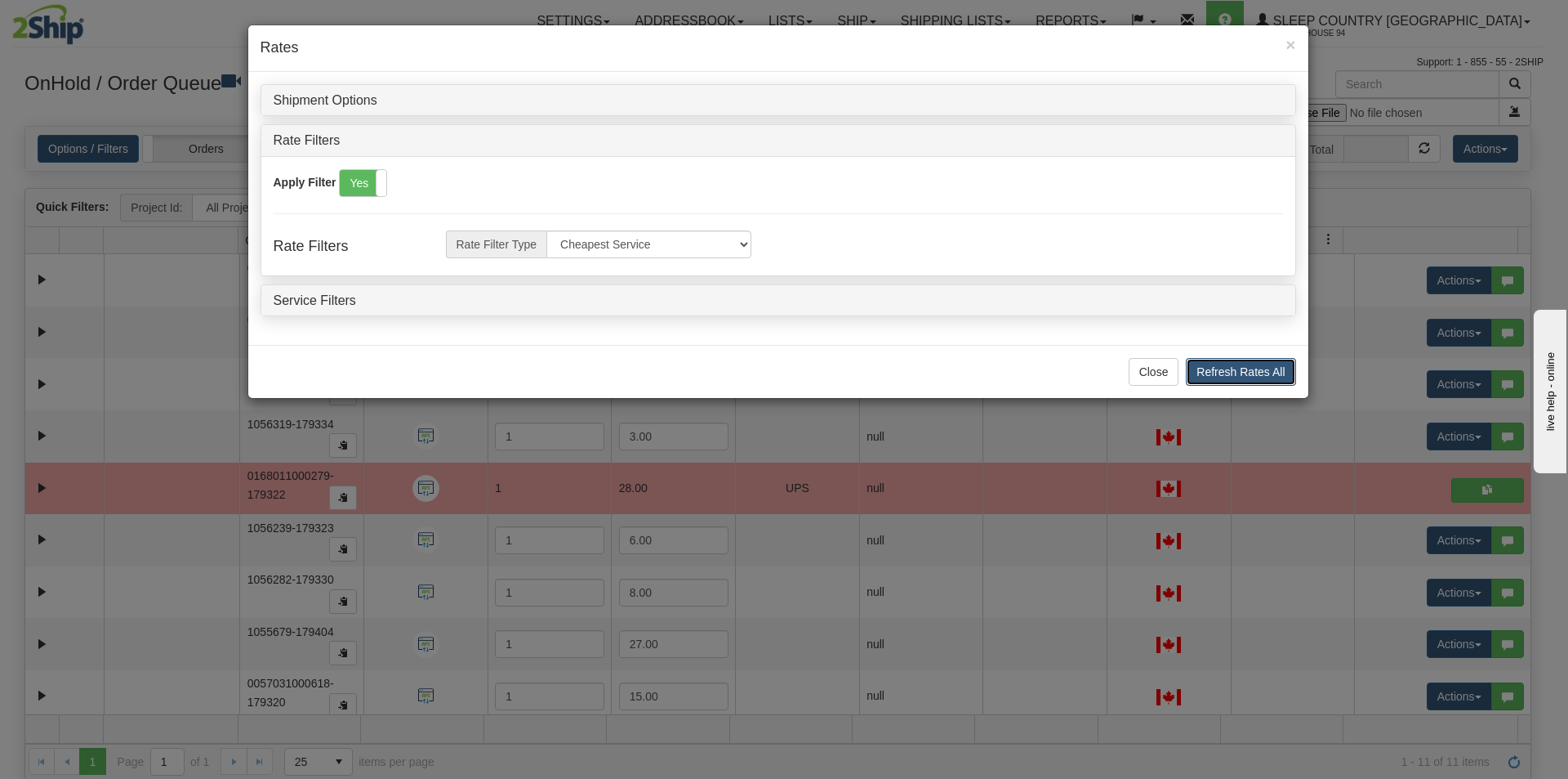
click at [1230, 362] on button "Refresh Rates All" at bounding box center [1241, 371] width 110 height 27
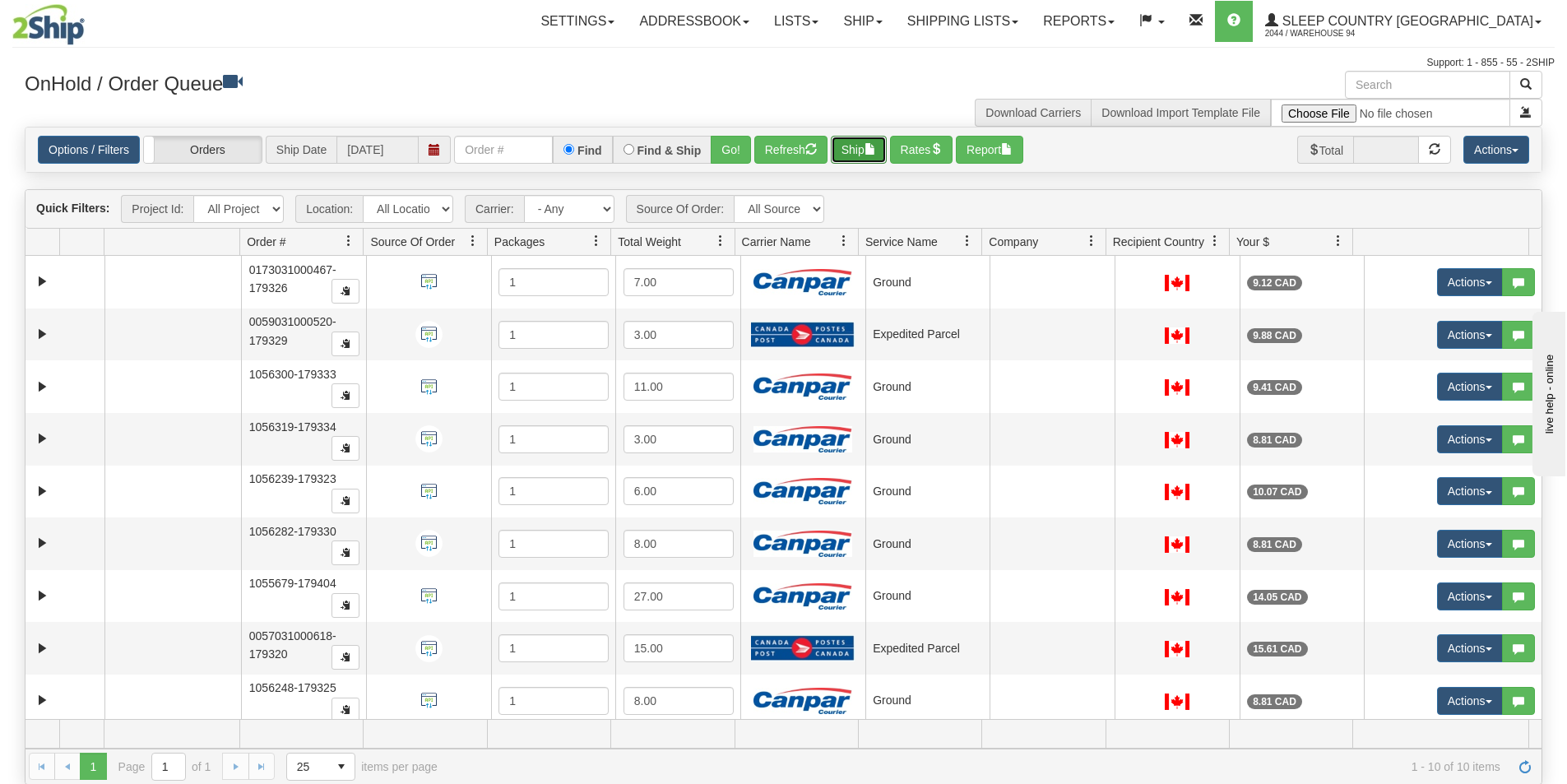
click at [858, 147] on button "Ship" at bounding box center [859, 149] width 56 height 28
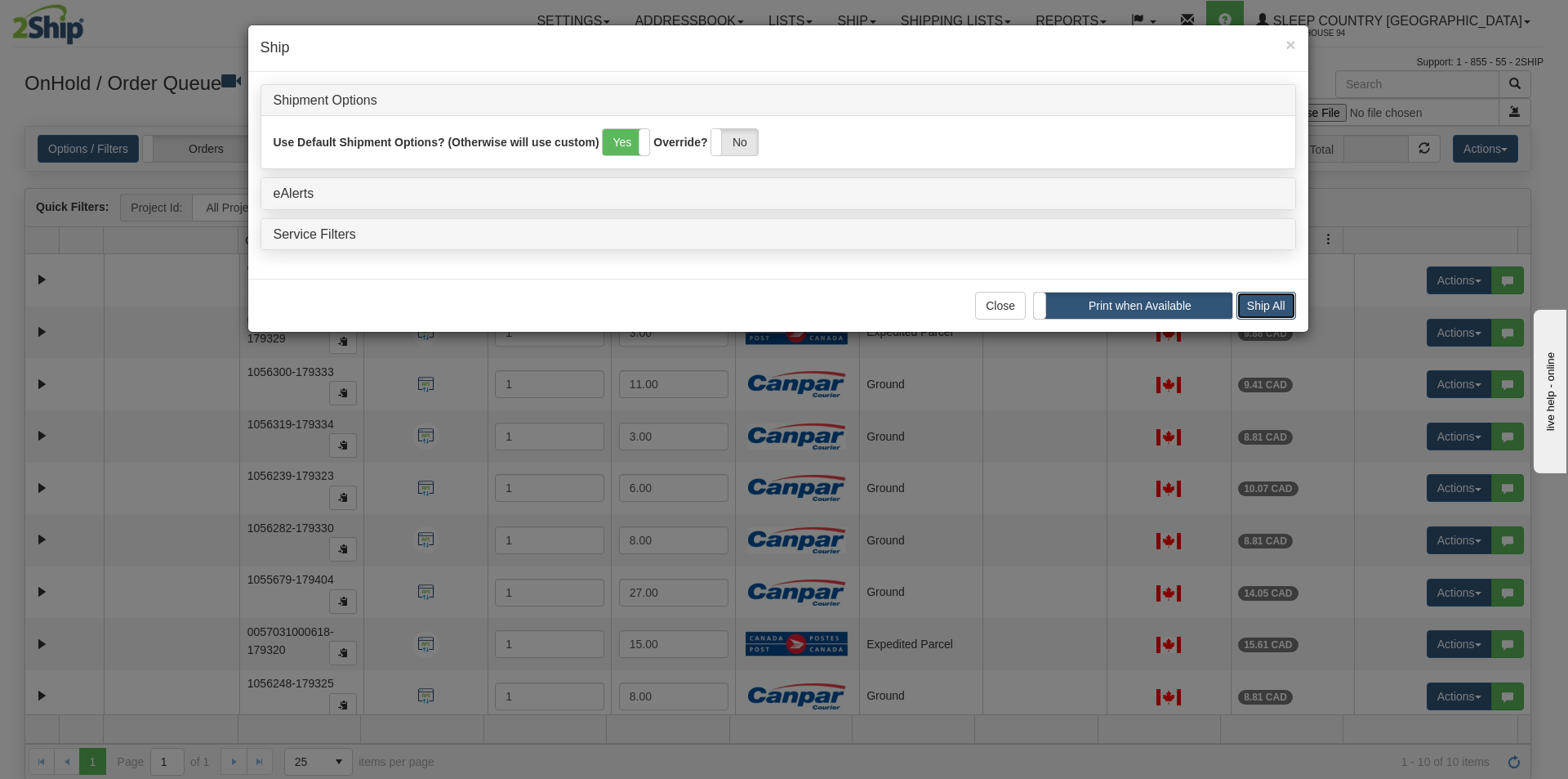
click at [1271, 305] on button "Ship All" at bounding box center [1266, 305] width 60 height 27
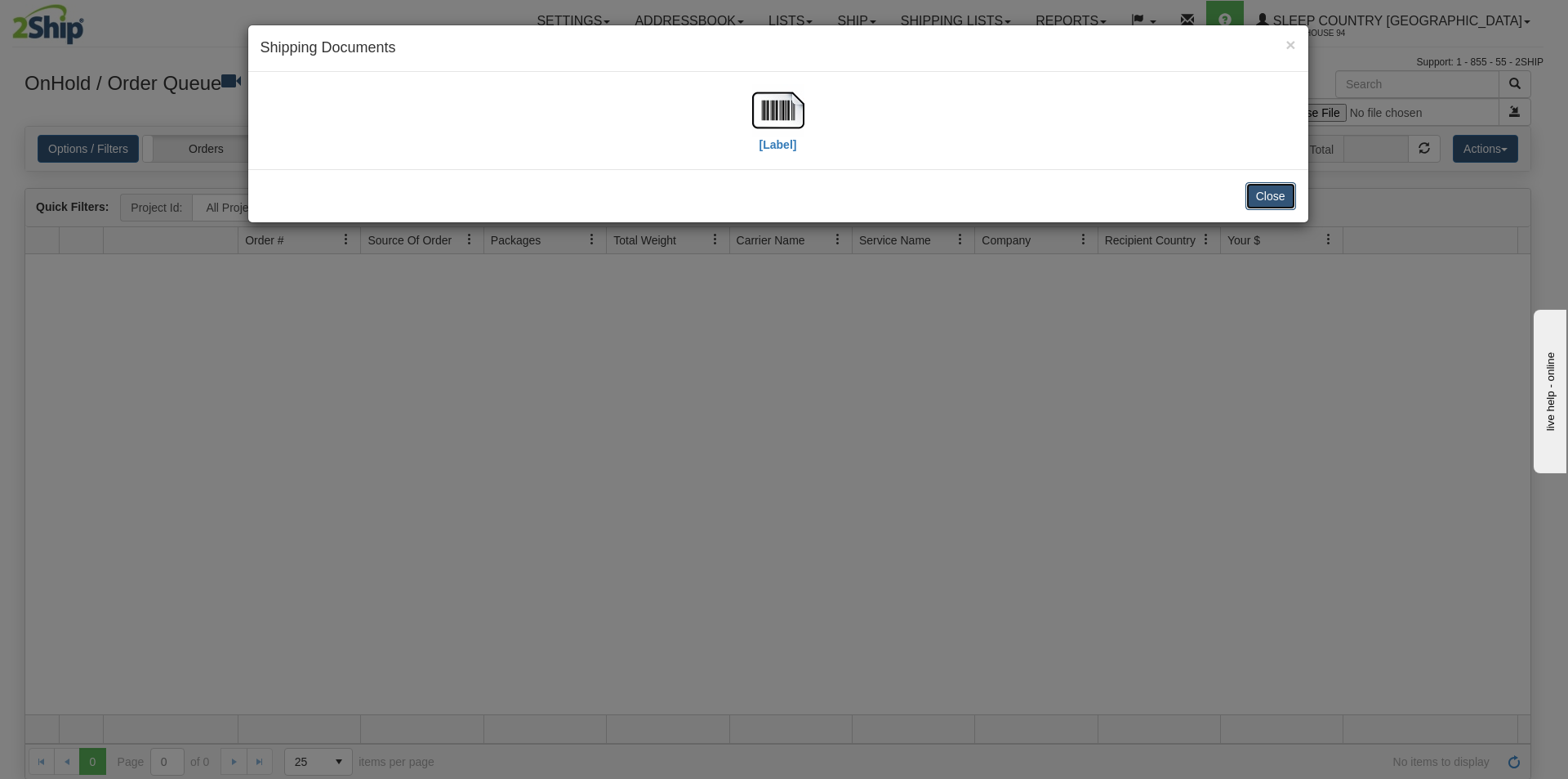
click at [1261, 201] on button "Close" at bounding box center [1271, 195] width 51 height 27
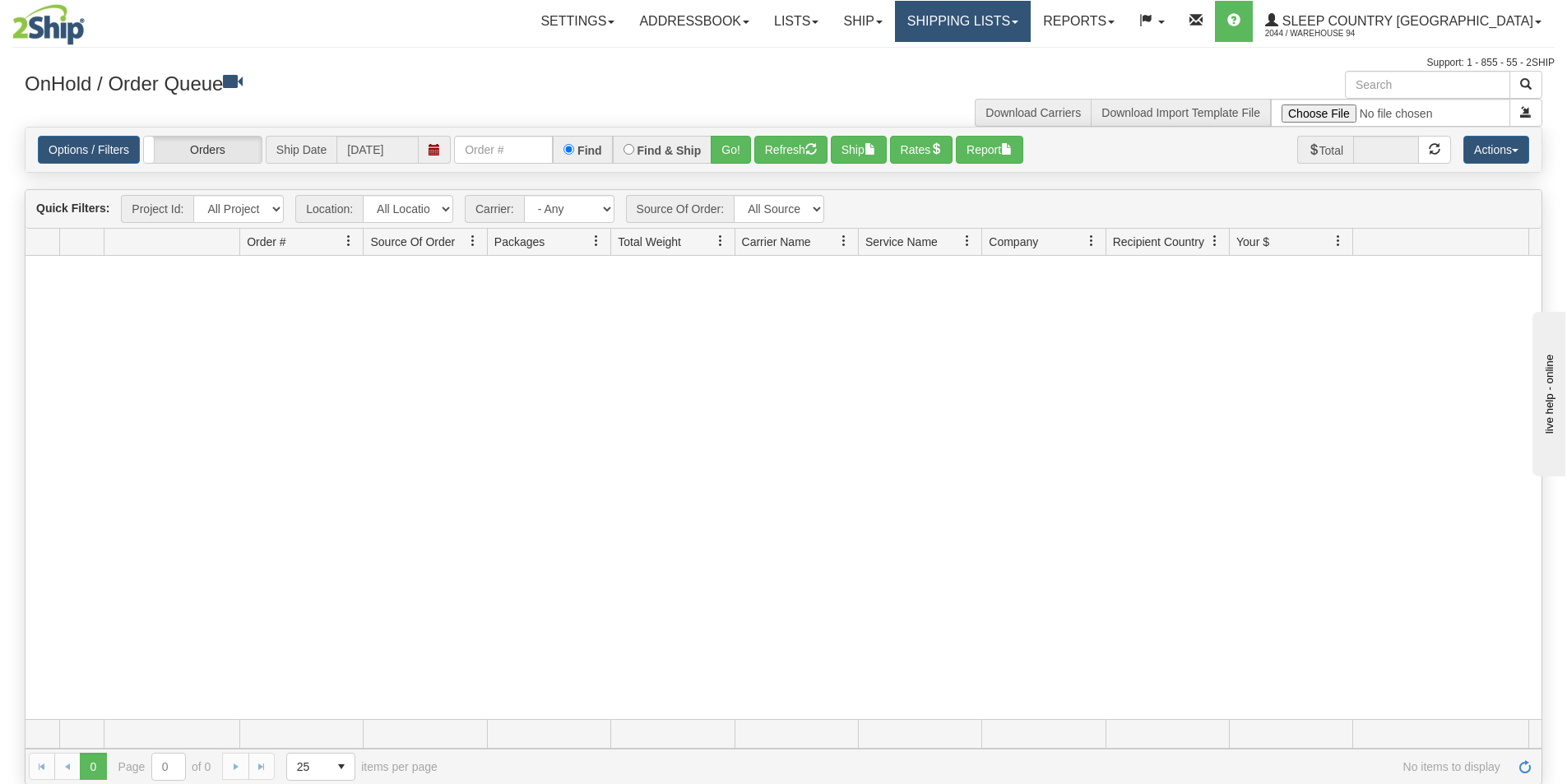
click at [1027, 28] on link "Shipping lists" at bounding box center [963, 21] width 136 height 41
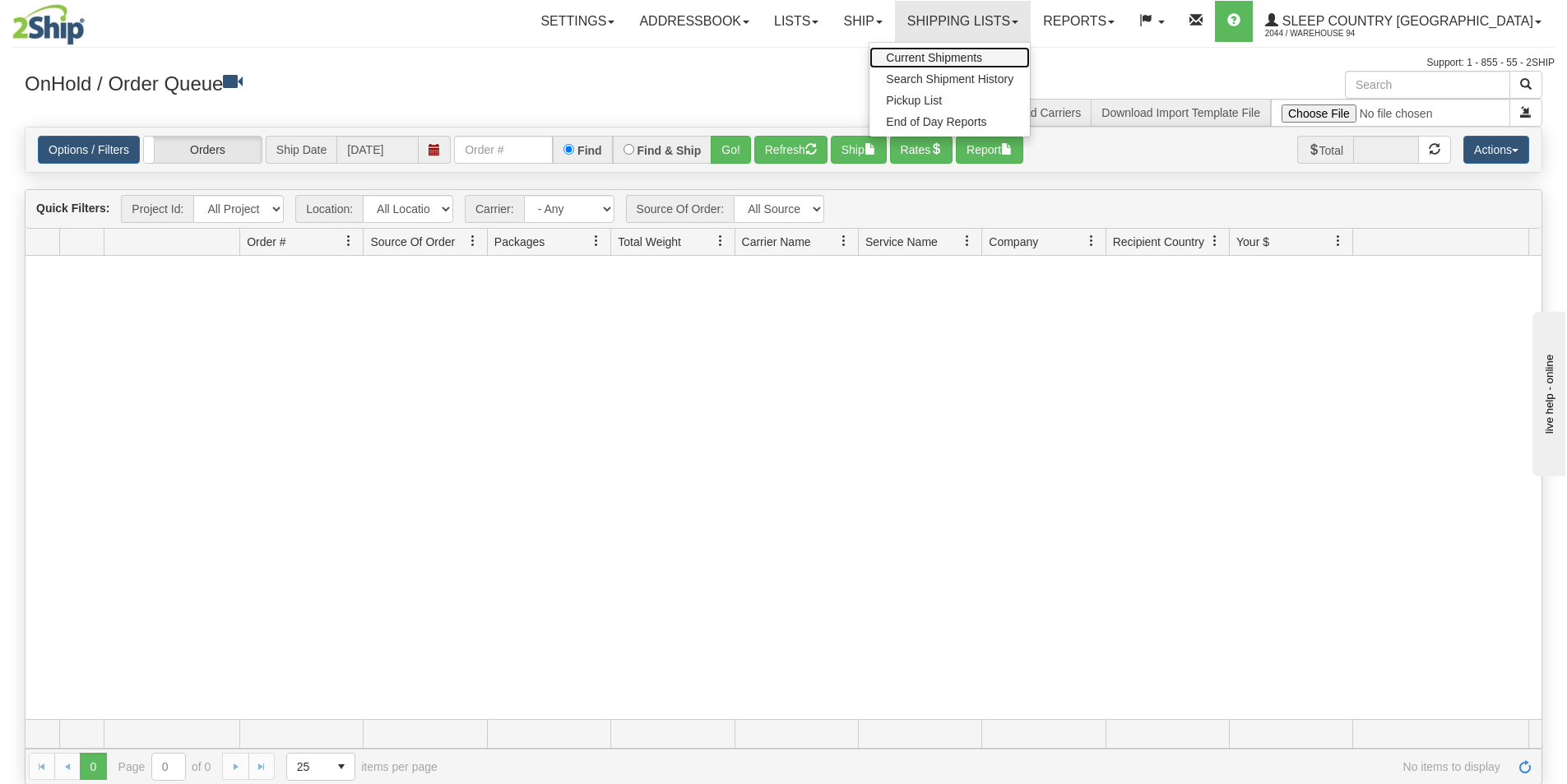
click at [982, 57] on span "Current Shipments" at bounding box center [933, 58] width 96 height 13
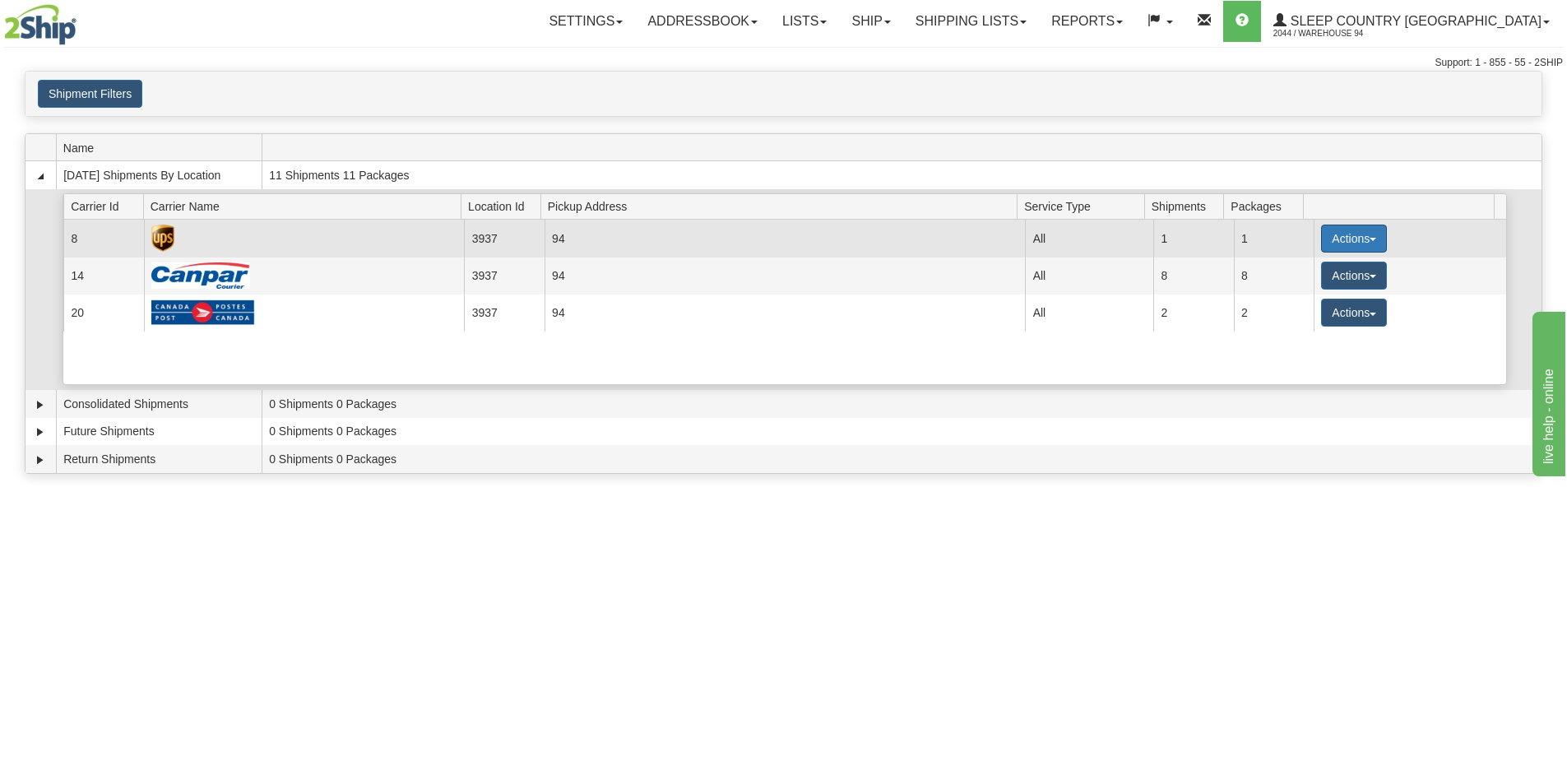
click at [1329, 237] on button "Actions" at bounding box center [1354, 238] width 66 height 28
click at [1310, 358] on link "Print" at bounding box center [1320, 356] width 131 height 22
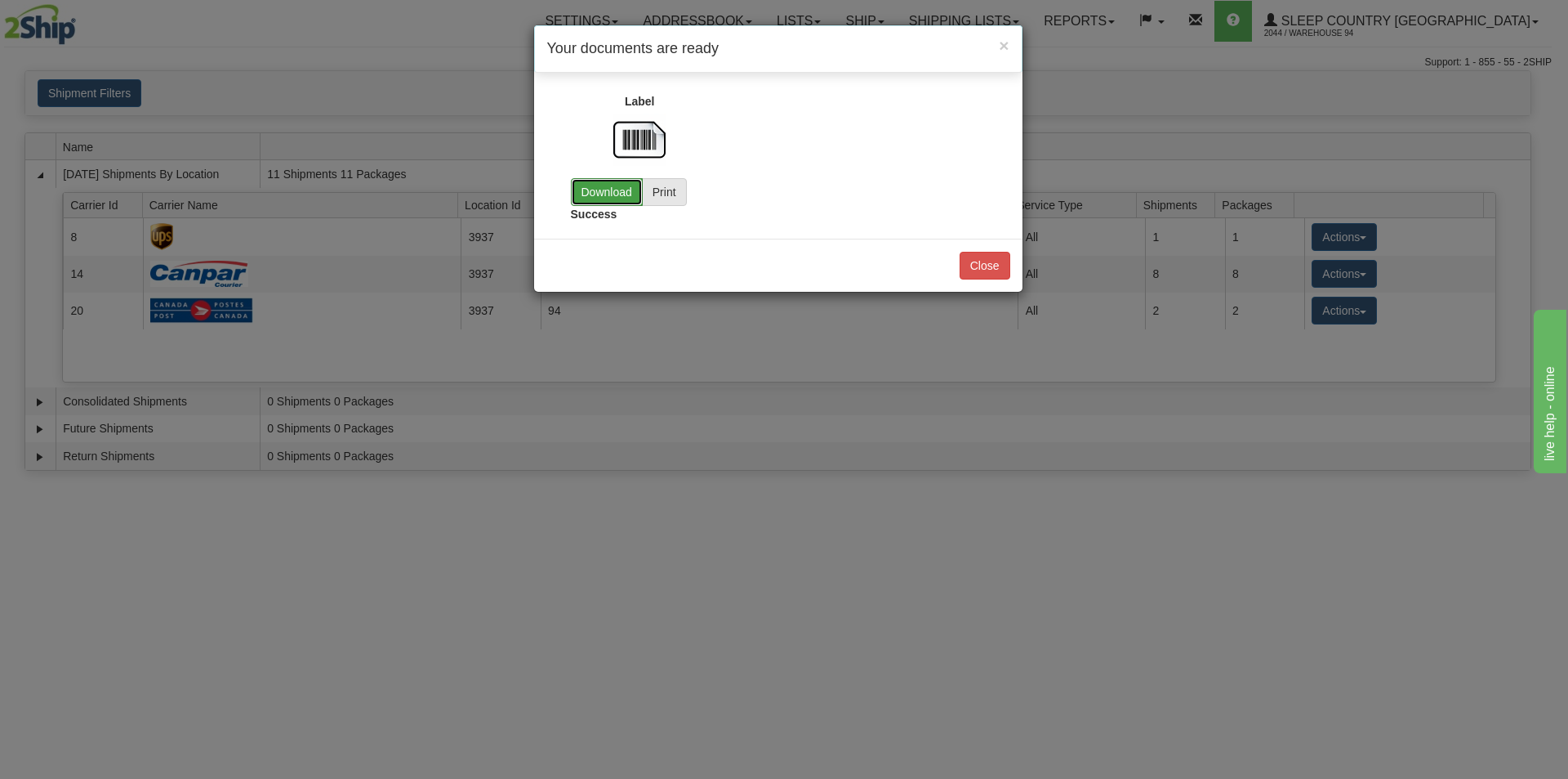
click at [584, 200] on link "Download" at bounding box center [607, 191] width 71 height 27
click at [975, 265] on button "Close" at bounding box center [985, 265] width 51 height 27
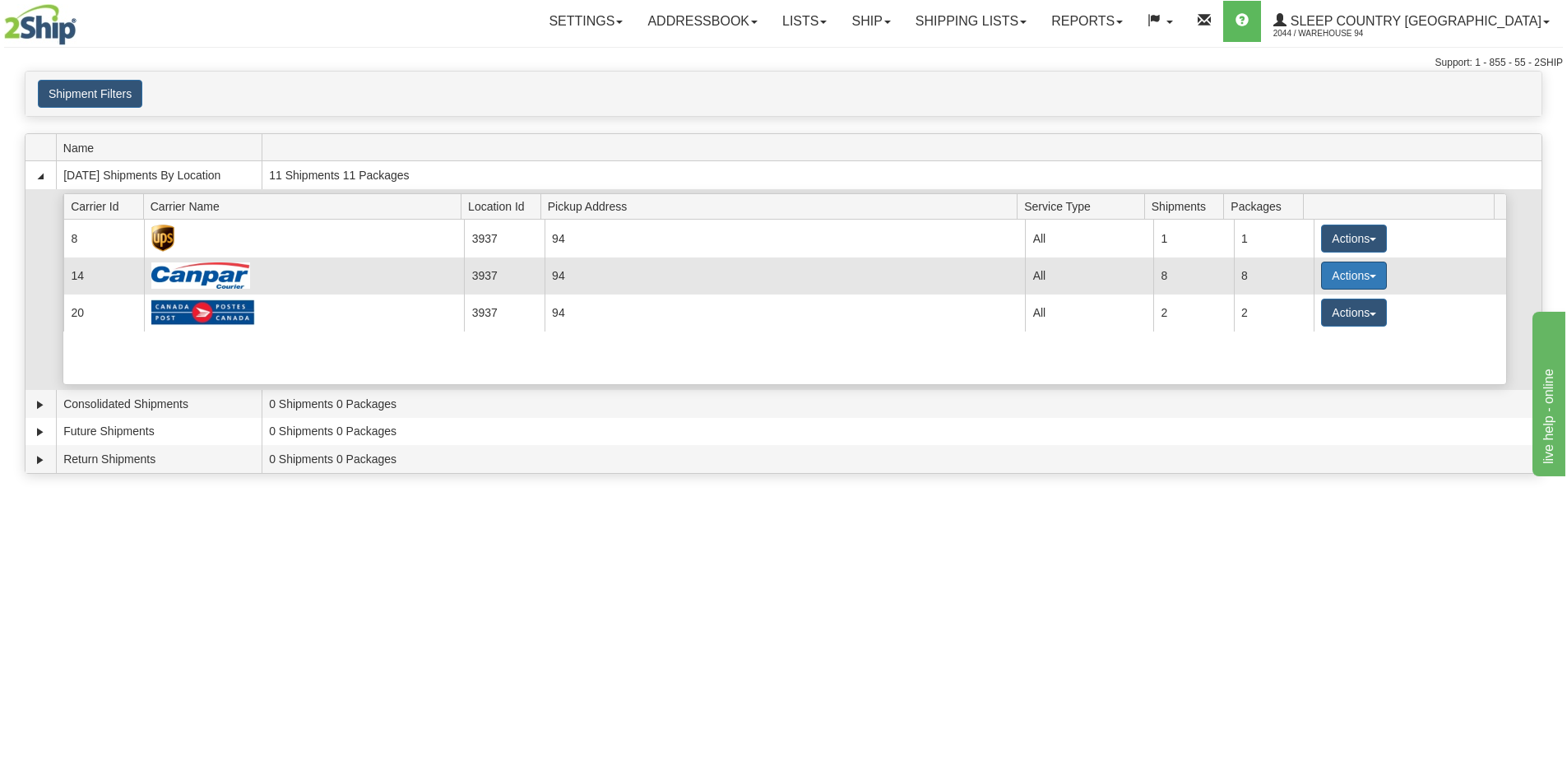
click at [1335, 280] on button "Actions" at bounding box center [1354, 275] width 66 height 28
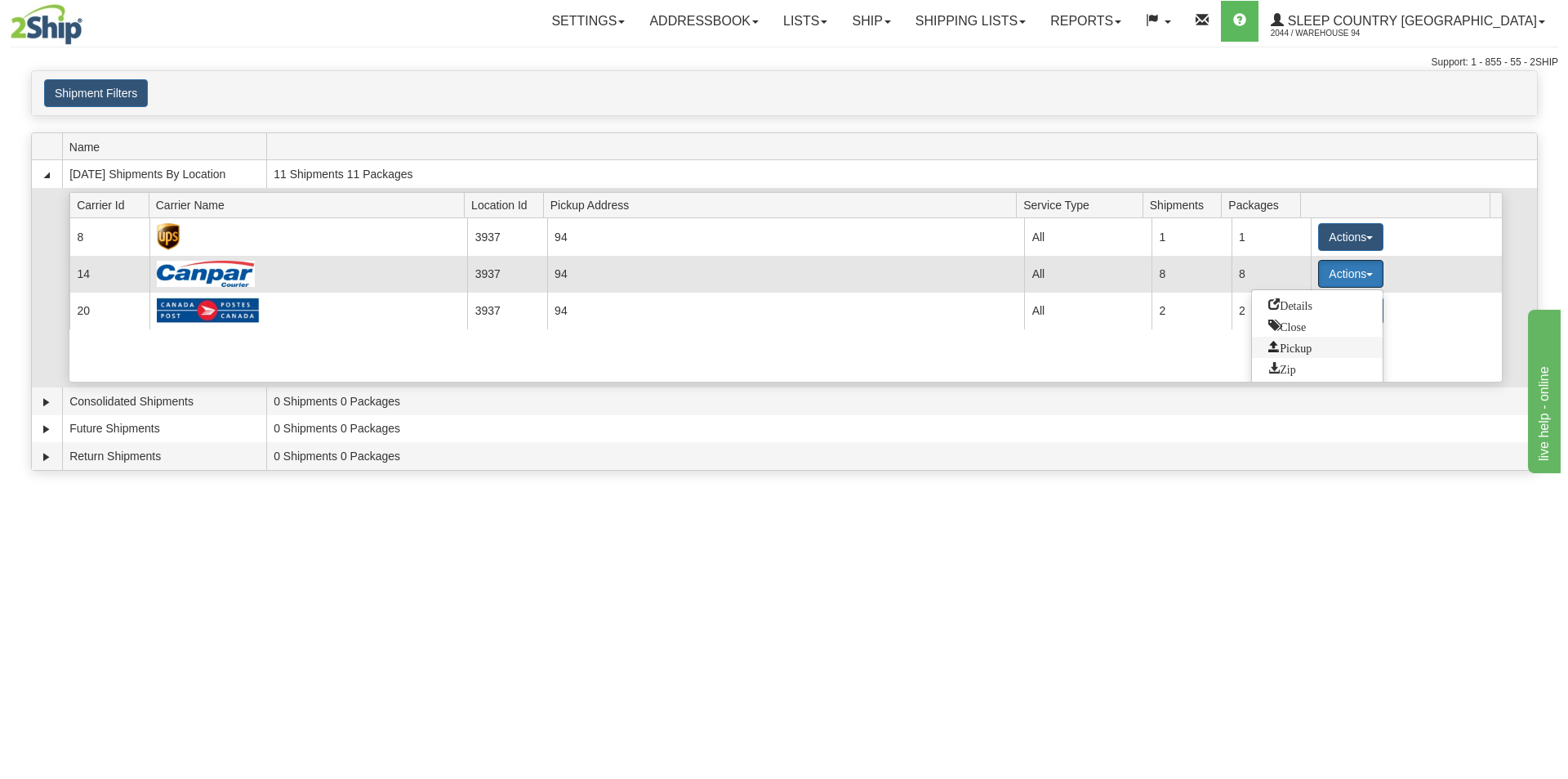
scroll to position [24, 0]
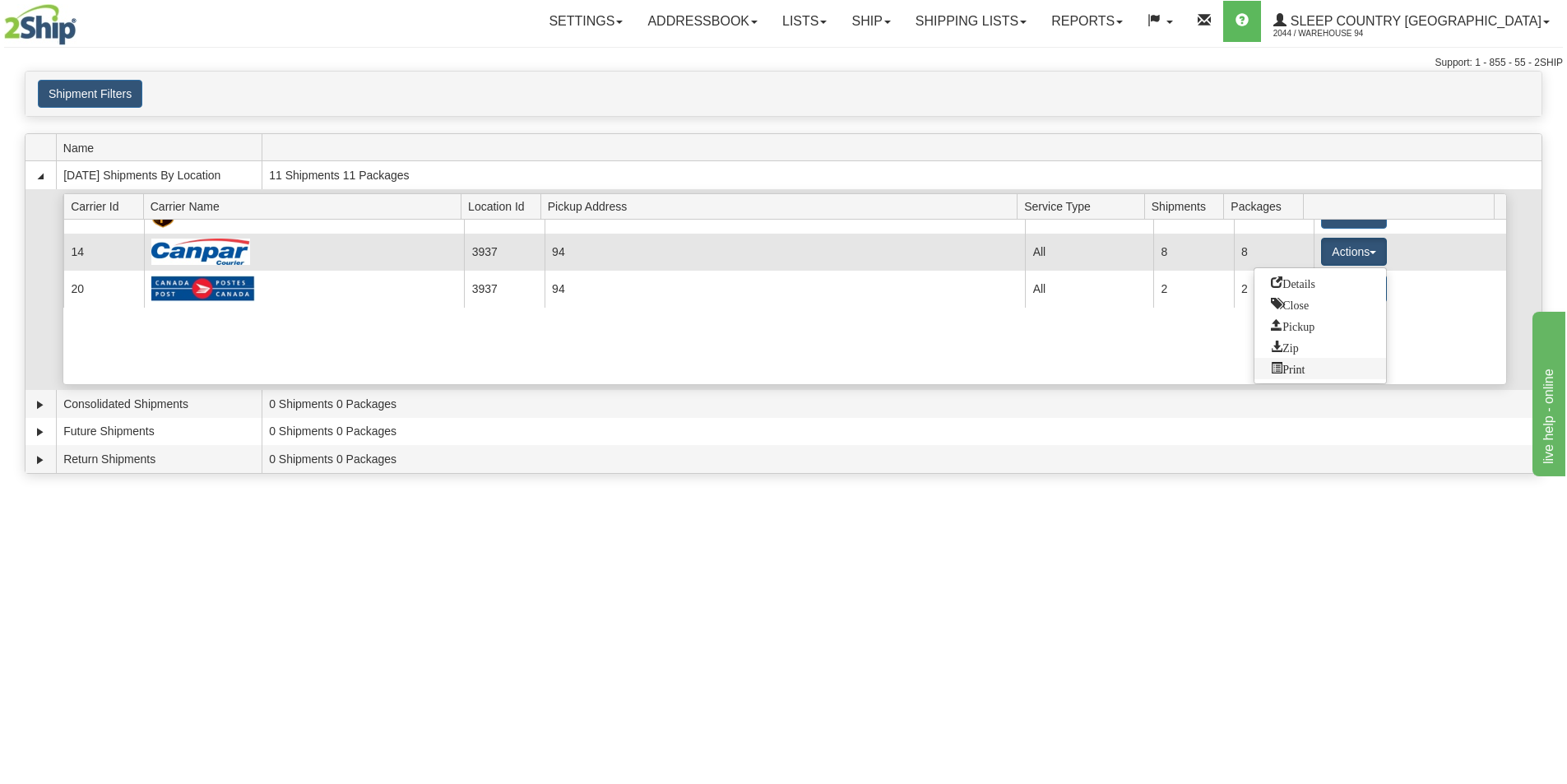
click at [1293, 369] on span "Print" at bounding box center [1287, 367] width 33 height 12
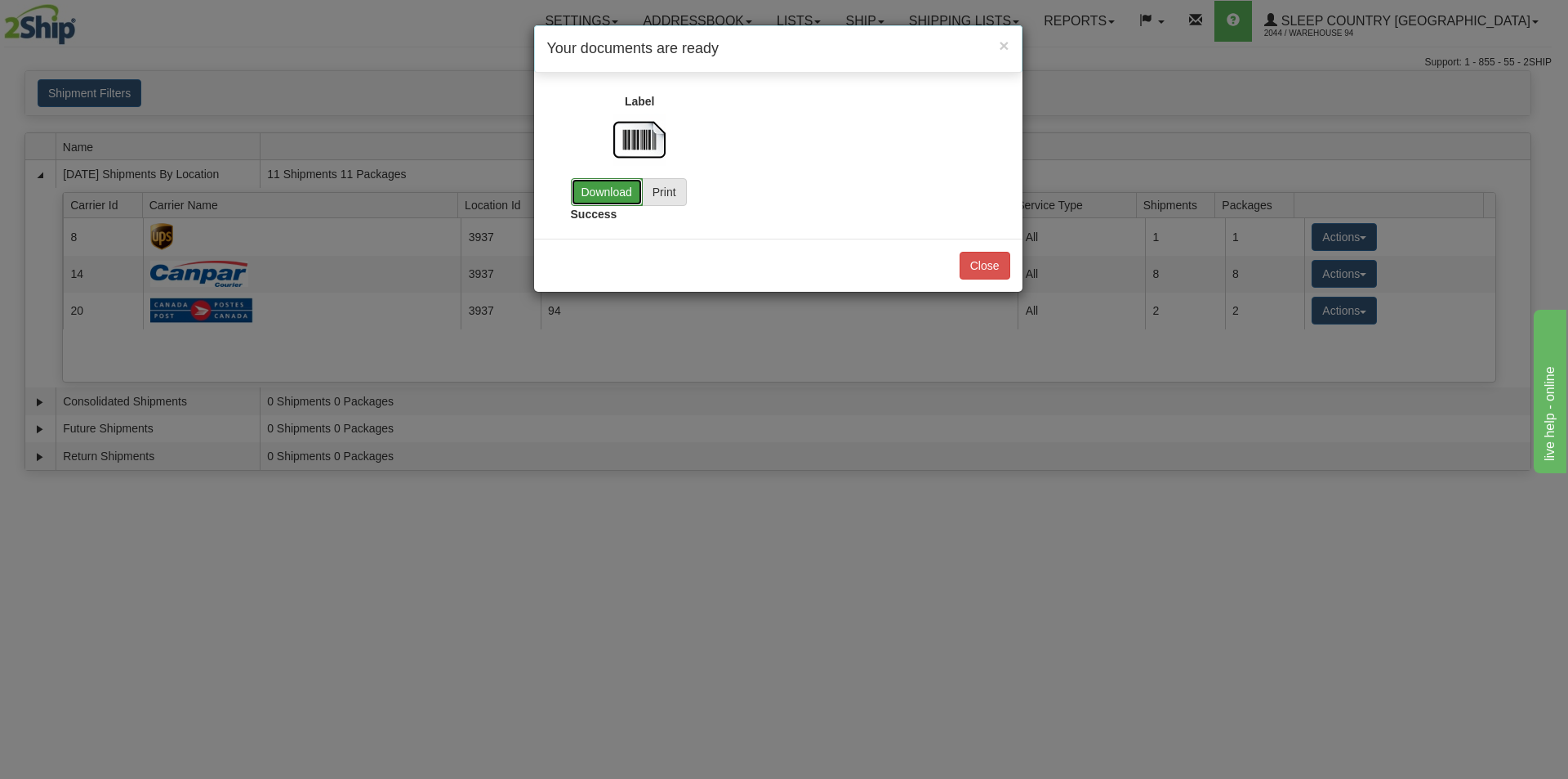
click at [605, 186] on link "Download" at bounding box center [607, 191] width 71 height 27
click at [982, 267] on button "Close" at bounding box center [985, 265] width 51 height 27
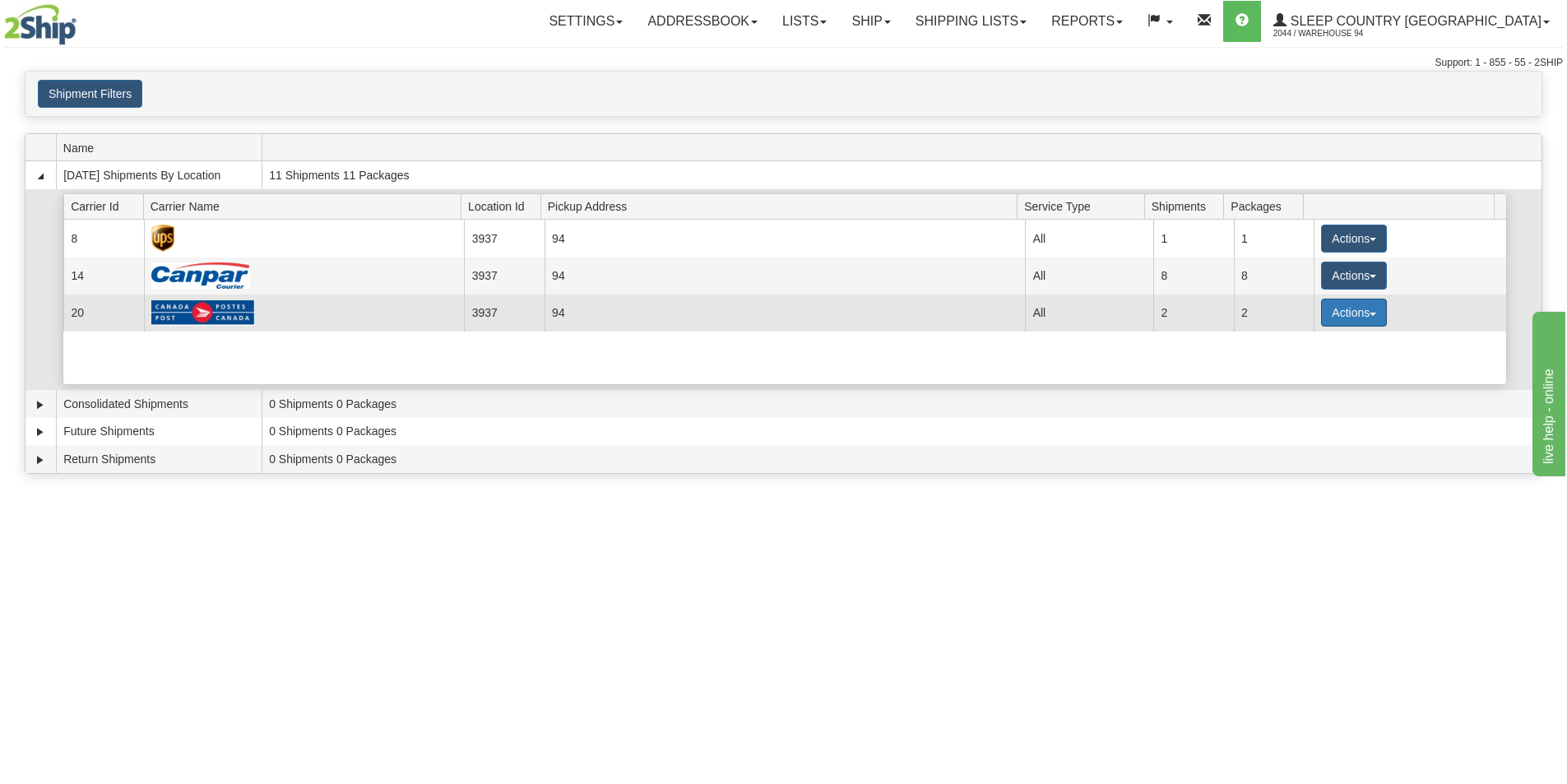
click at [1365, 321] on button "Actions" at bounding box center [1354, 312] width 66 height 28
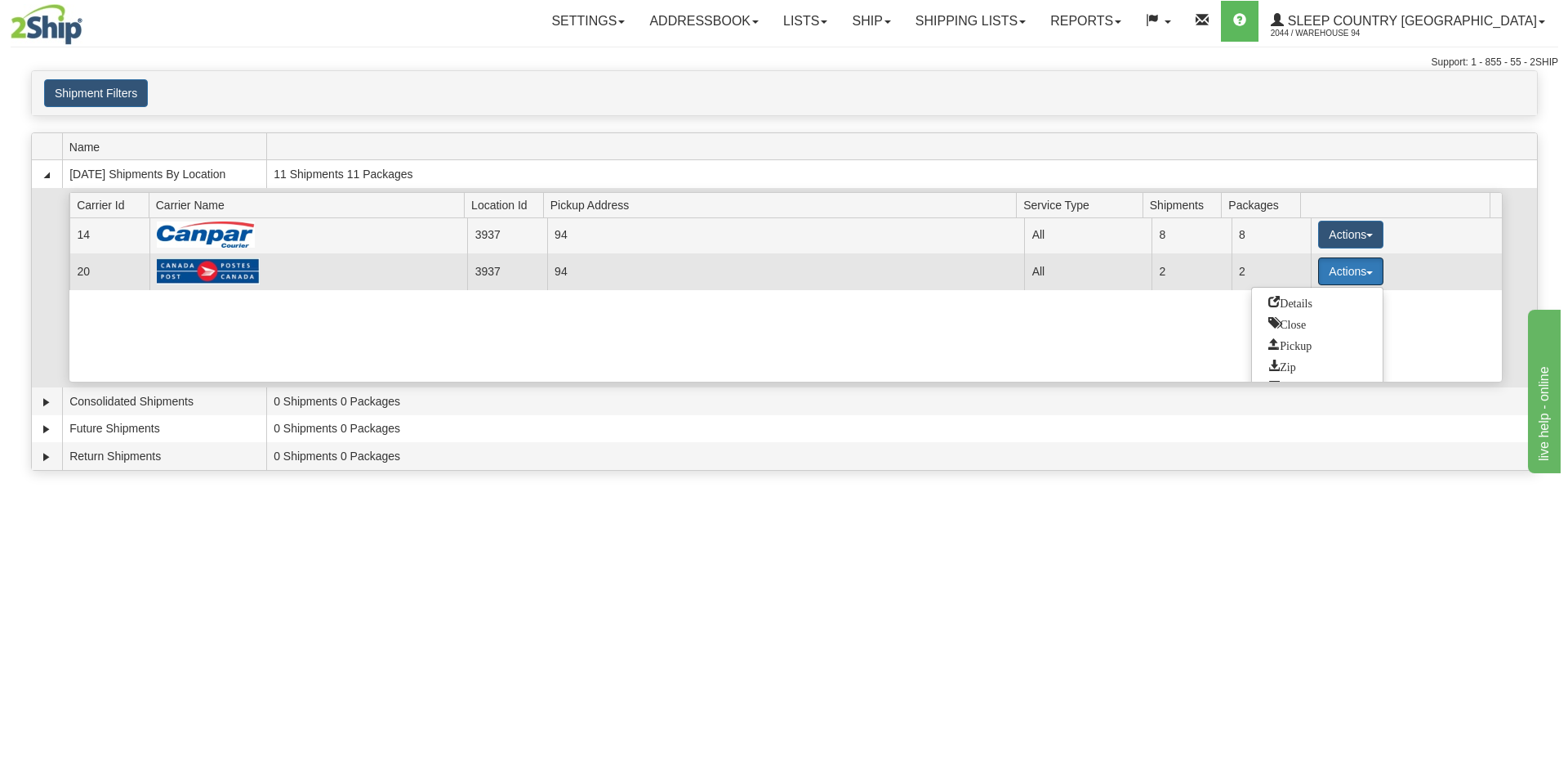
scroll to position [61, 0]
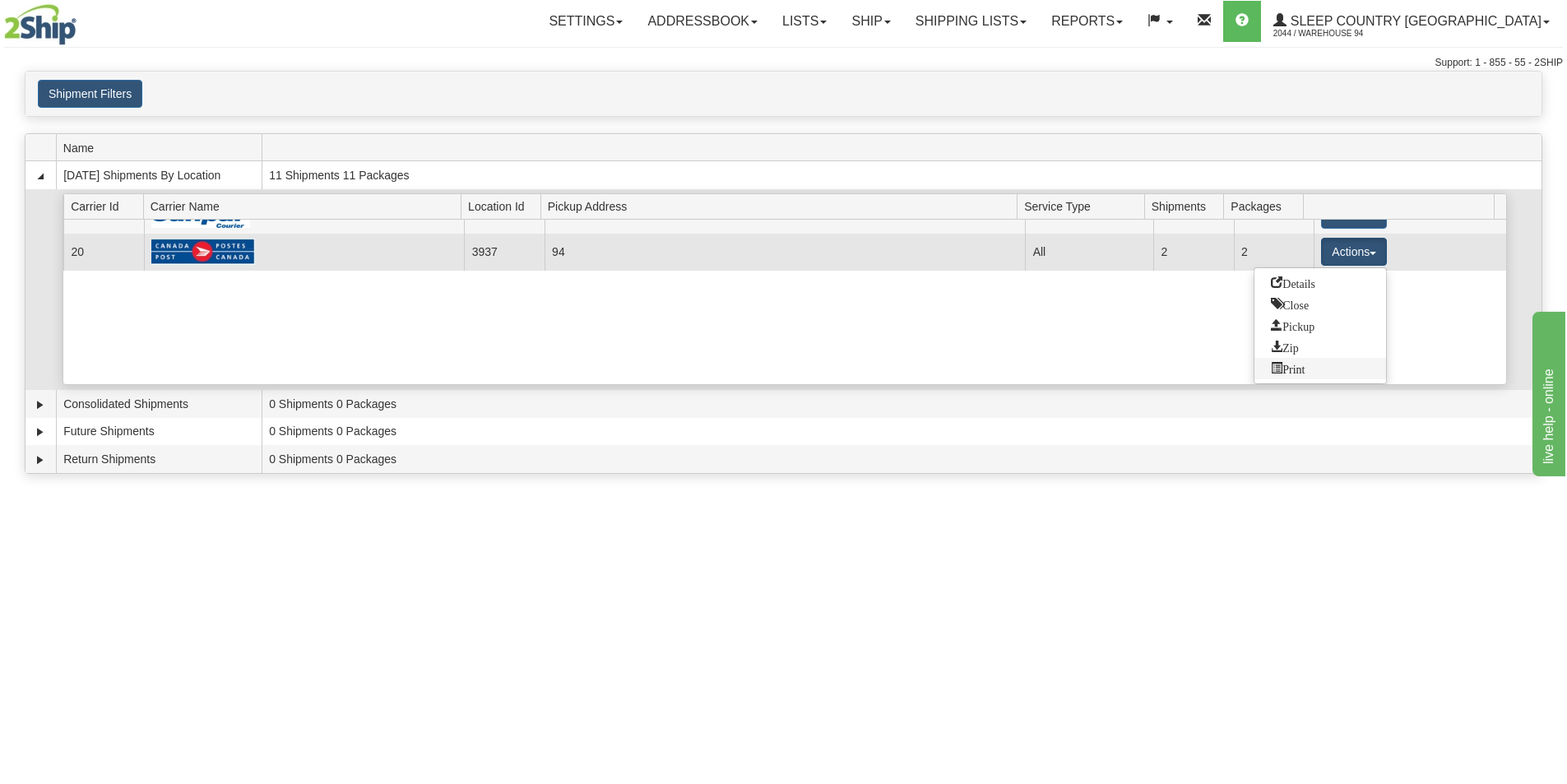
click at [1305, 368] on span "Print" at bounding box center [1287, 367] width 33 height 12
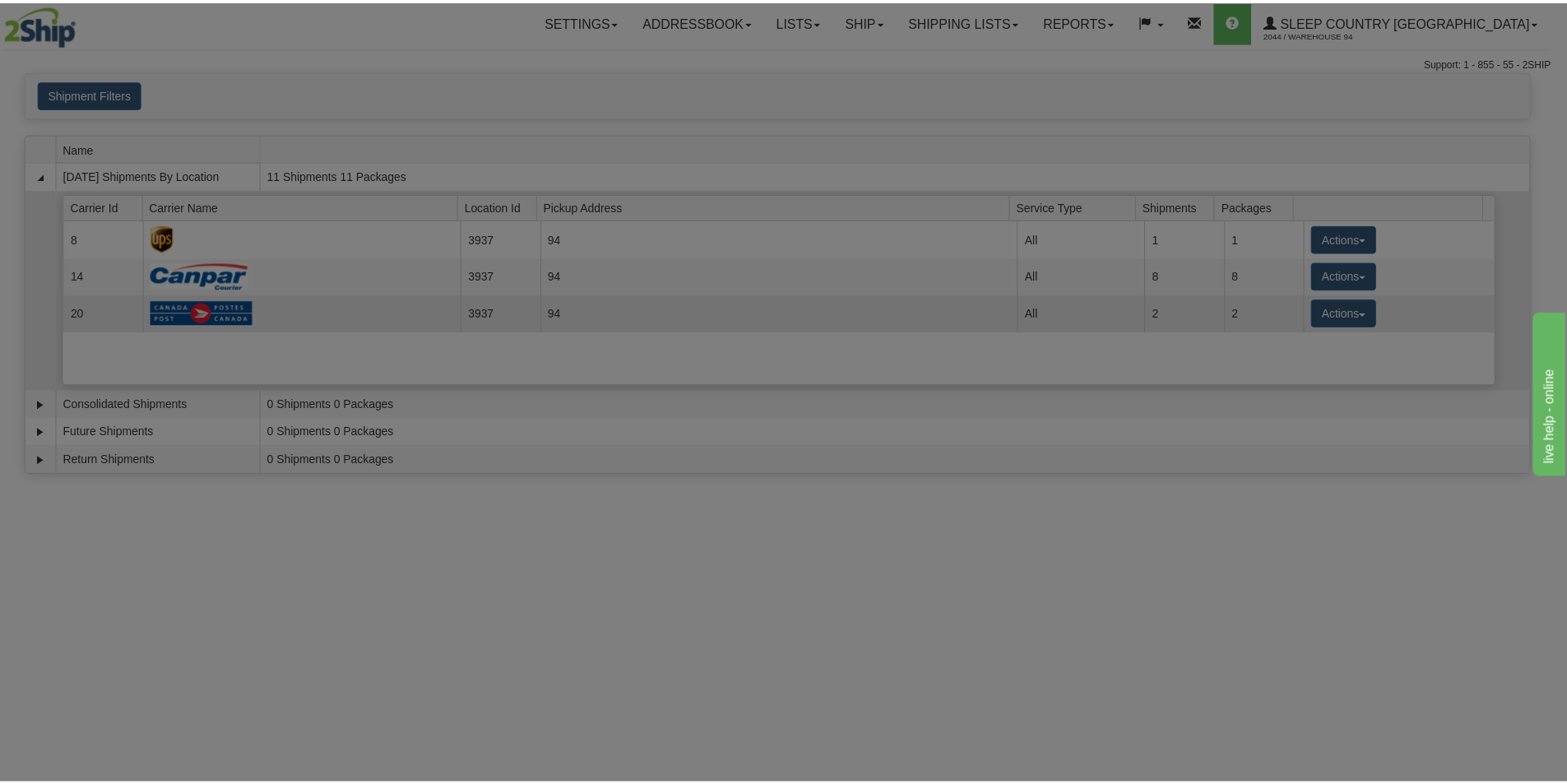
scroll to position [0, 0]
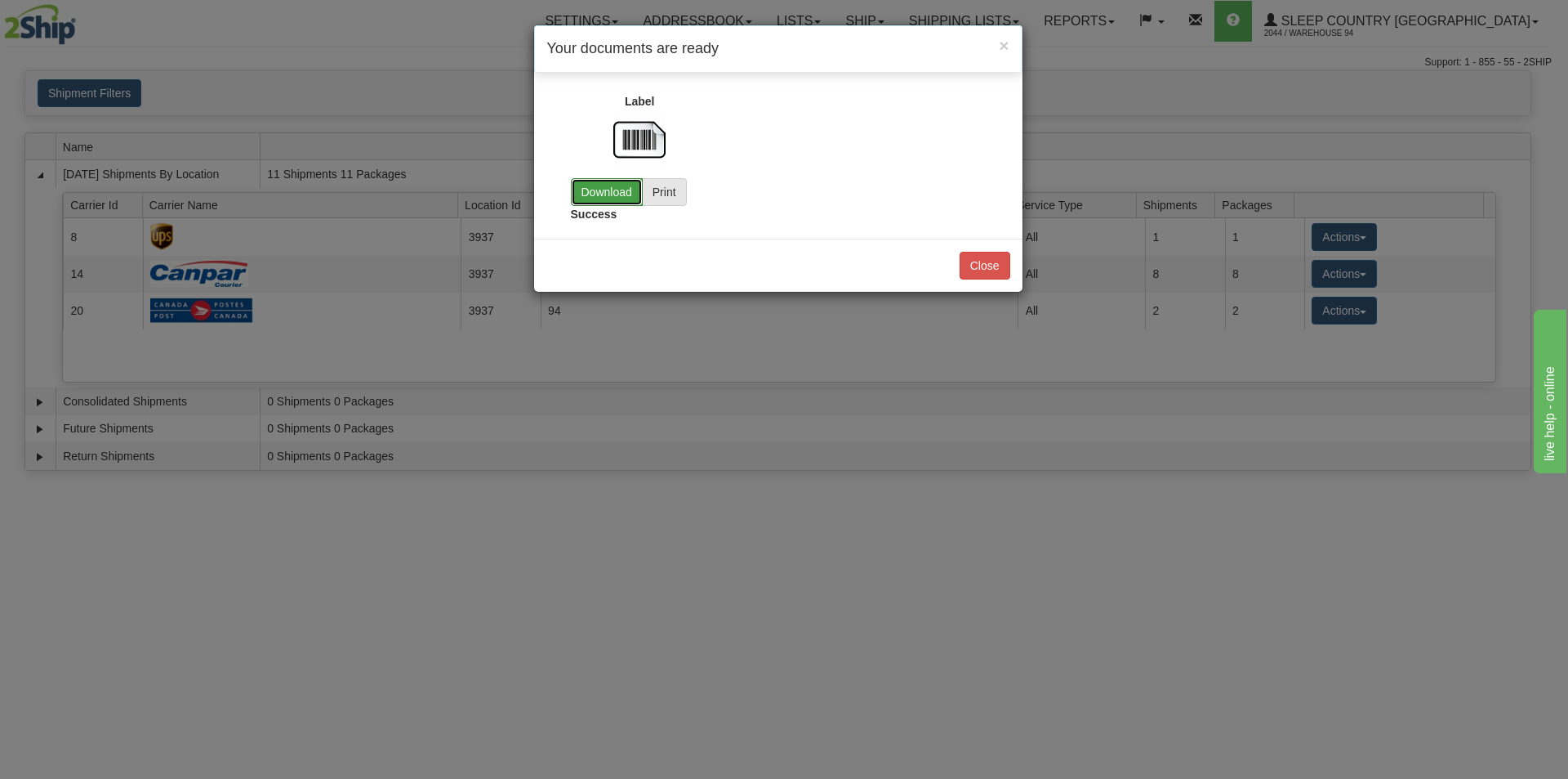
click at [607, 189] on link "Download" at bounding box center [607, 191] width 71 height 27
click at [991, 261] on button "Close" at bounding box center [985, 265] width 51 height 27
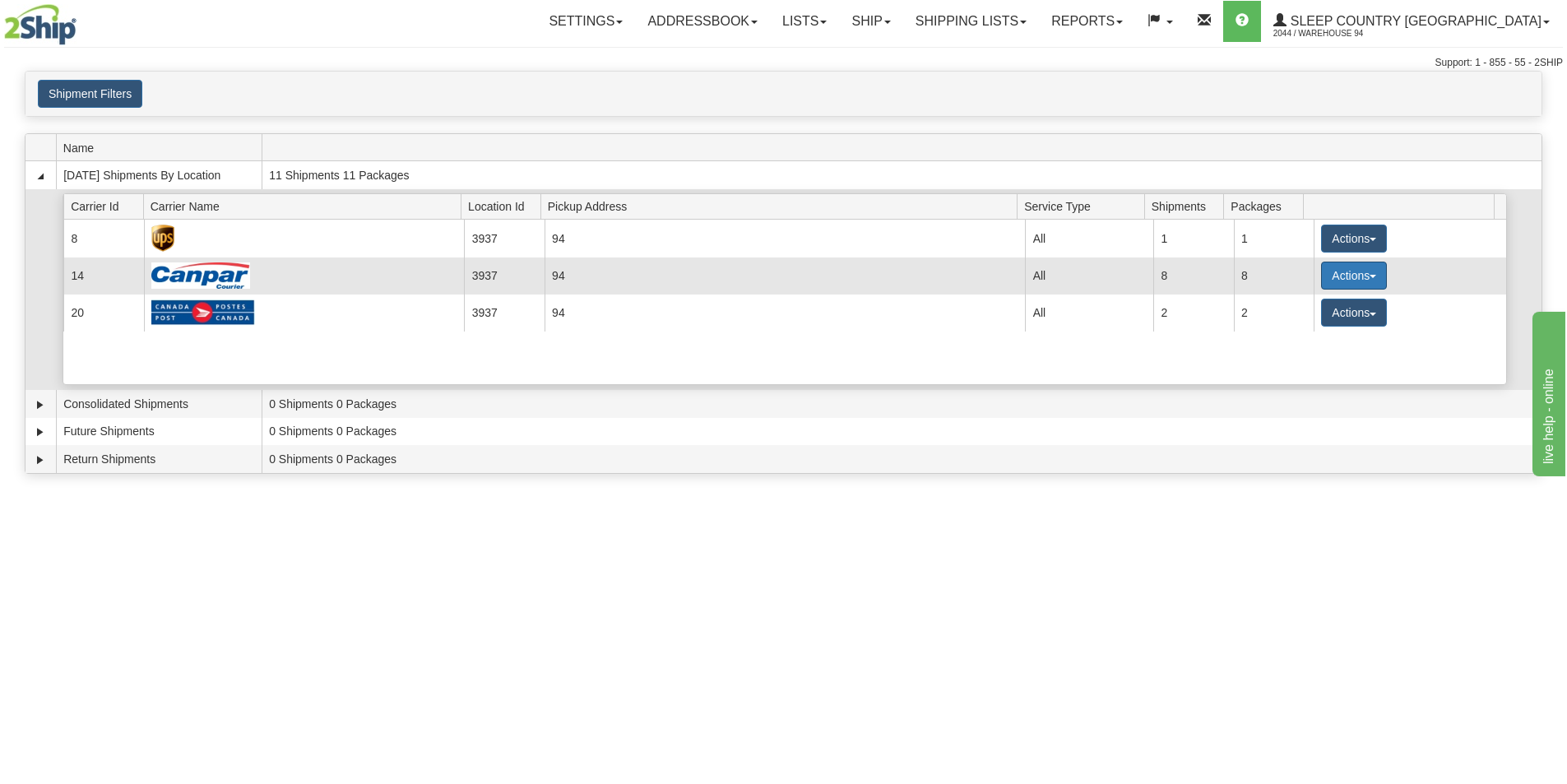
click at [1350, 278] on button "Actions" at bounding box center [1354, 275] width 66 height 28
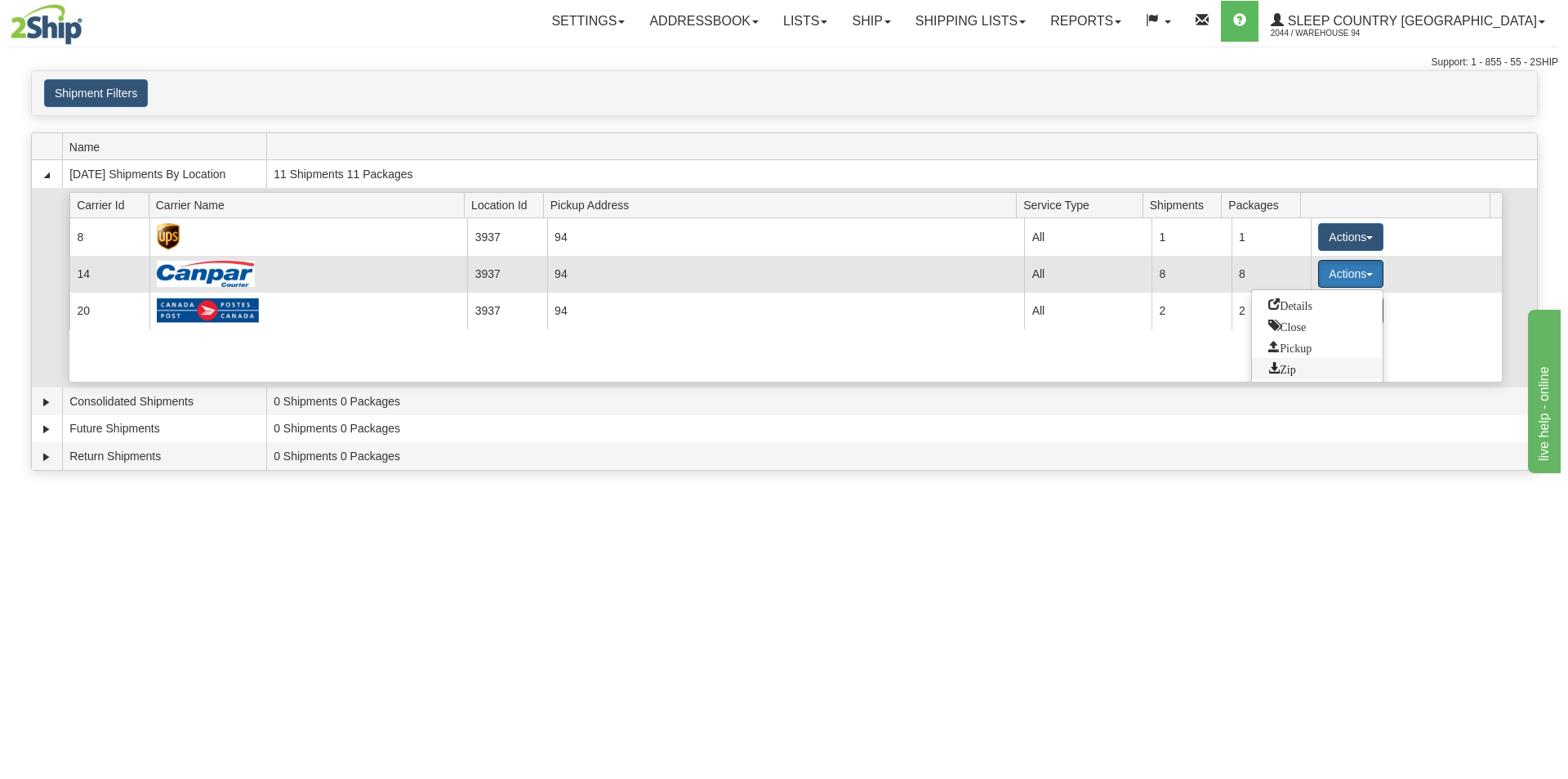
scroll to position [24, 0]
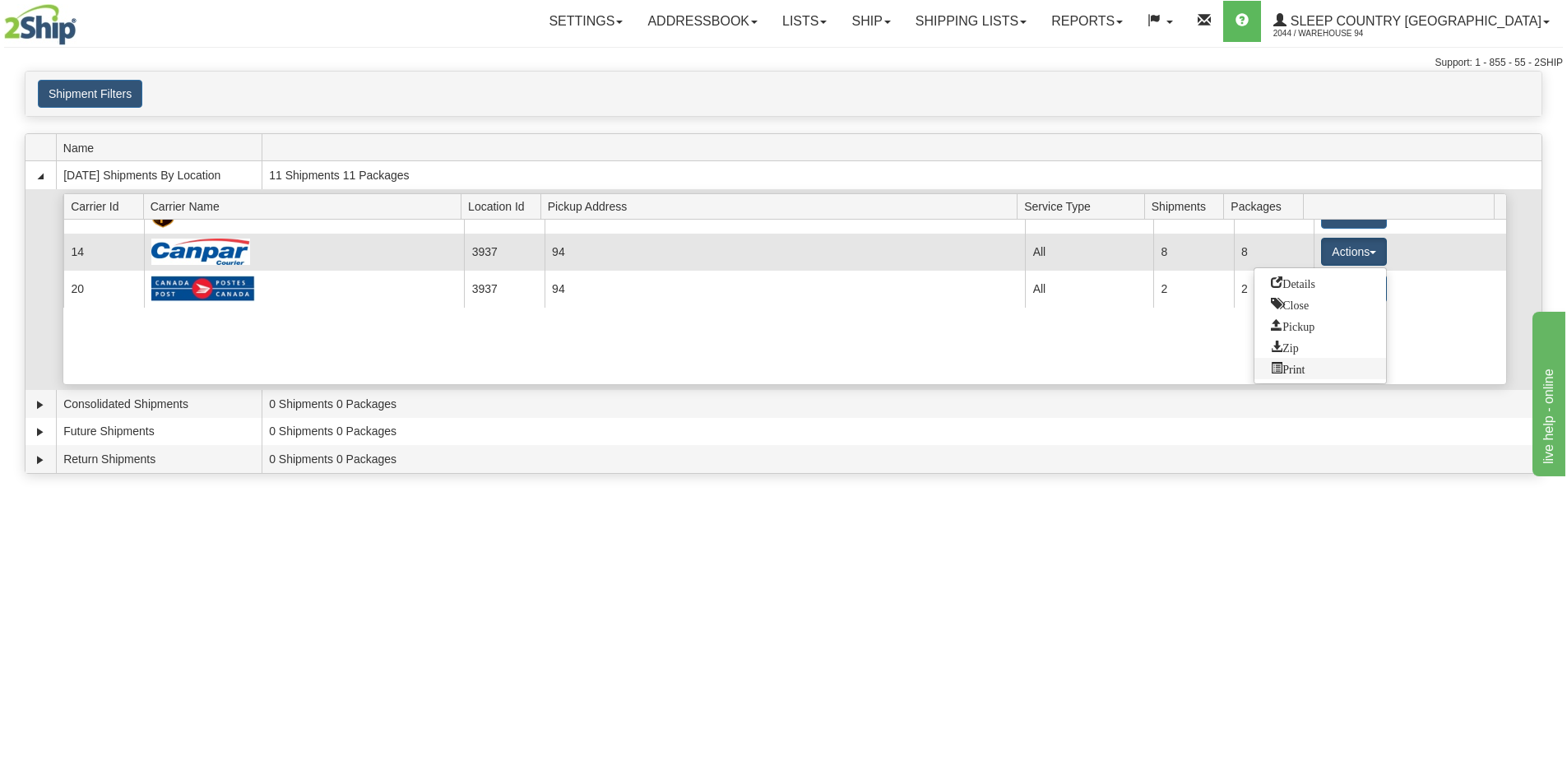
click at [1299, 373] on span "Print" at bounding box center [1287, 367] width 33 height 12
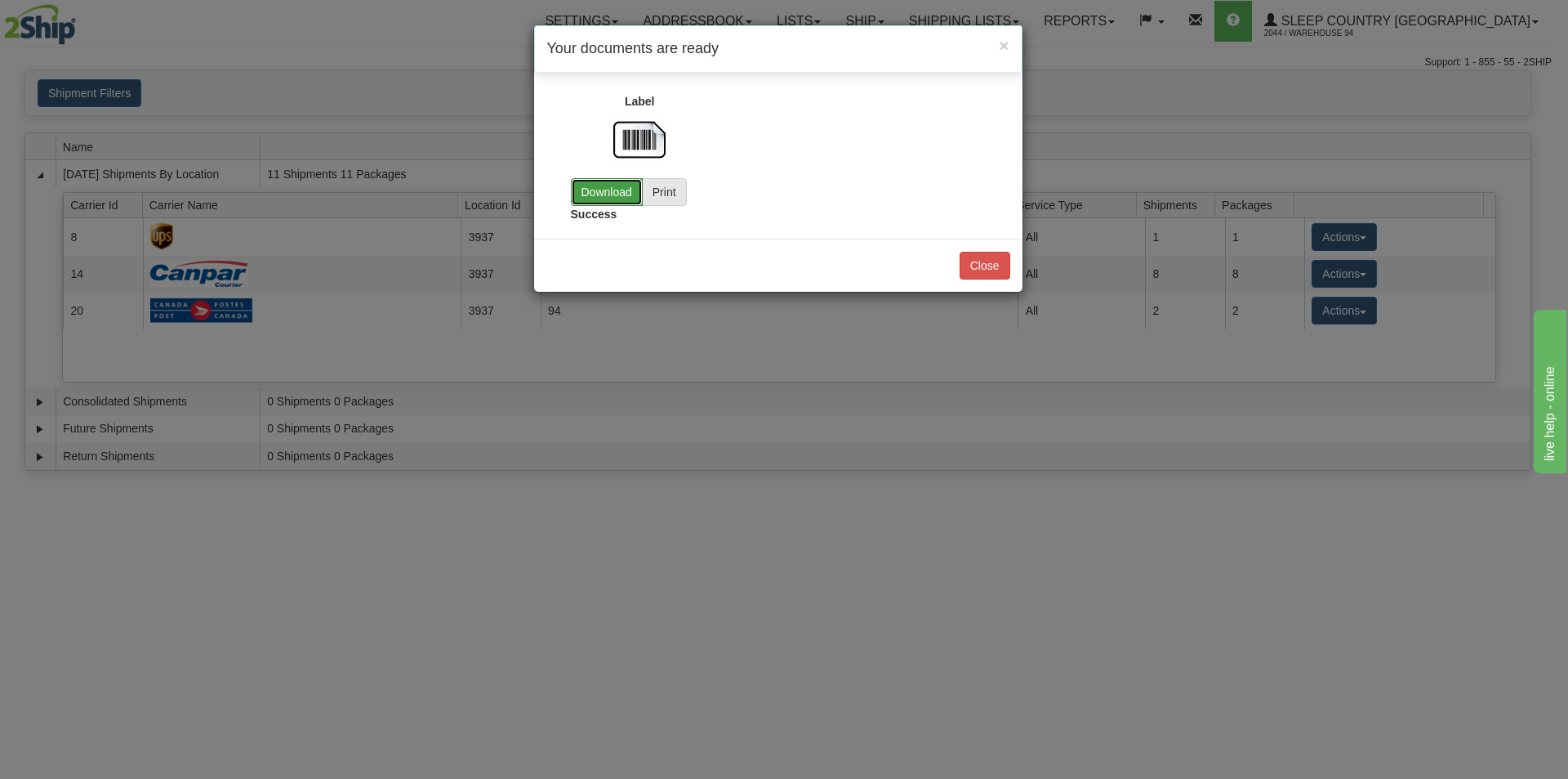
click at [610, 191] on link "Download" at bounding box center [607, 191] width 71 height 27
click at [984, 268] on button "Close" at bounding box center [985, 265] width 51 height 27
